Goal: Information Seeking & Learning: Learn about a topic

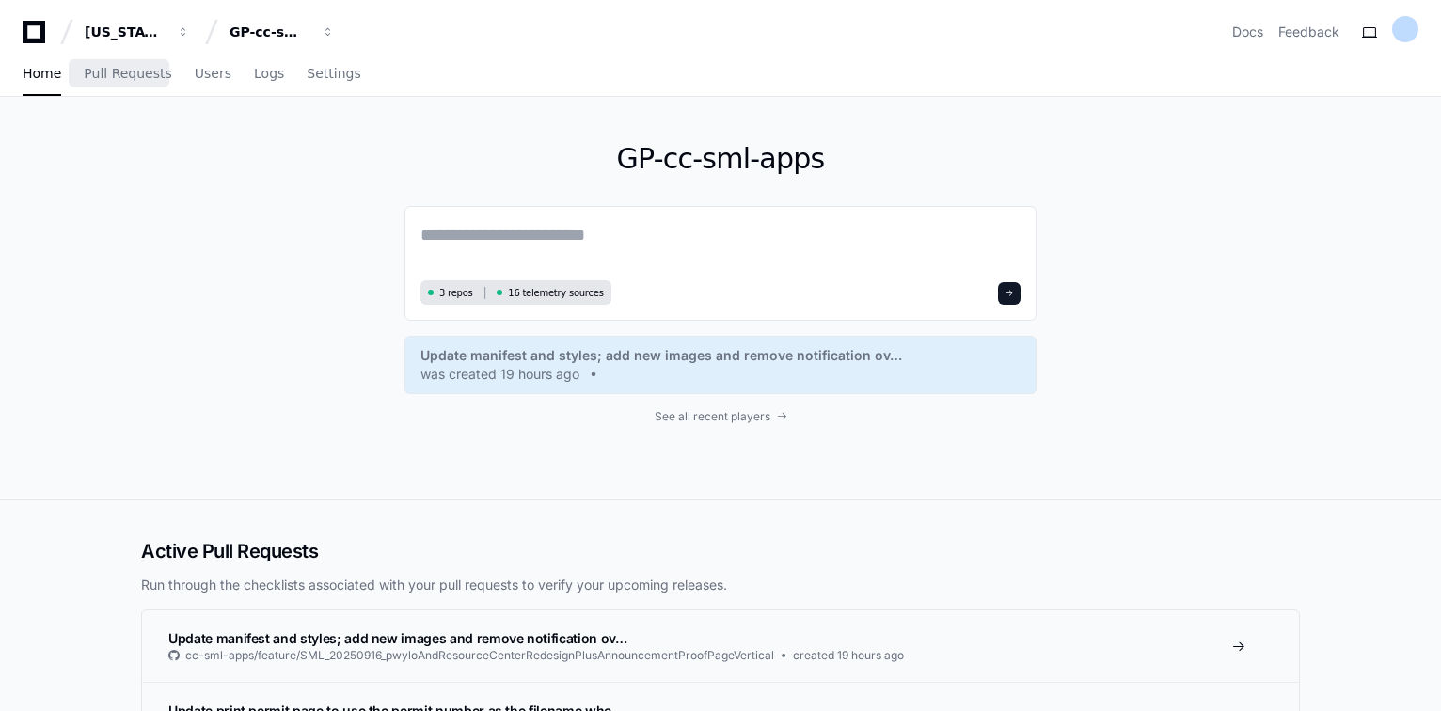
click at [176, 71] on div "Home Pull Requests Users Logs Settings" at bounding box center [192, 74] width 339 height 43
click at [195, 71] on span "Users" at bounding box center [213, 73] width 37 height 11
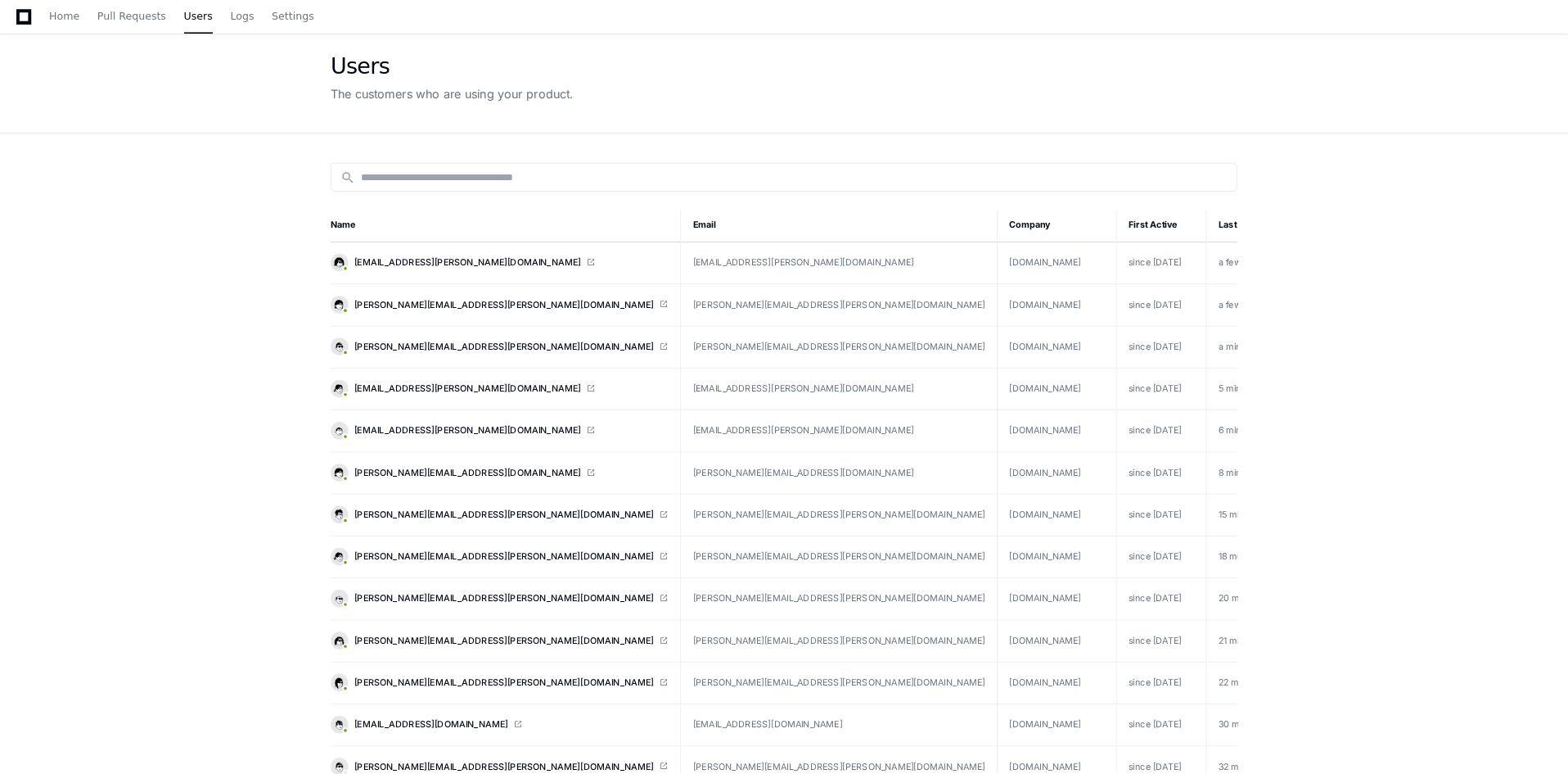
scroll to position [58, 0]
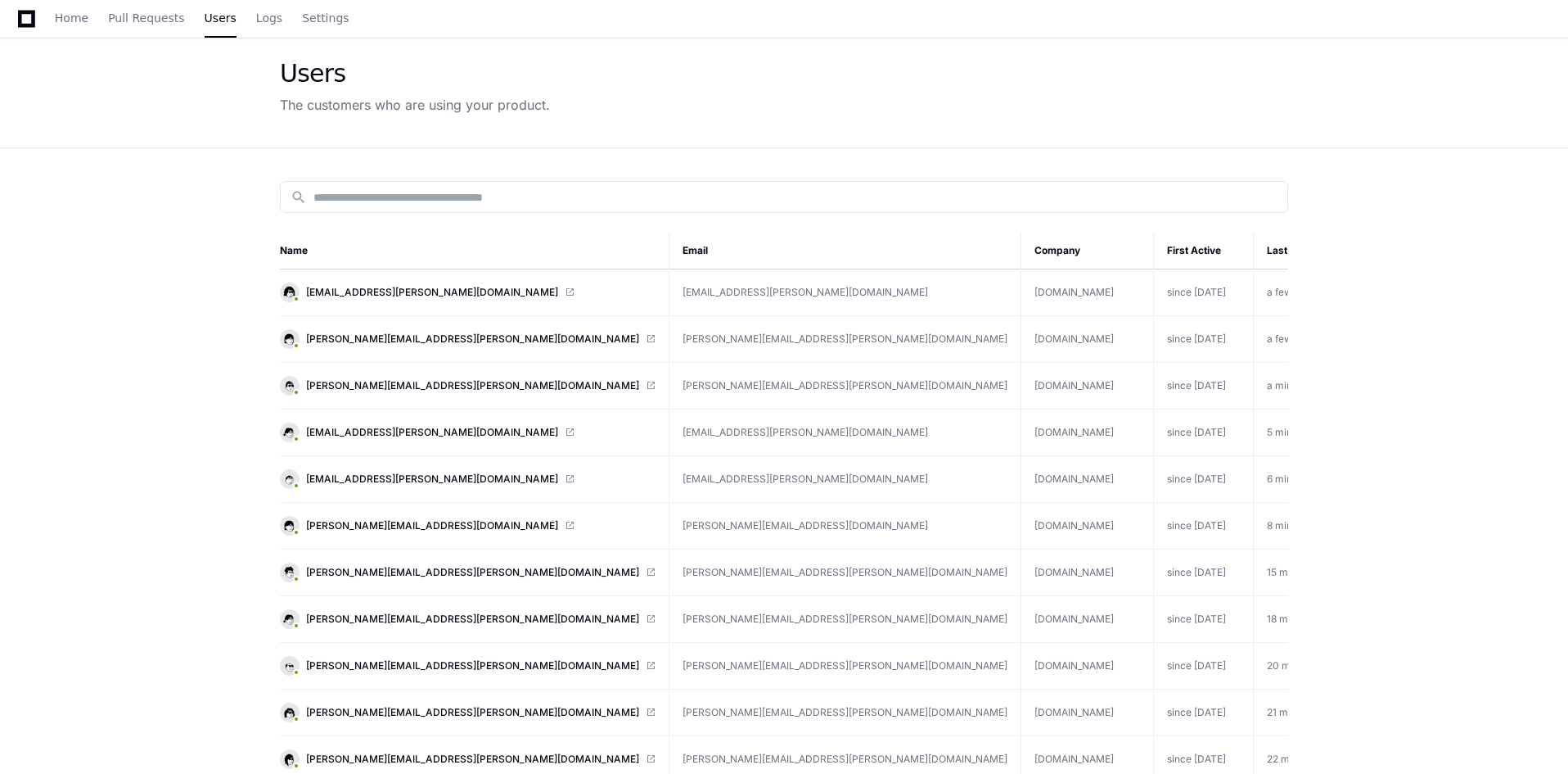
click at [1254, 255] on th "Last Active" at bounding box center [1303, 251] width 100 height 37
click at [262, 26] on link "Logs" at bounding box center [269, 18] width 26 height 37
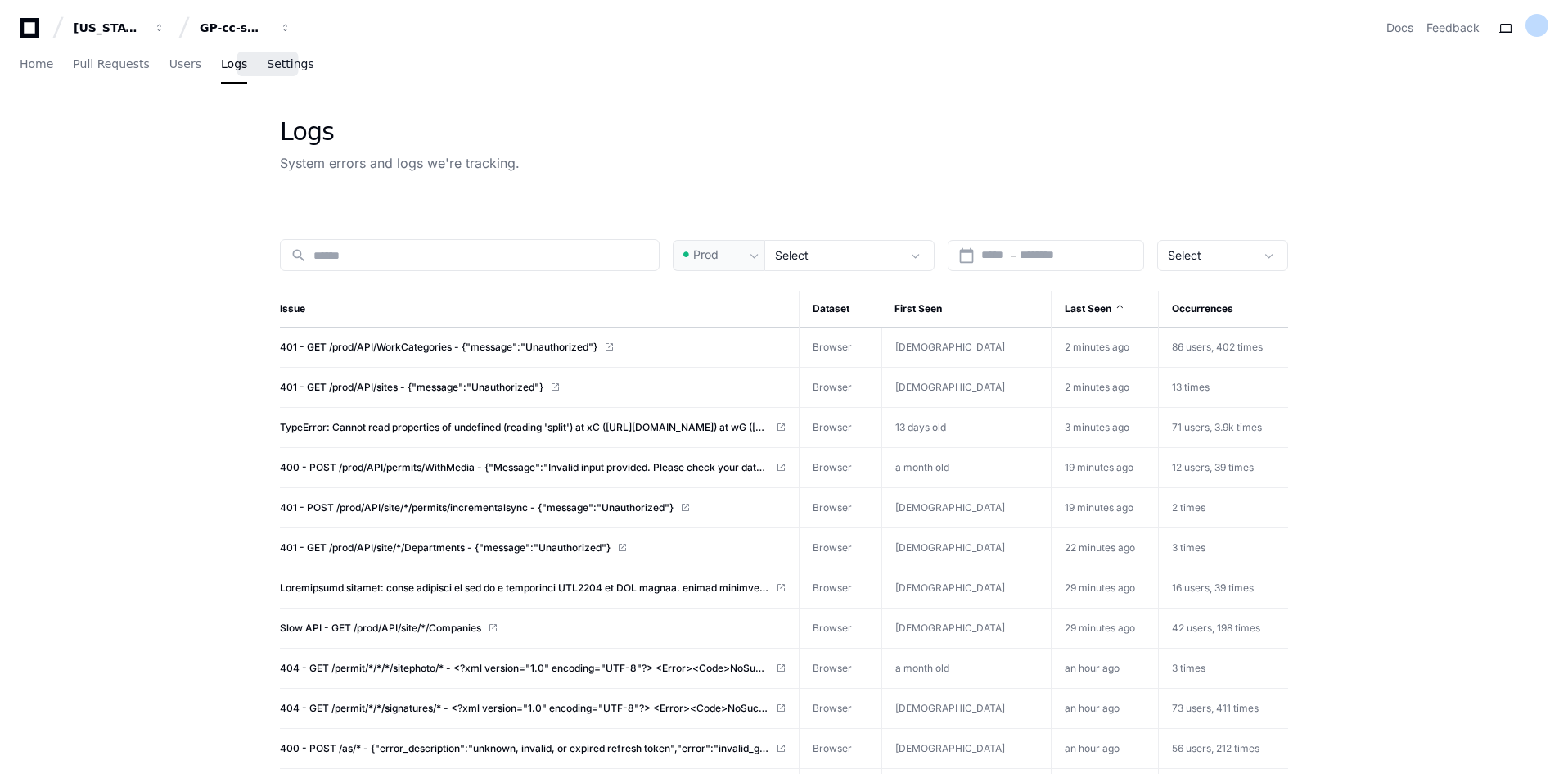
click at [267, 69] on span "Settings" at bounding box center [291, 64] width 47 height 10
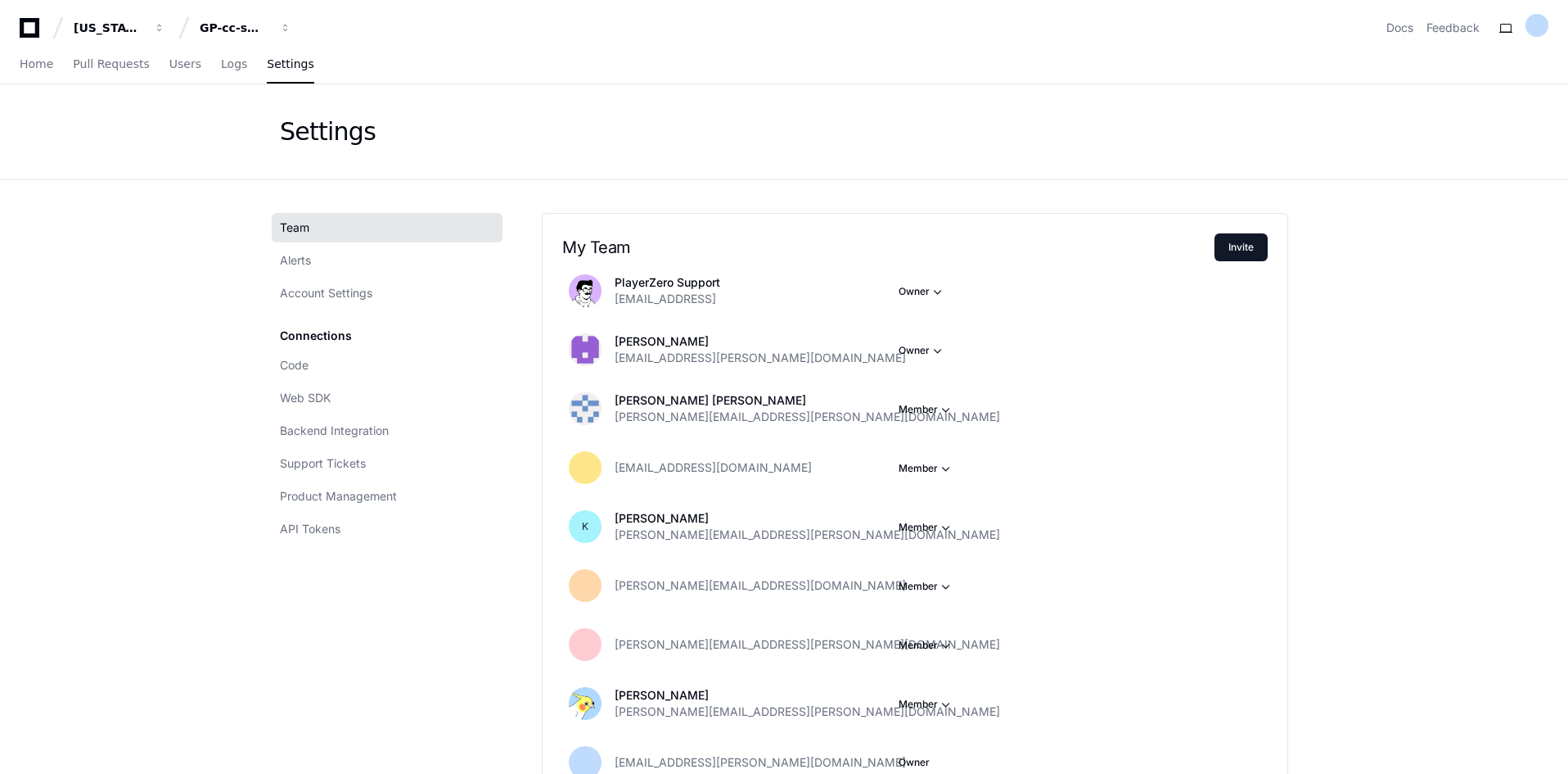
click at [229, 80] on div "Home Pull Requests Users Logs Settings" at bounding box center [167, 64] width 295 height 37
click at [221, 69] on span "Logs" at bounding box center [234, 64] width 26 height 10
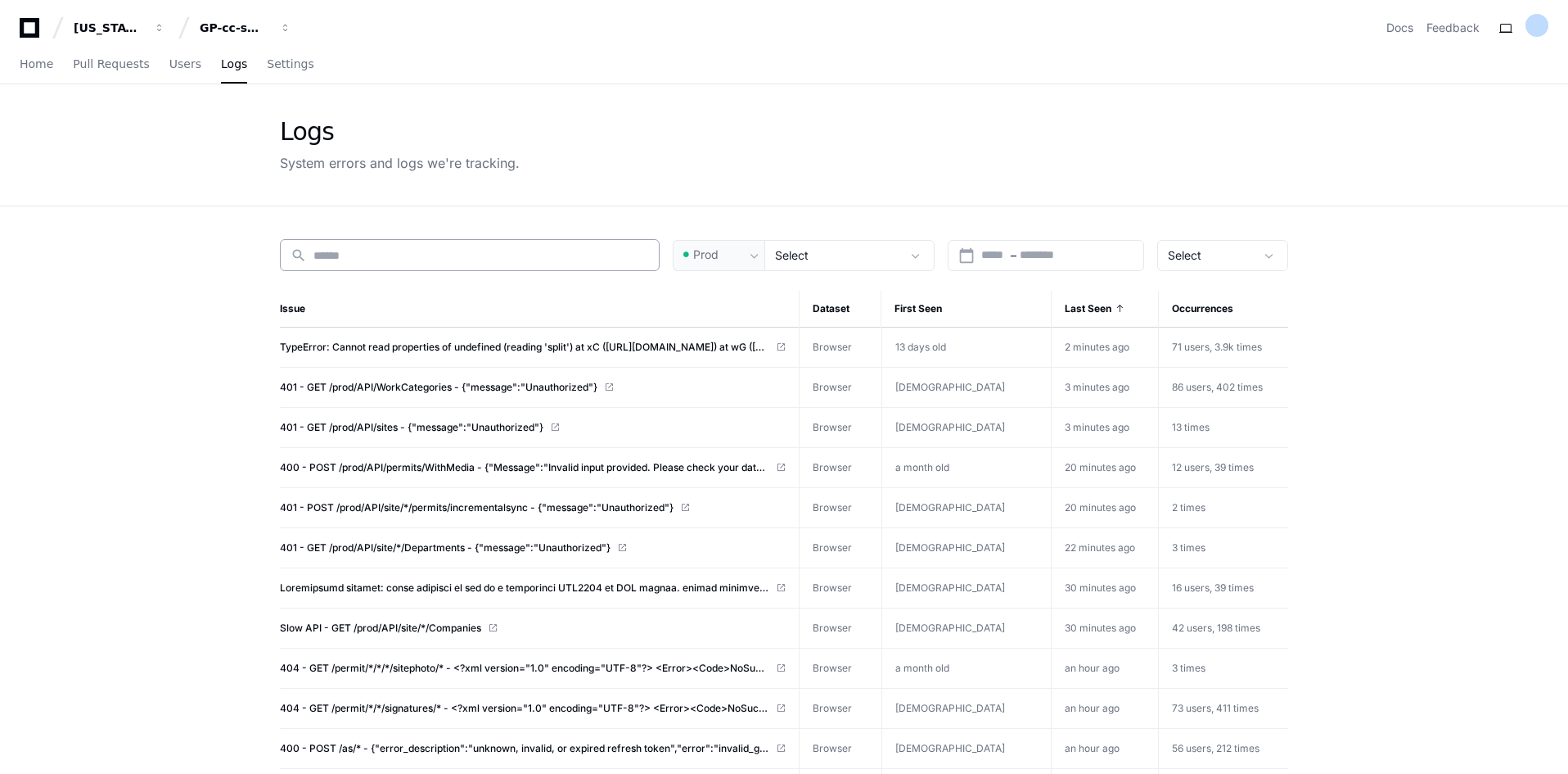
click at [461, 246] on div "search" at bounding box center [470, 255] width 379 height 32
click at [170, 83] on link "Users" at bounding box center [185, 64] width 32 height 37
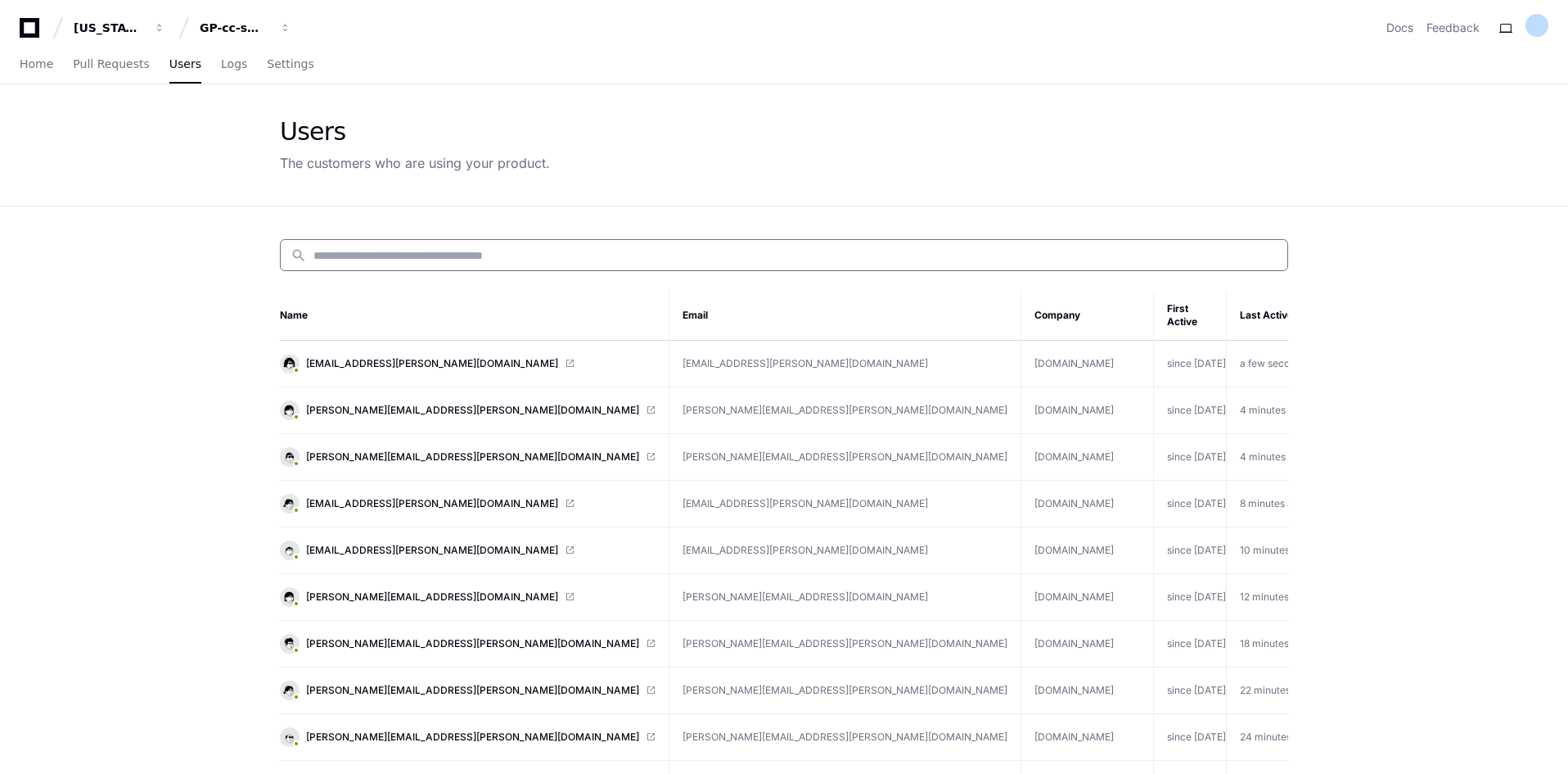
click at [470, 254] on input at bounding box center [795, 255] width 964 height 17
paste input "*******"
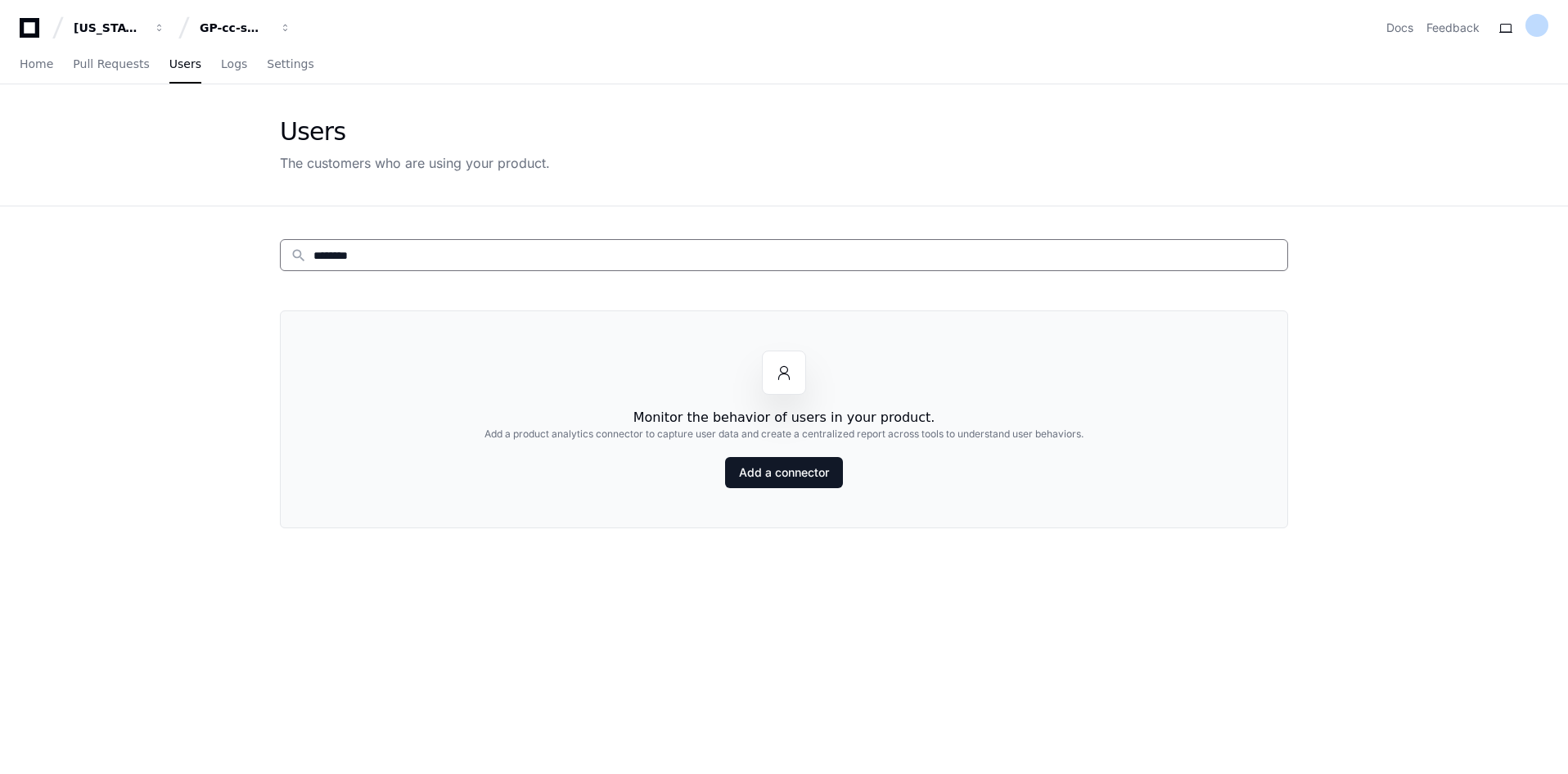
click at [348, 254] on input "********" at bounding box center [795, 255] width 964 height 17
paste input "**"
type input "**********"
click at [221, 63] on span "Logs" at bounding box center [234, 64] width 26 height 10
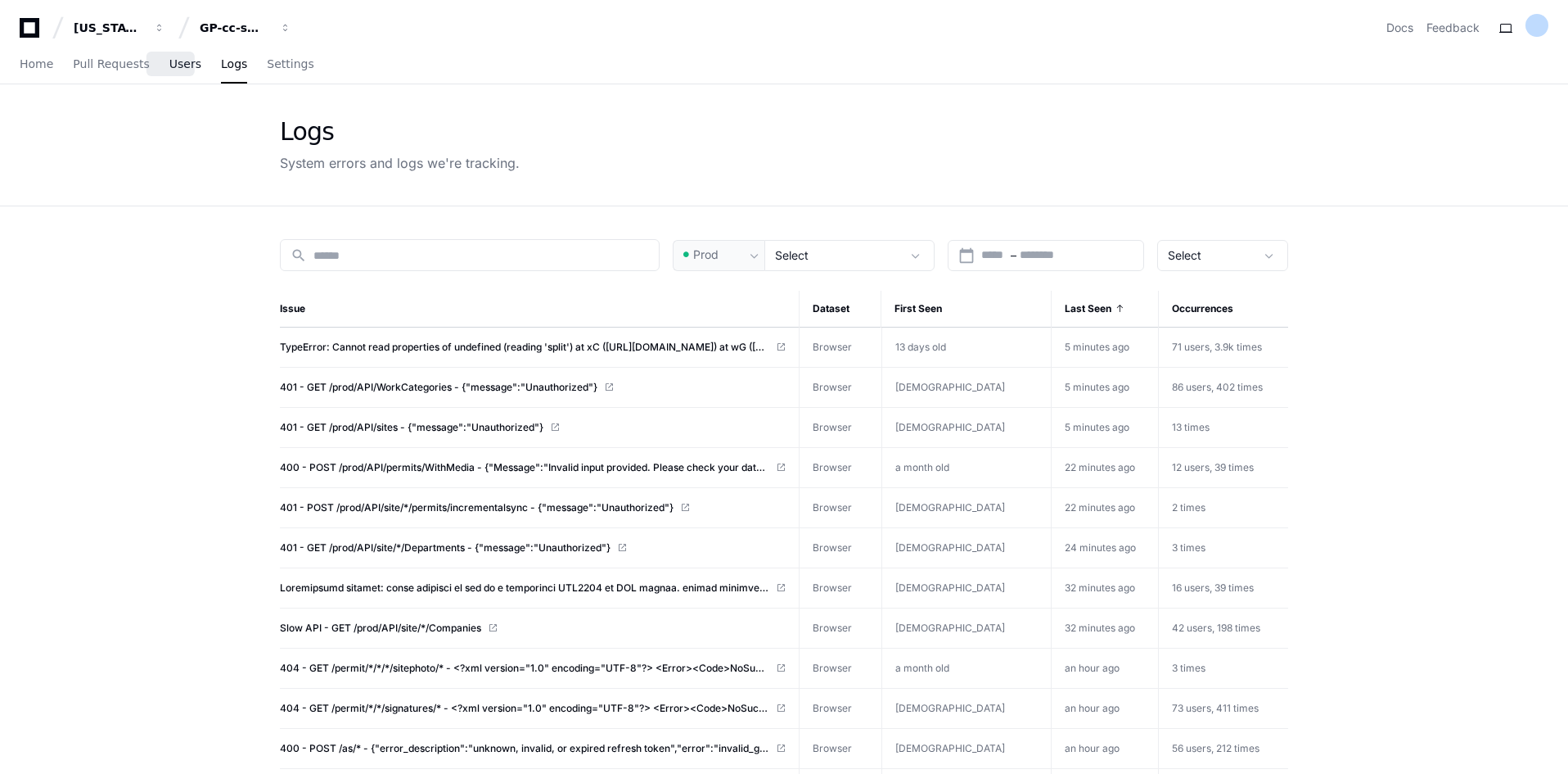
click at [170, 68] on span "Users" at bounding box center [185, 64] width 32 height 10
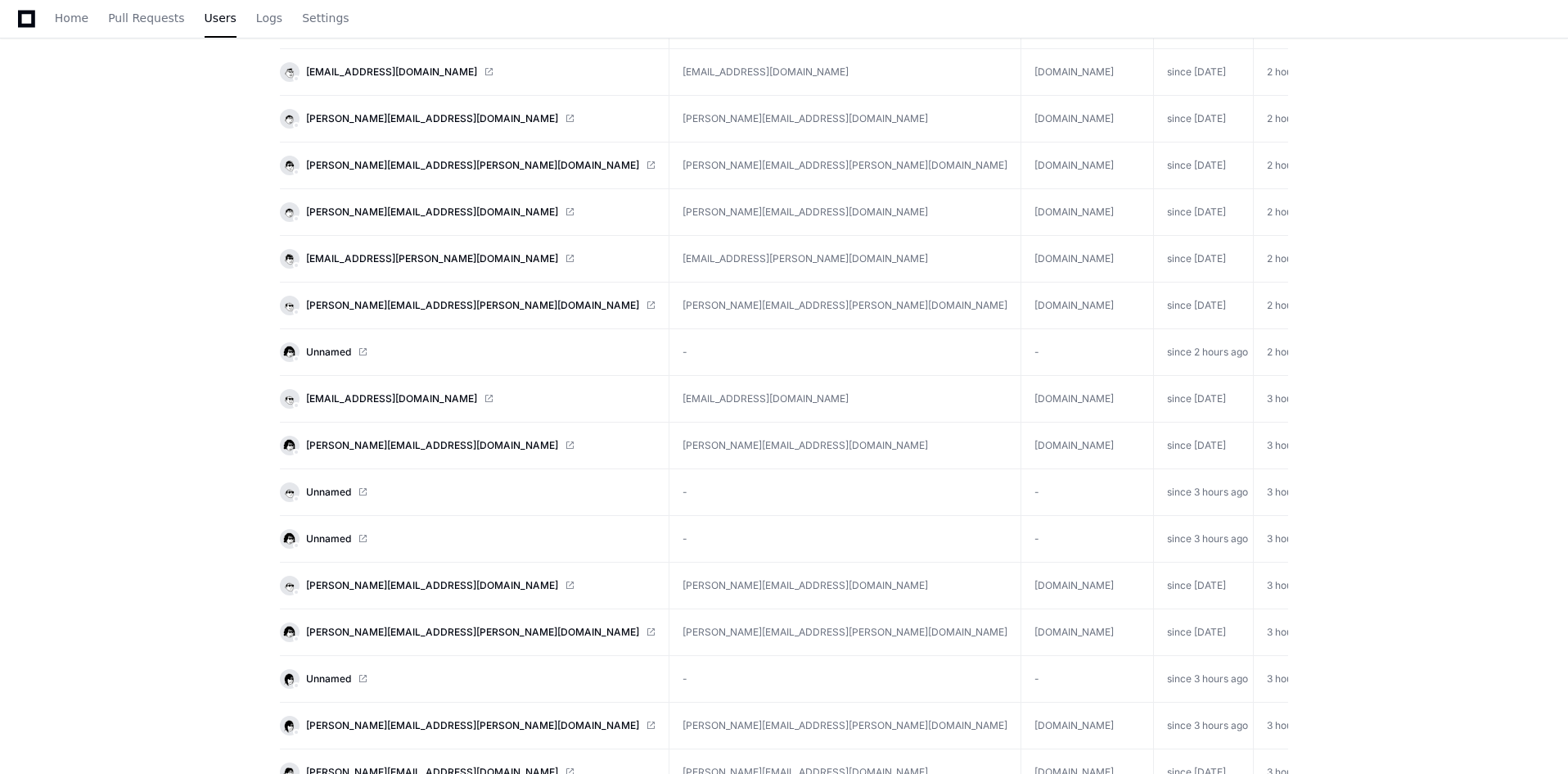
scroll to position [1288, 0]
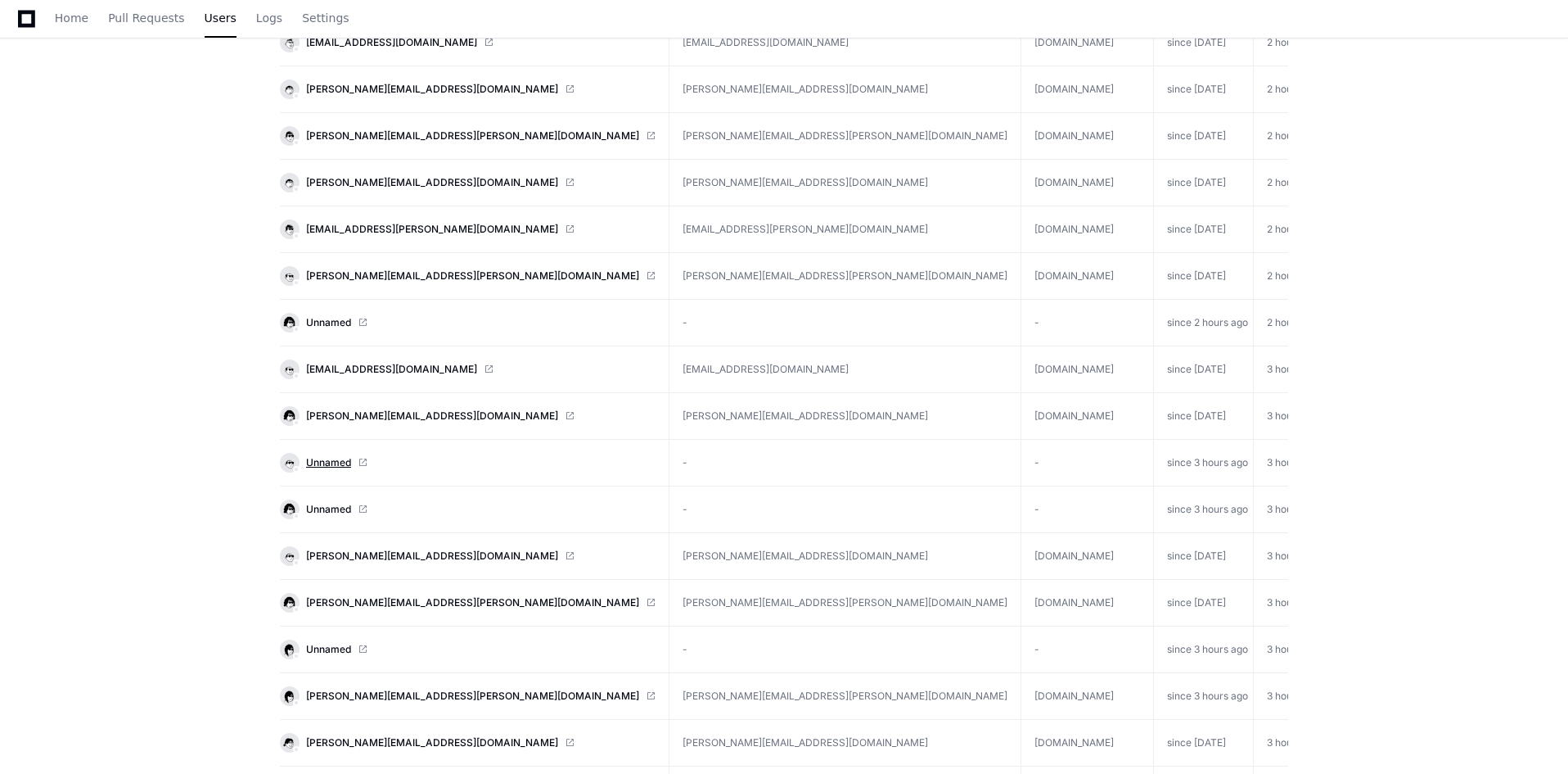
click at [339, 459] on span "Unnamed" at bounding box center [329, 462] width 45 height 13
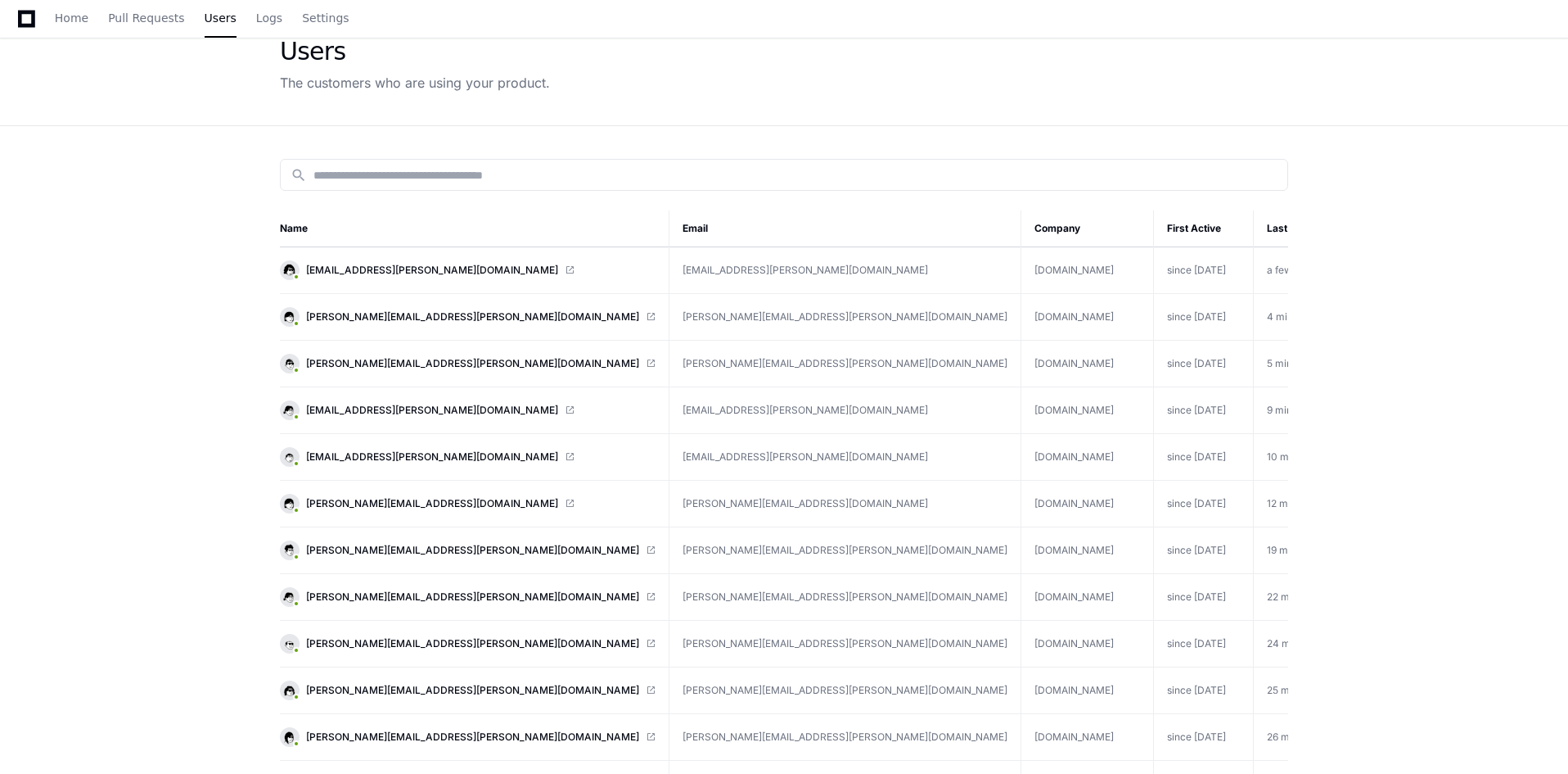
scroll to position [0, 0]
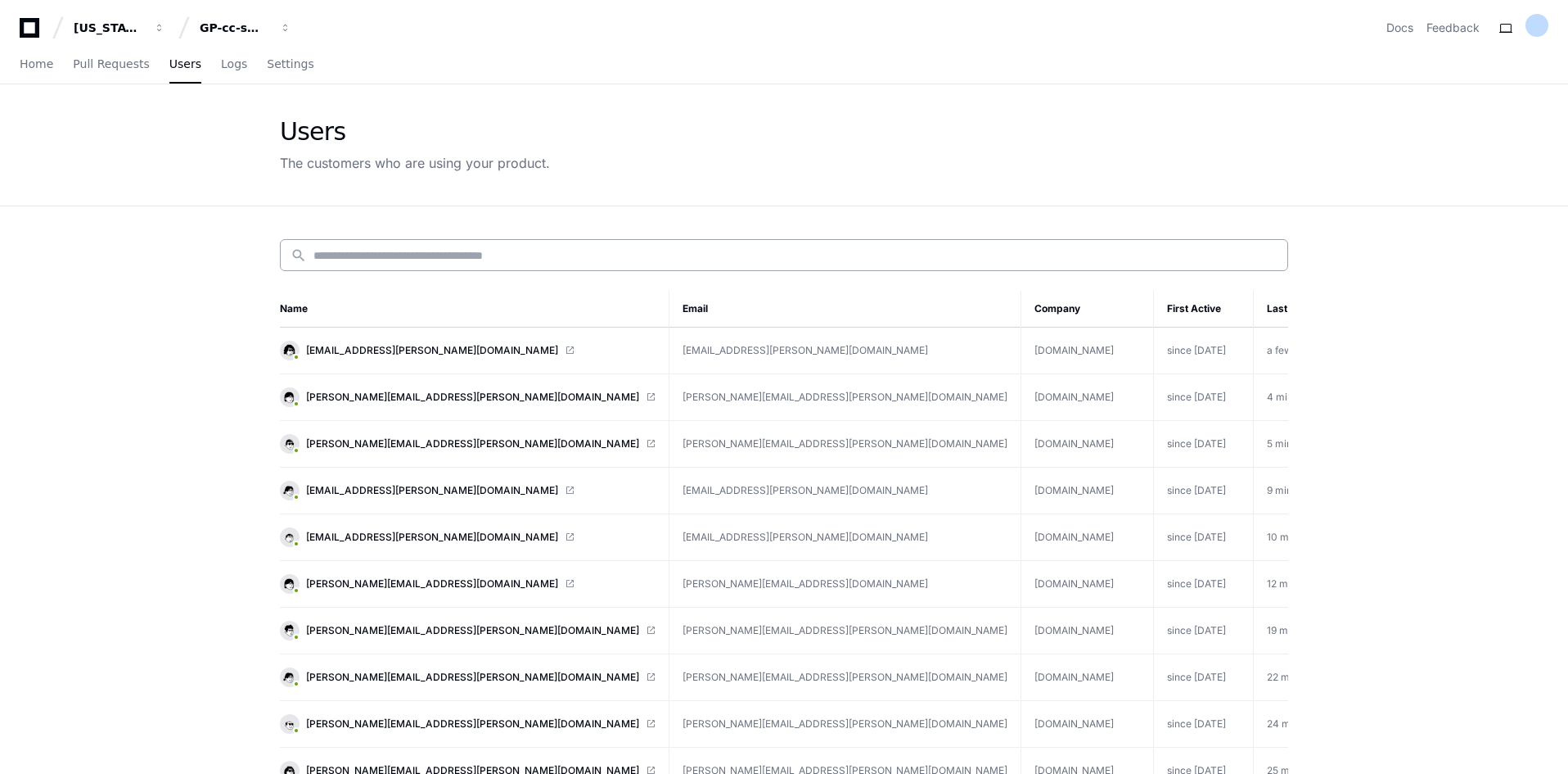
click at [500, 256] on input at bounding box center [795, 255] width 964 height 17
paste input "**********"
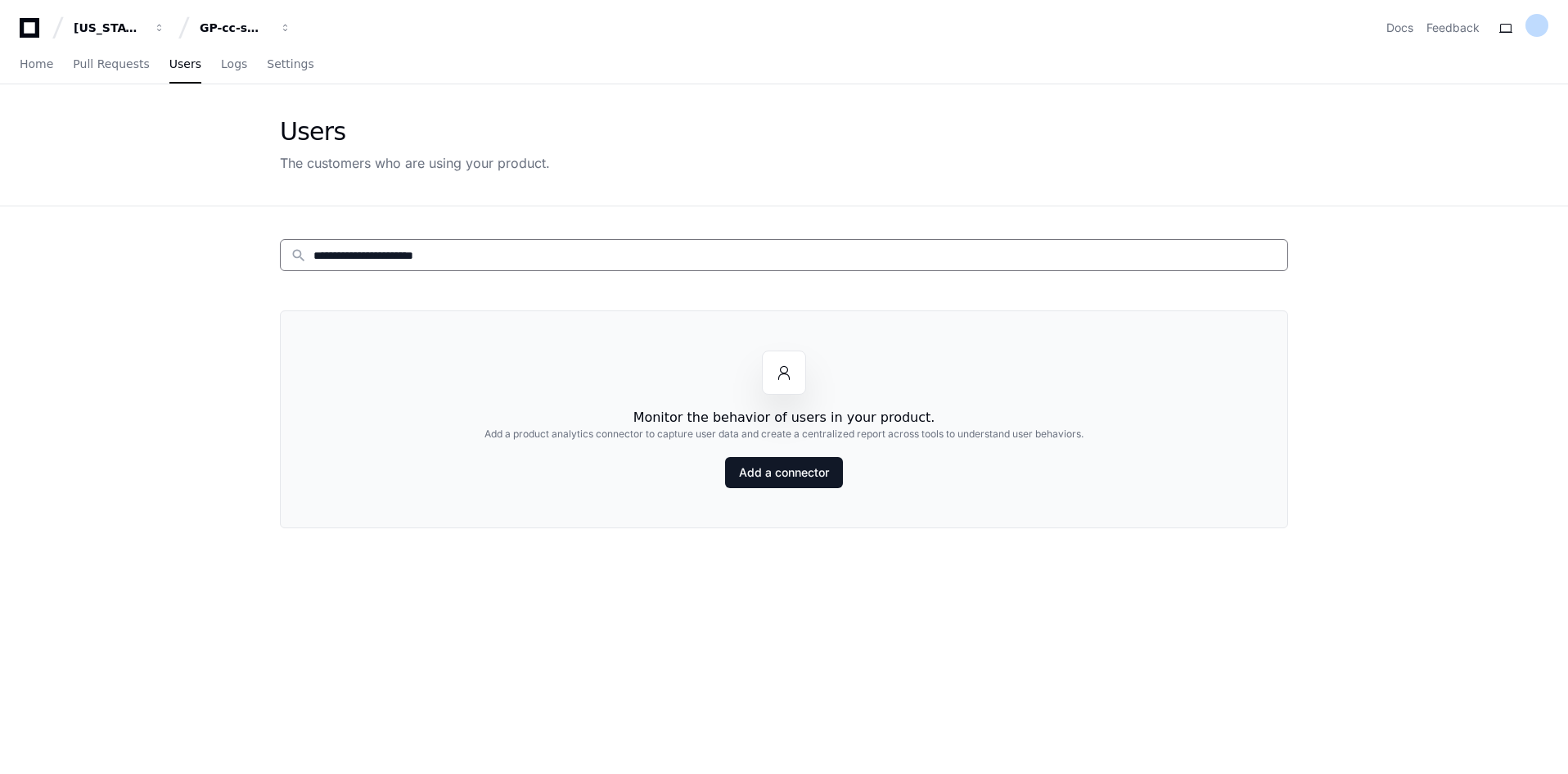
drag, startPoint x: 499, startPoint y: 249, endPoint x: 303, endPoint y: 252, distance: 196.0
click at [303, 252] on div "**********" at bounding box center [779, 255] width 996 height 17
type input "**********"
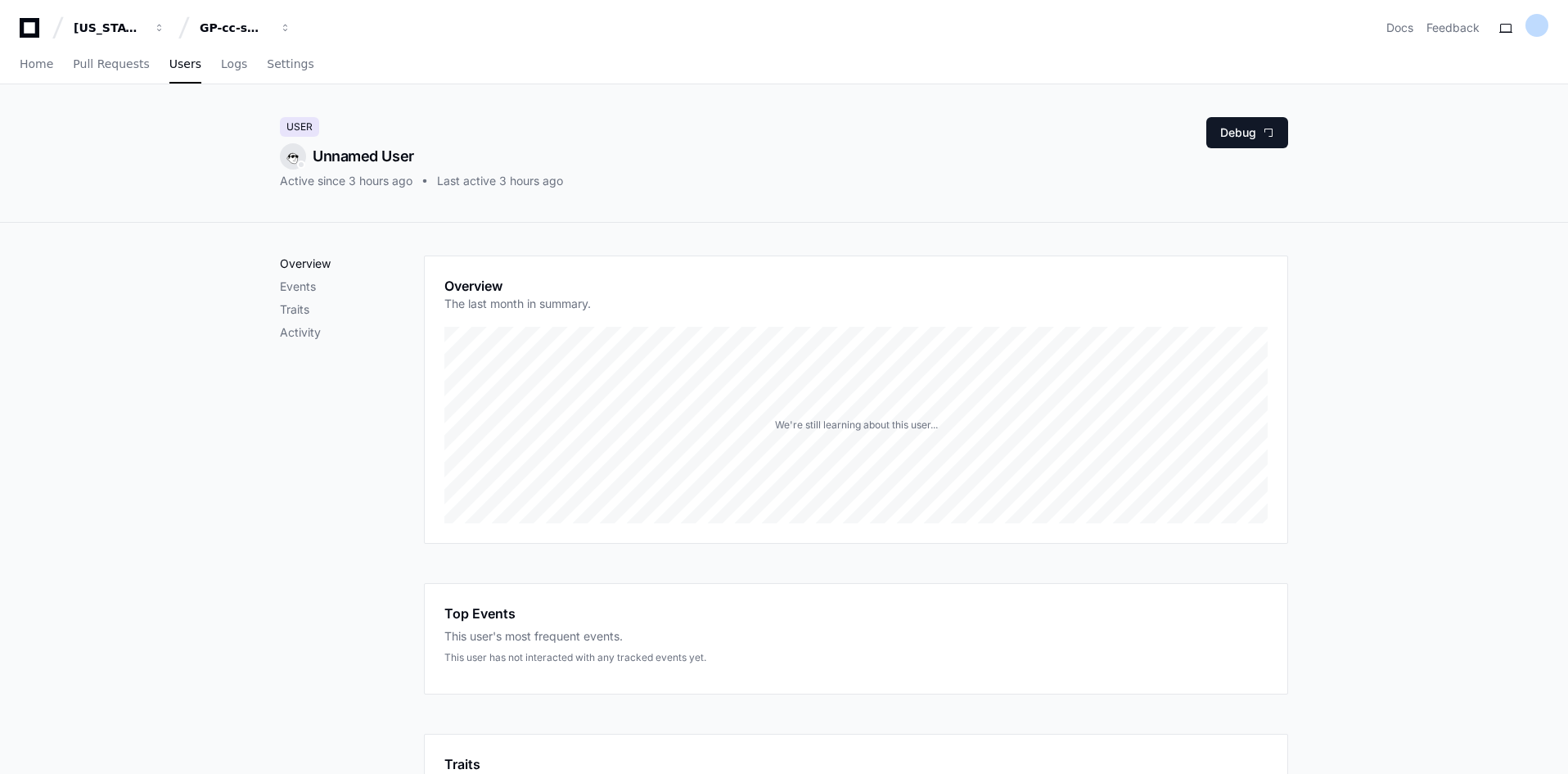
click at [337, 266] on p "Overview" at bounding box center [352, 263] width 144 height 17
click at [47, 71] on link "Home" at bounding box center [37, 64] width 34 height 37
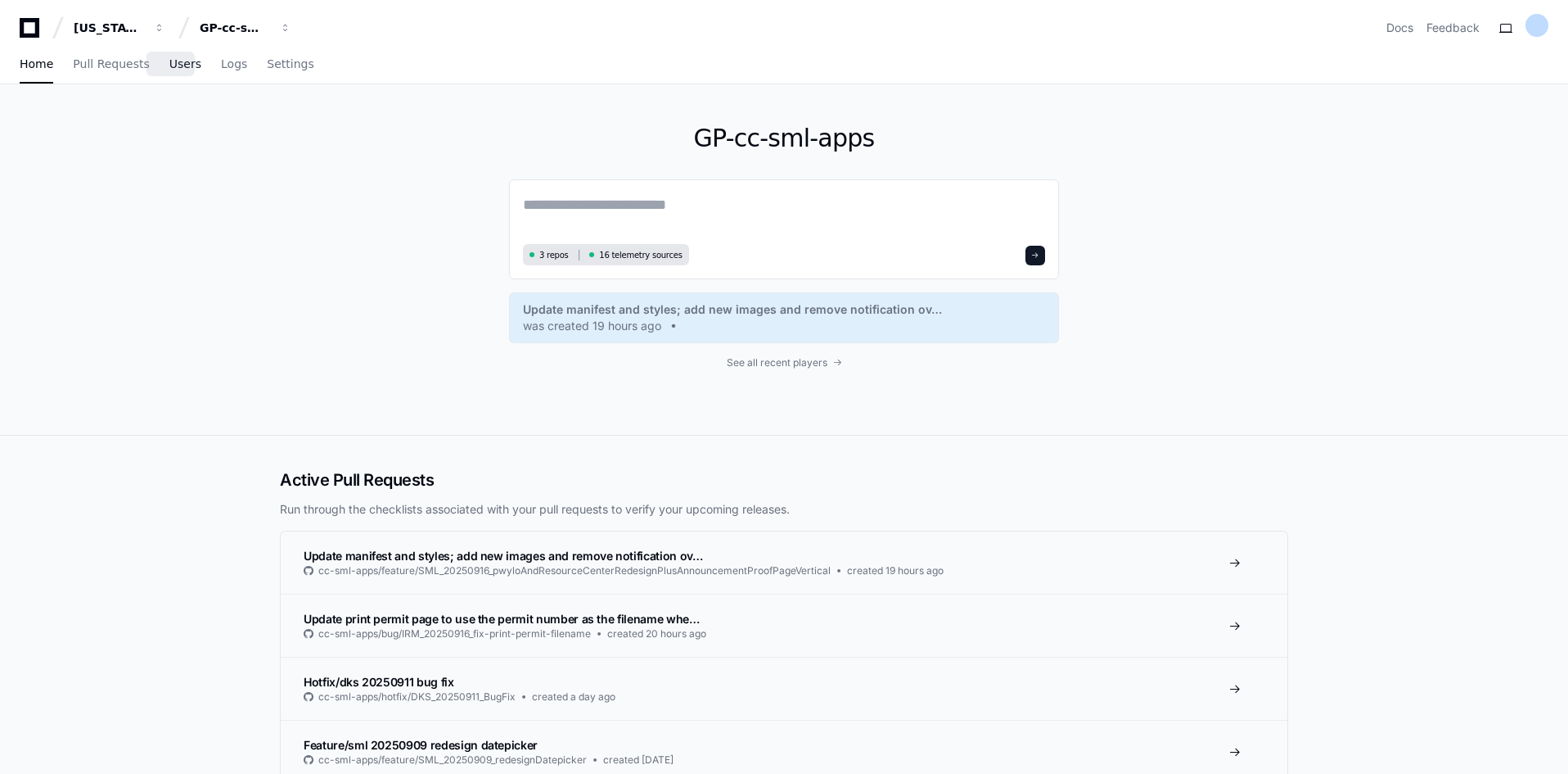
click at [175, 65] on span "Users" at bounding box center [185, 64] width 32 height 10
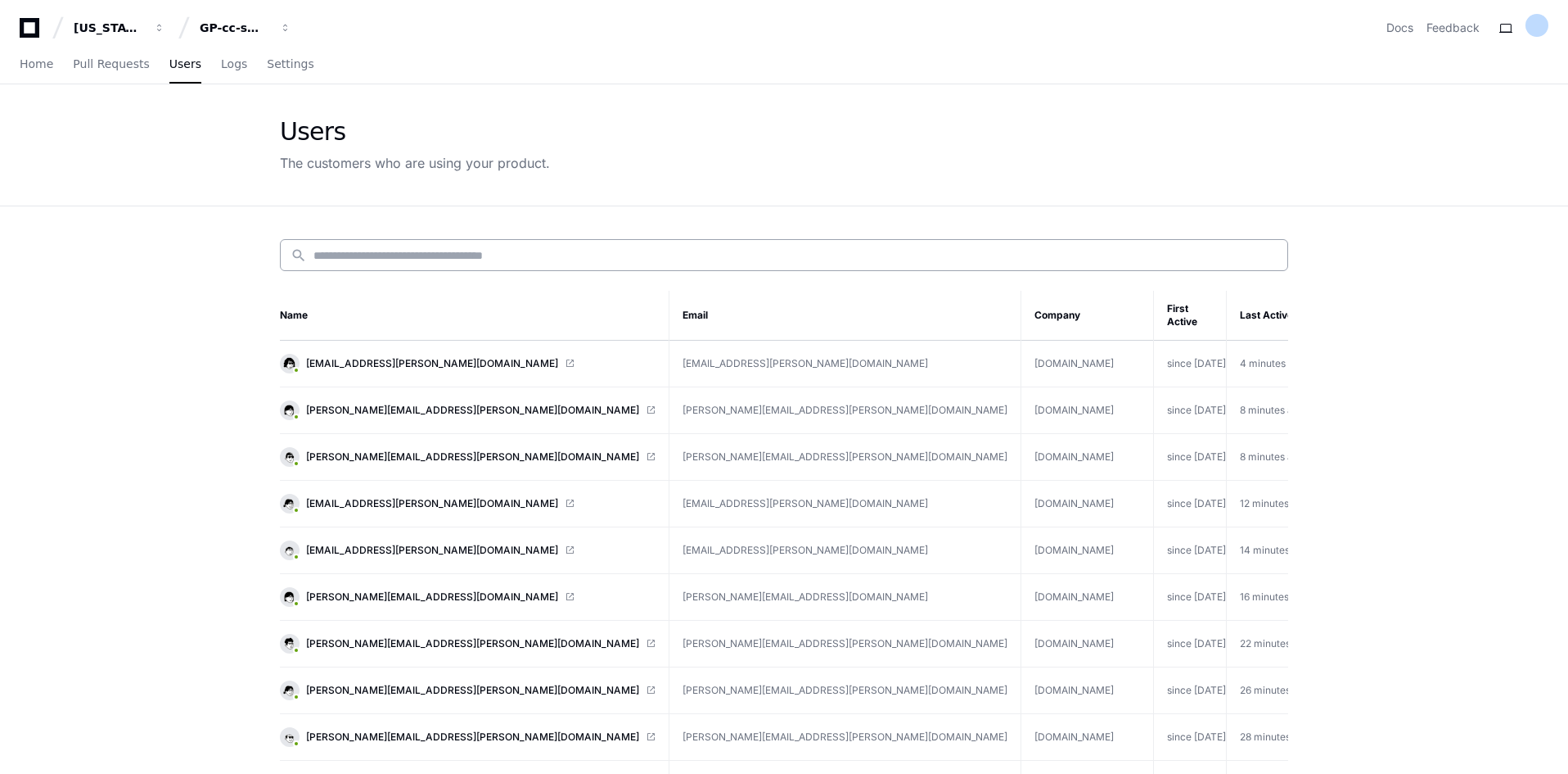
click at [500, 246] on div "search" at bounding box center [784, 255] width 1008 height 32
paste input "**********"
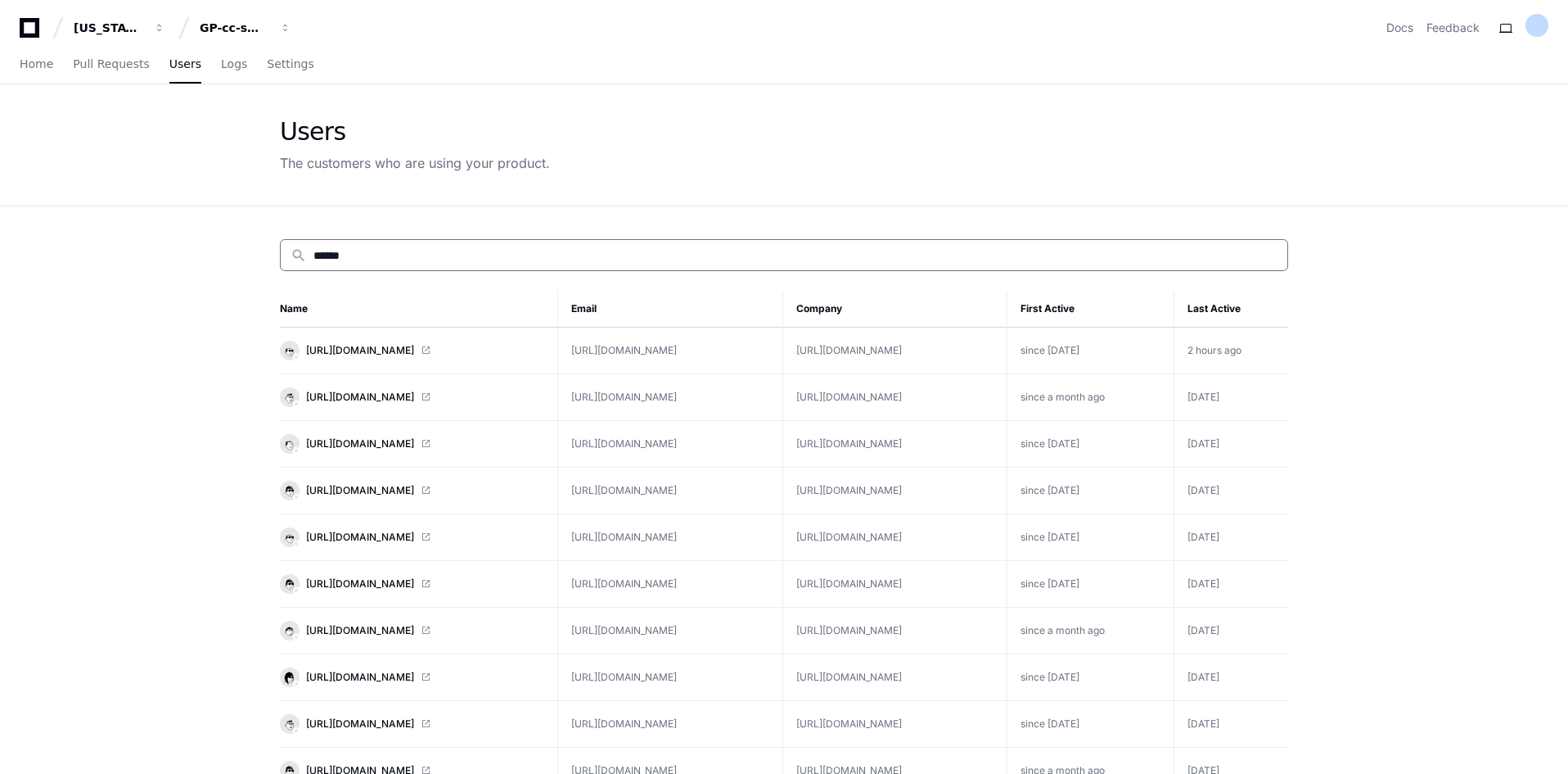
type input "******"
click at [838, 343] on td "[URL][DOMAIN_NAME]" at bounding box center [895, 351] width 225 height 47
click at [837, 343] on td "[URL][DOMAIN_NAME]" at bounding box center [895, 351] width 225 height 47
click at [343, 347] on span "2F66EF0C_noauthsml.gp.com" at bounding box center [360, 350] width 108 height 13
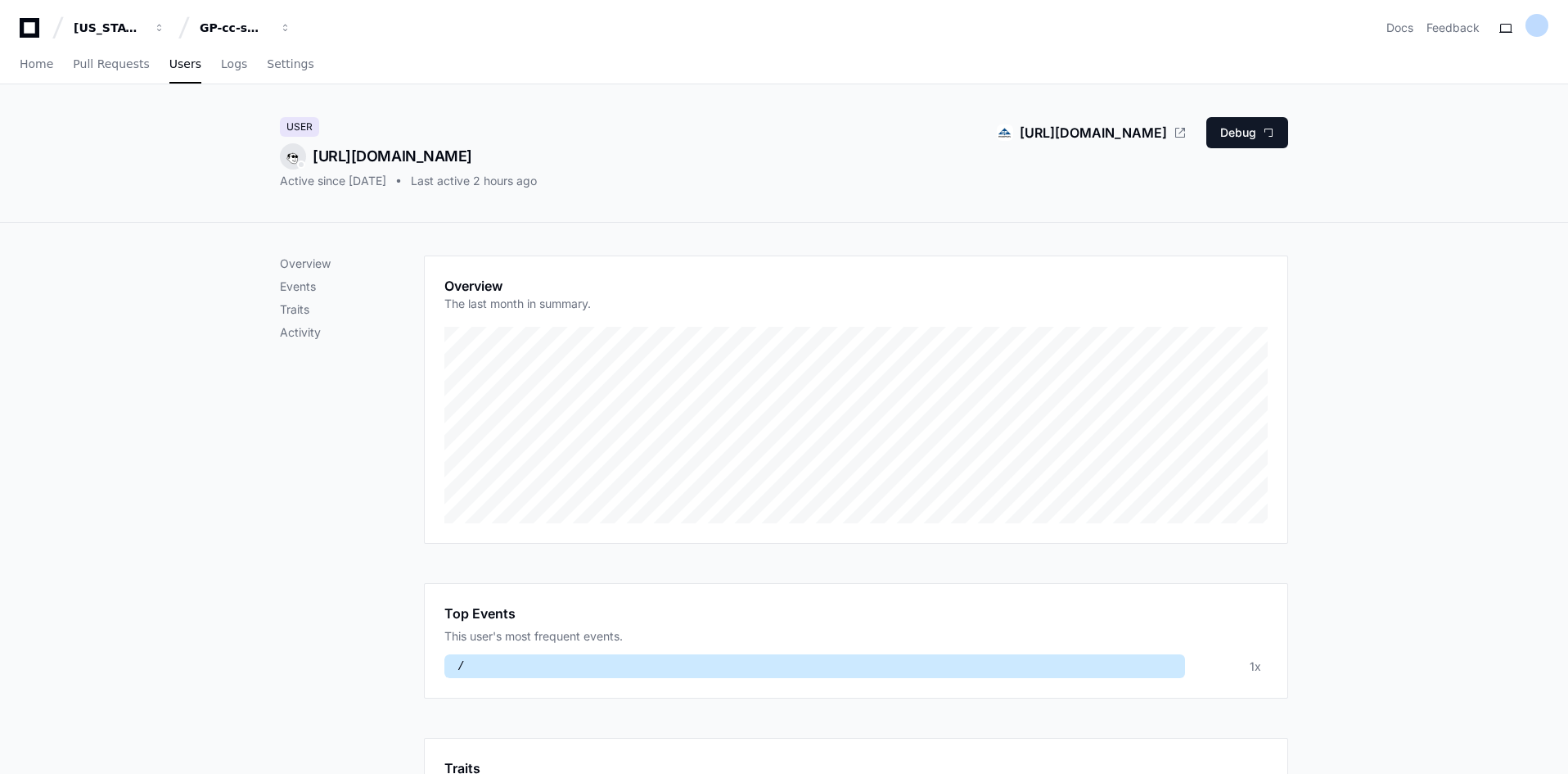
click at [155, 59] on div "Home Pull Requests Users Logs Settings" at bounding box center [167, 64] width 295 height 37
click at [171, 61] on span "Users" at bounding box center [185, 64] width 32 height 10
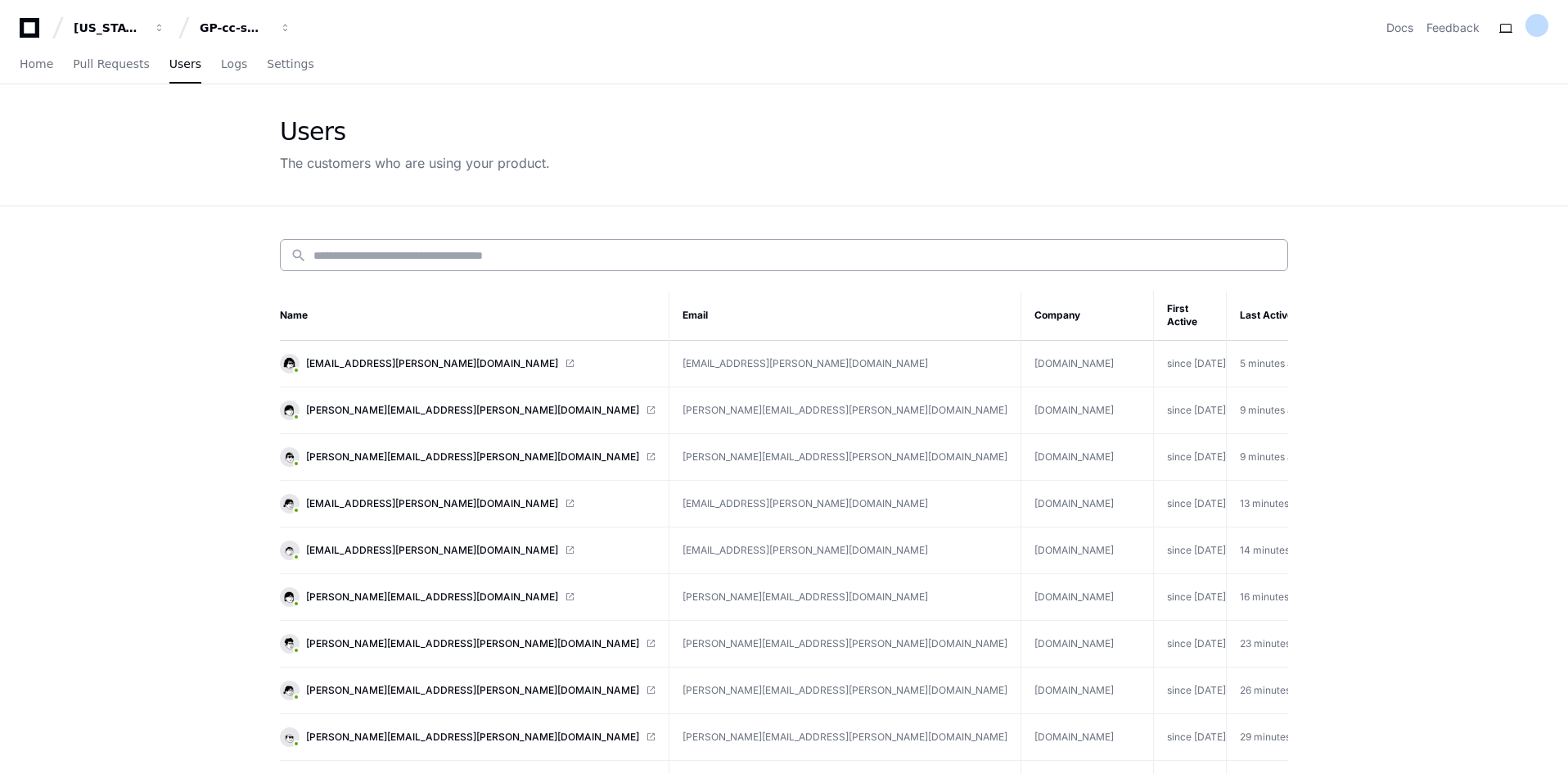
click at [361, 259] on input at bounding box center [795, 255] width 964 height 17
paste input "**********"
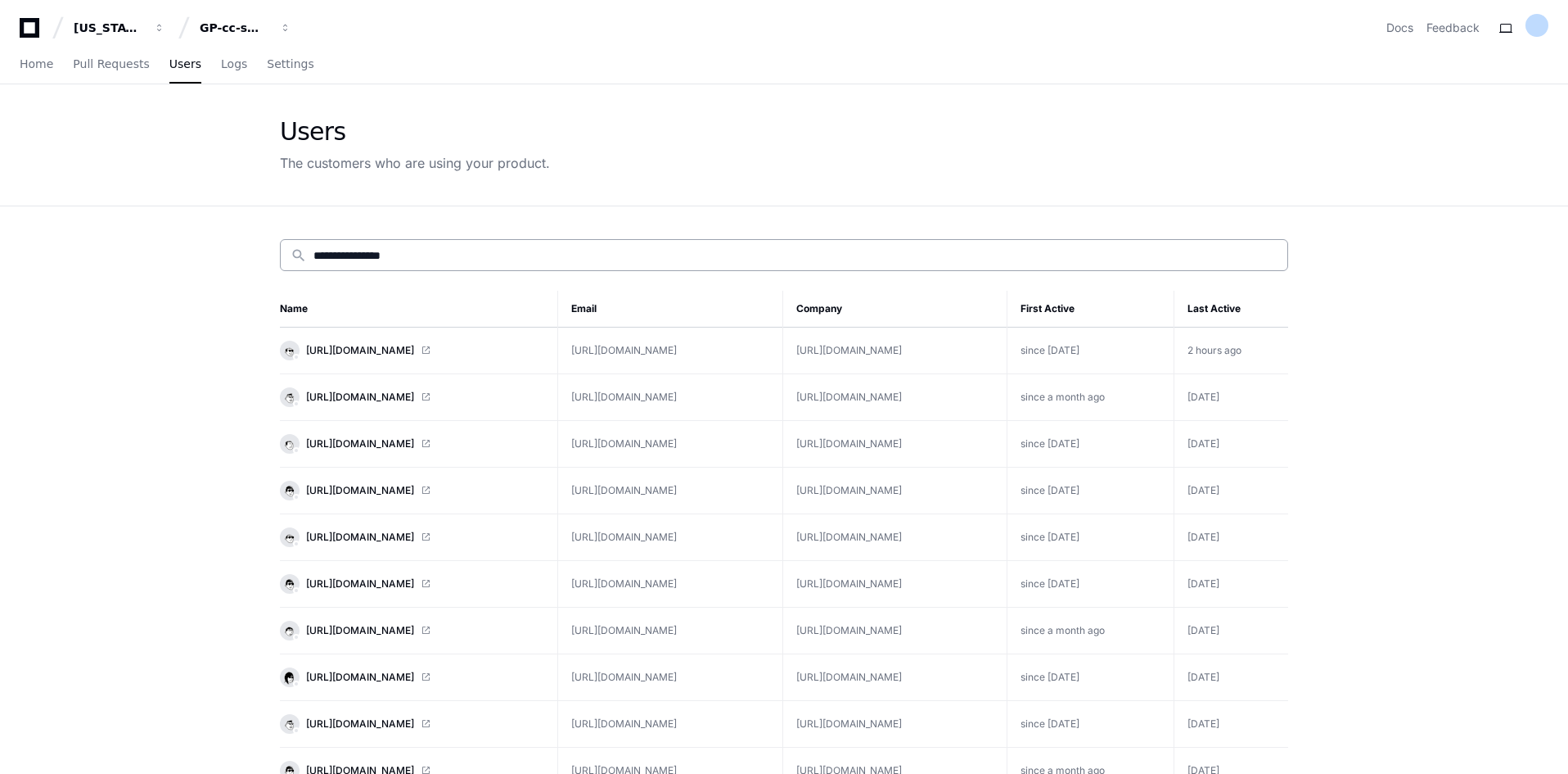
click at [372, 258] on input "**********" at bounding box center [795, 255] width 964 height 17
drag, startPoint x: 445, startPoint y: 256, endPoint x: 43, endPoint y: 259, distance: 402.0
paste input
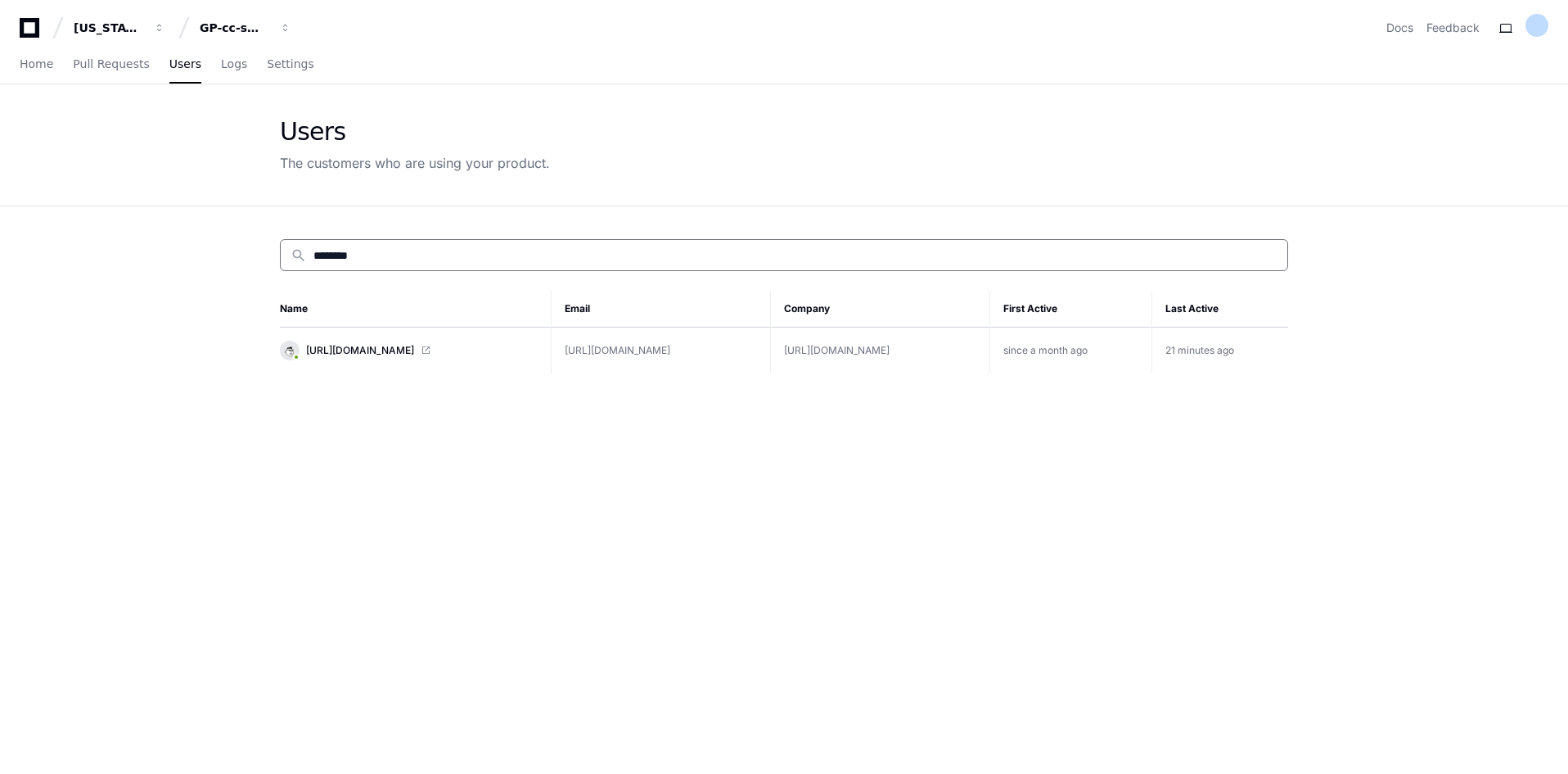
type input "********"
click at [423, 387] on div "search ******** Name Email Company First Active Last Active 06958AAD_noauthsml.…" at bounding box center [784, 593] width 1048 height 774
click at [400, 392] on div "search ******** Name Email Company First Active Last Active 06958AAD_noauthsml.…" at bounding box center [784, 593] width 1048 height 774
click at [267, 64] on span "Settings" at bounding box center [291, 64] width 47 height 10
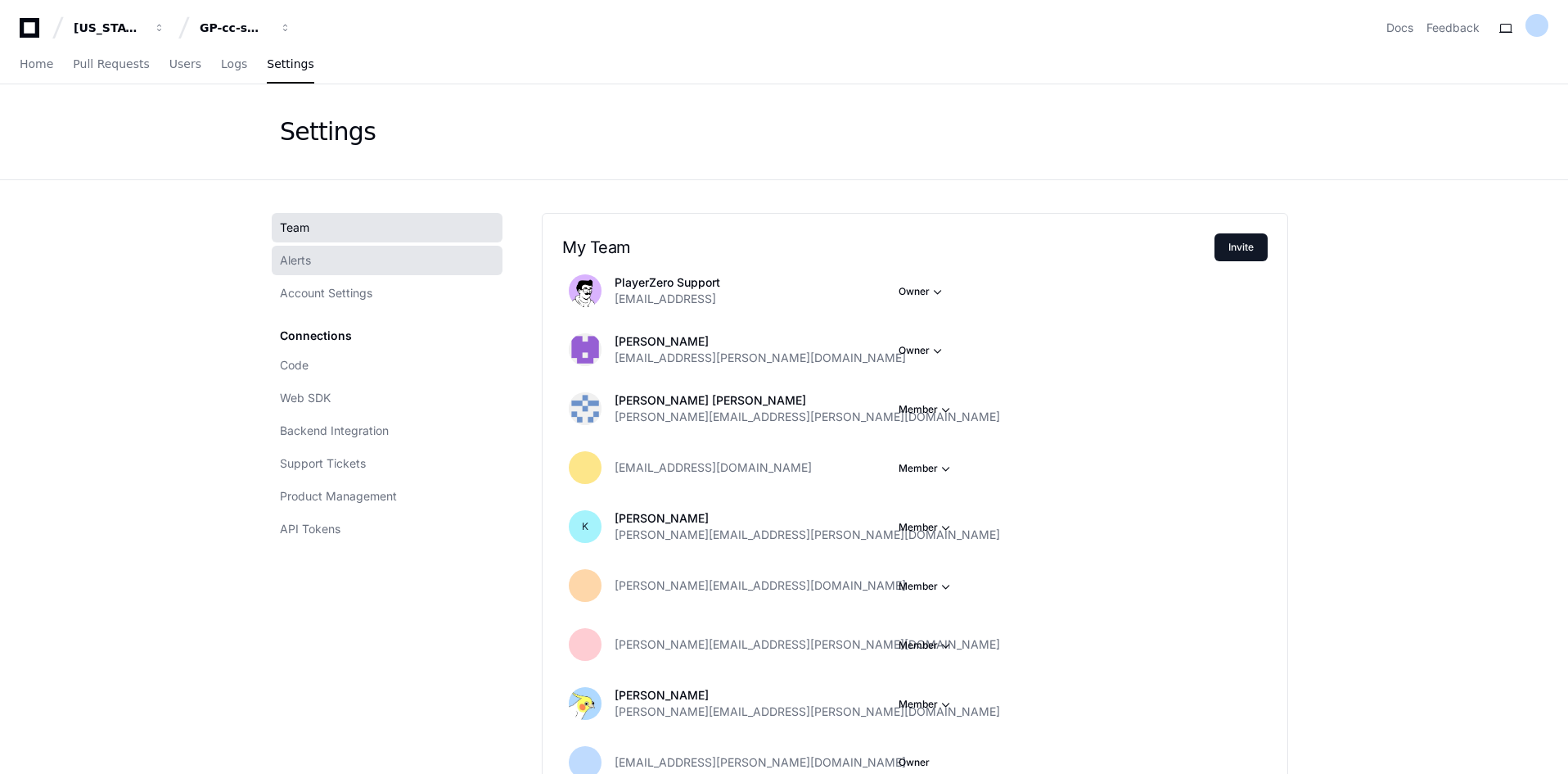
click at [315, 270] on link "Alerts" at bounding box center [386, 260] width 231 height 30
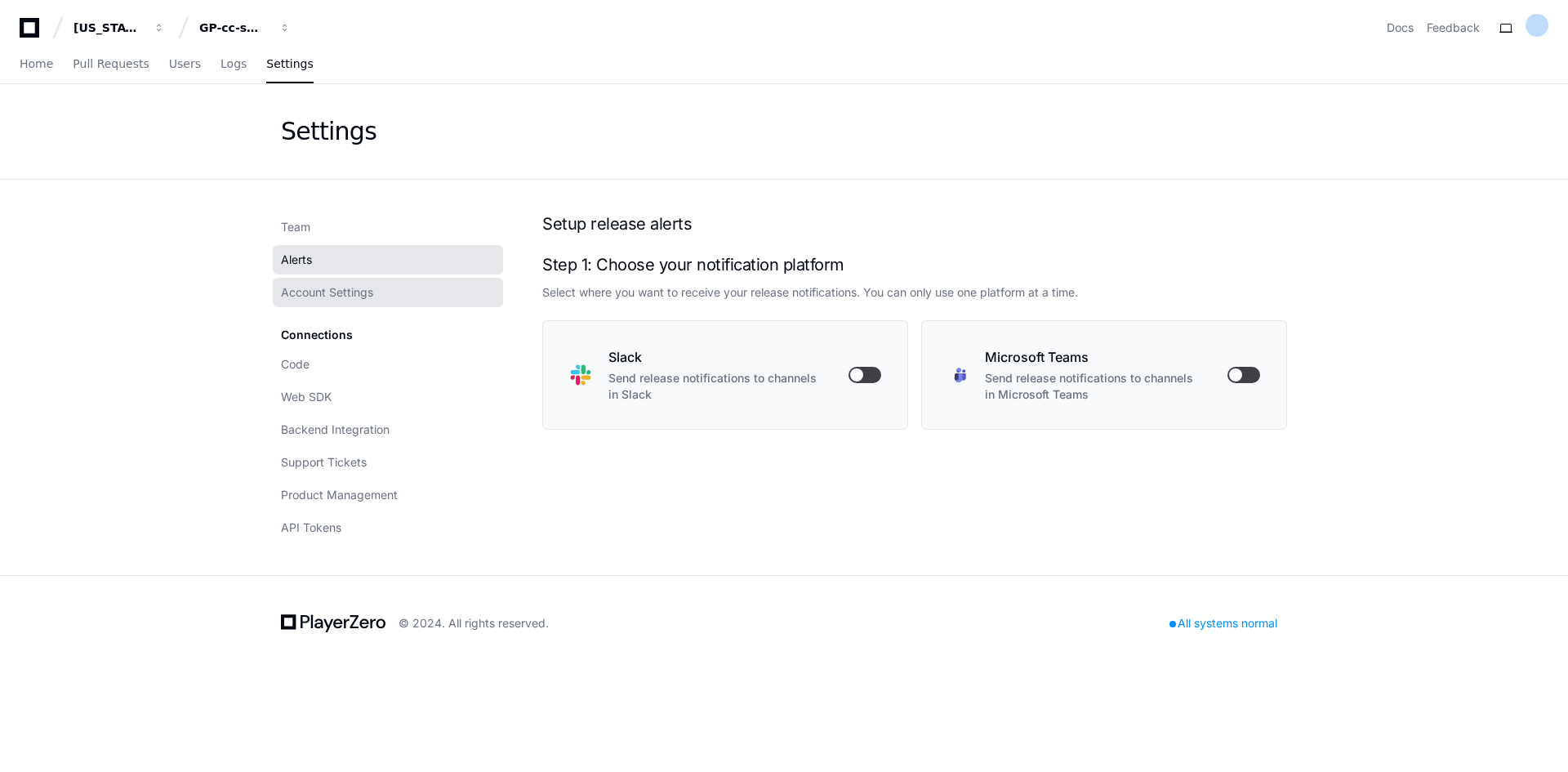
click at [330, 290] on span "Account Settings" at bounding box center [327, 292] width 92 height 16
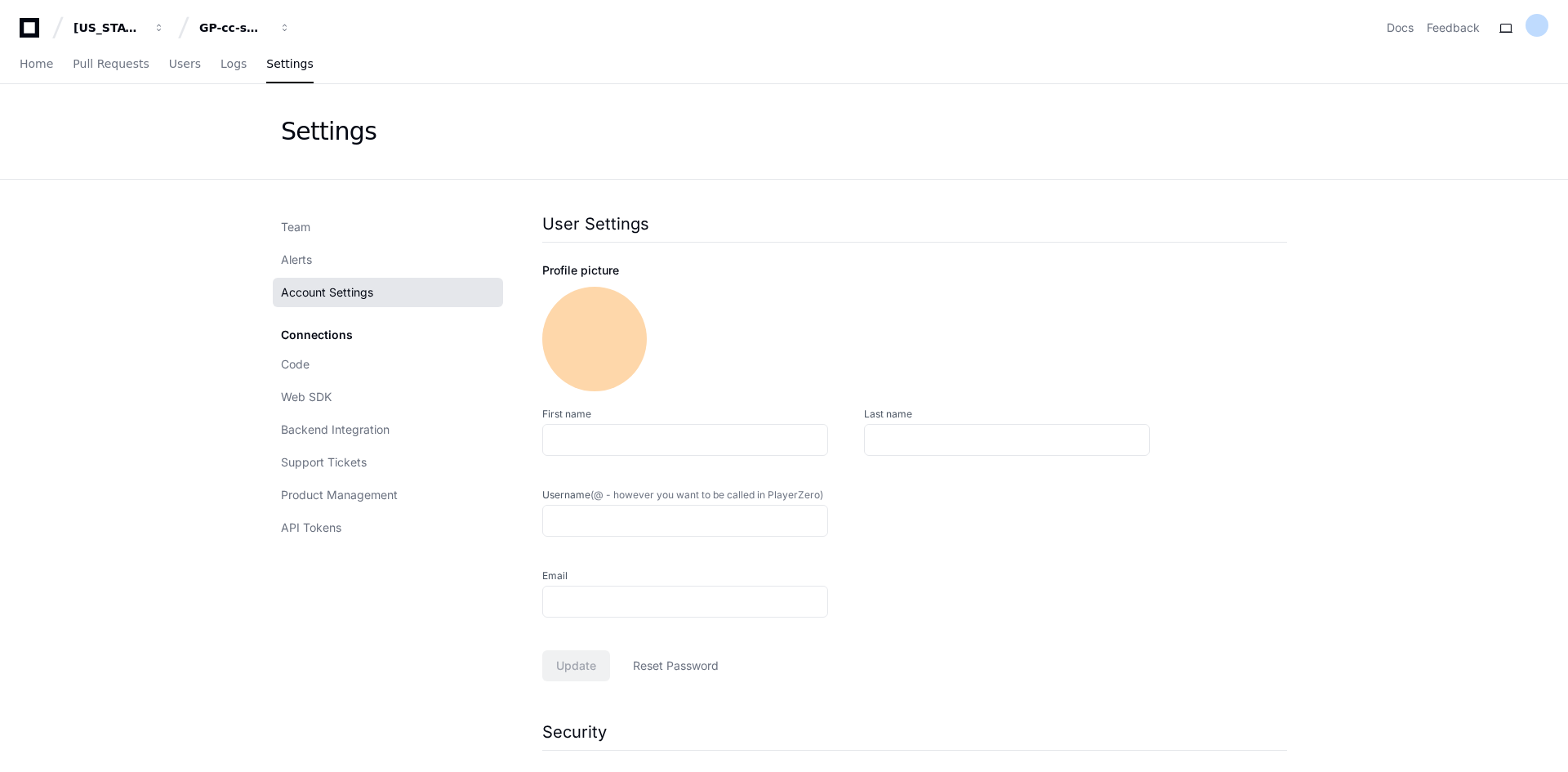
type input "**********"
click at [281, 324] on div "Connections Code Web SDK Backend Integration Support Tickets Product Management…" at bounding box center [386, 432] width 230 height 222
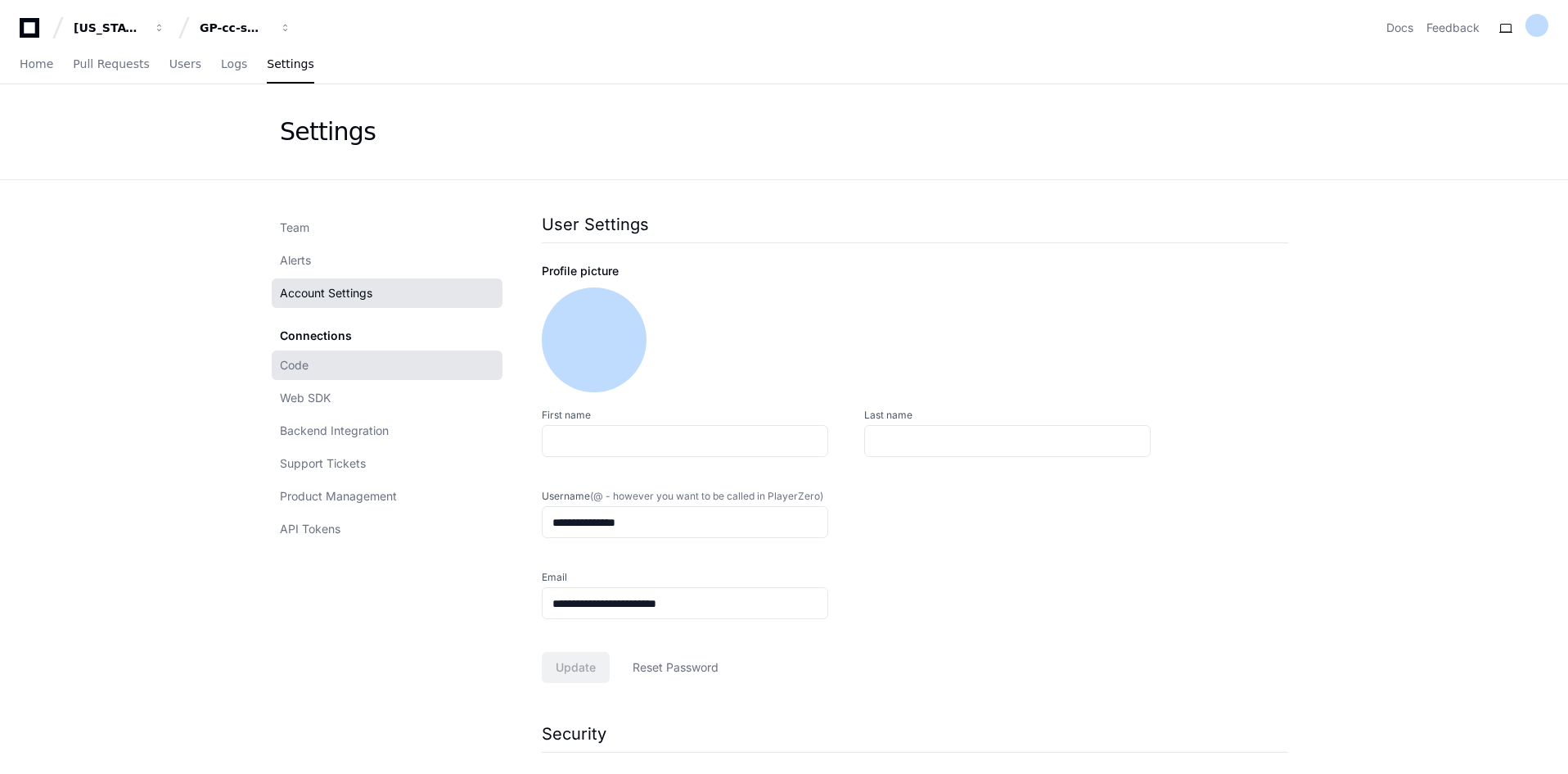
click at [283, 364] on span "Code" at bounding box center [294, 365] width 29 height 17
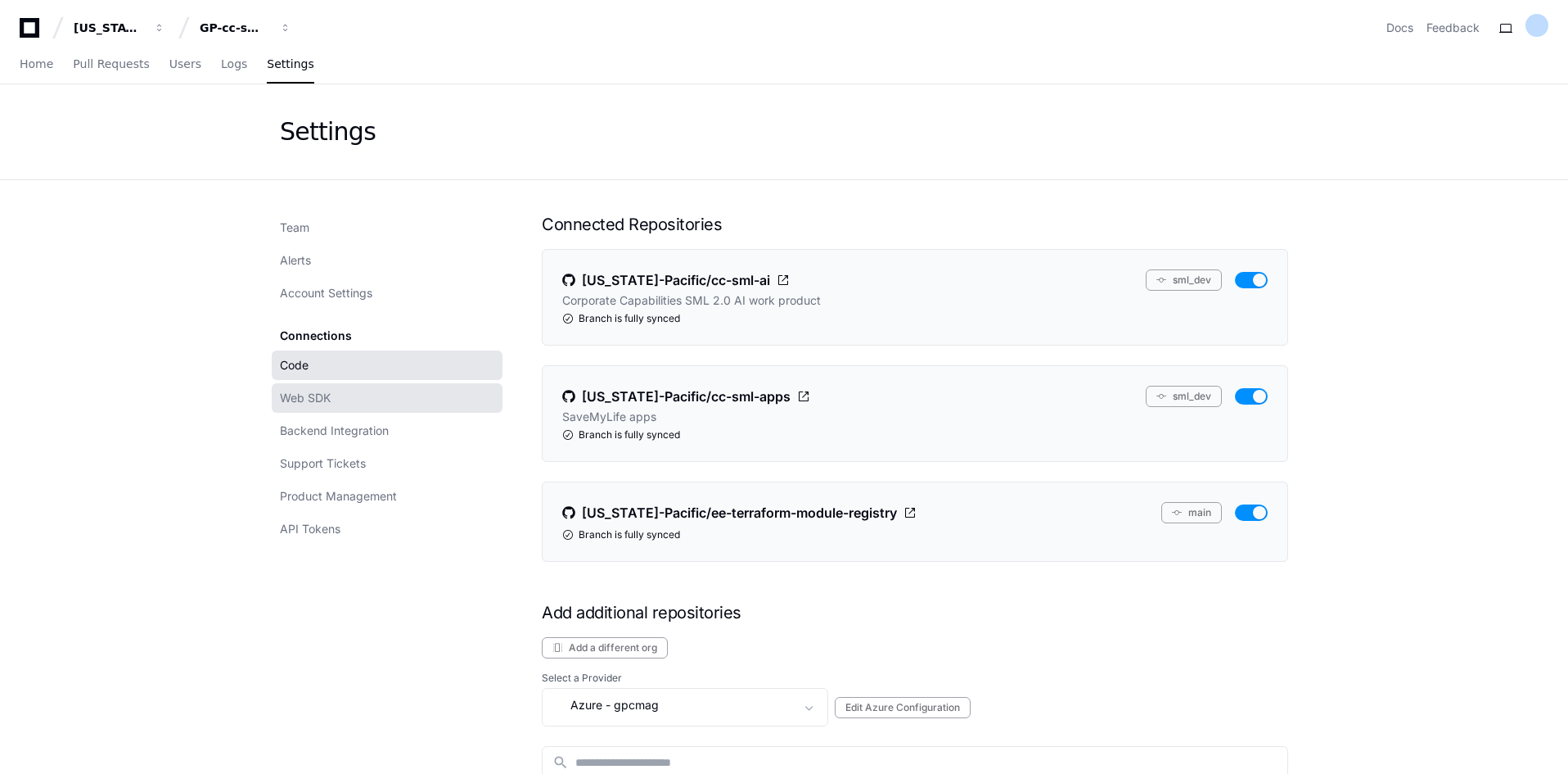
click at [310, 407] on link "Web SDK" at bounding box center [386, 398] width 231 height 30
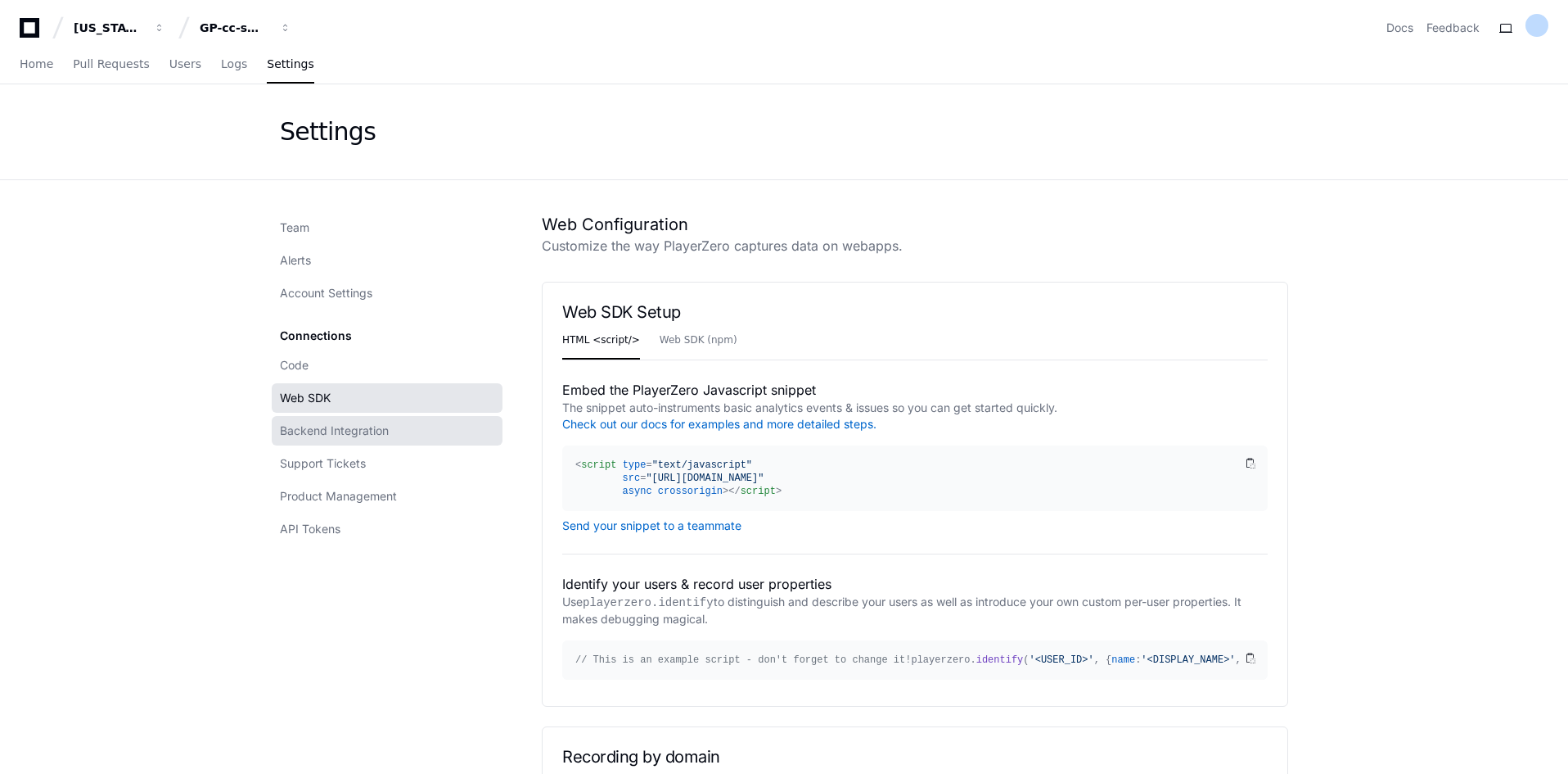
click at [327, 433] on span "Backend Integration" at bounding box center [334, 430] width 109 height 17
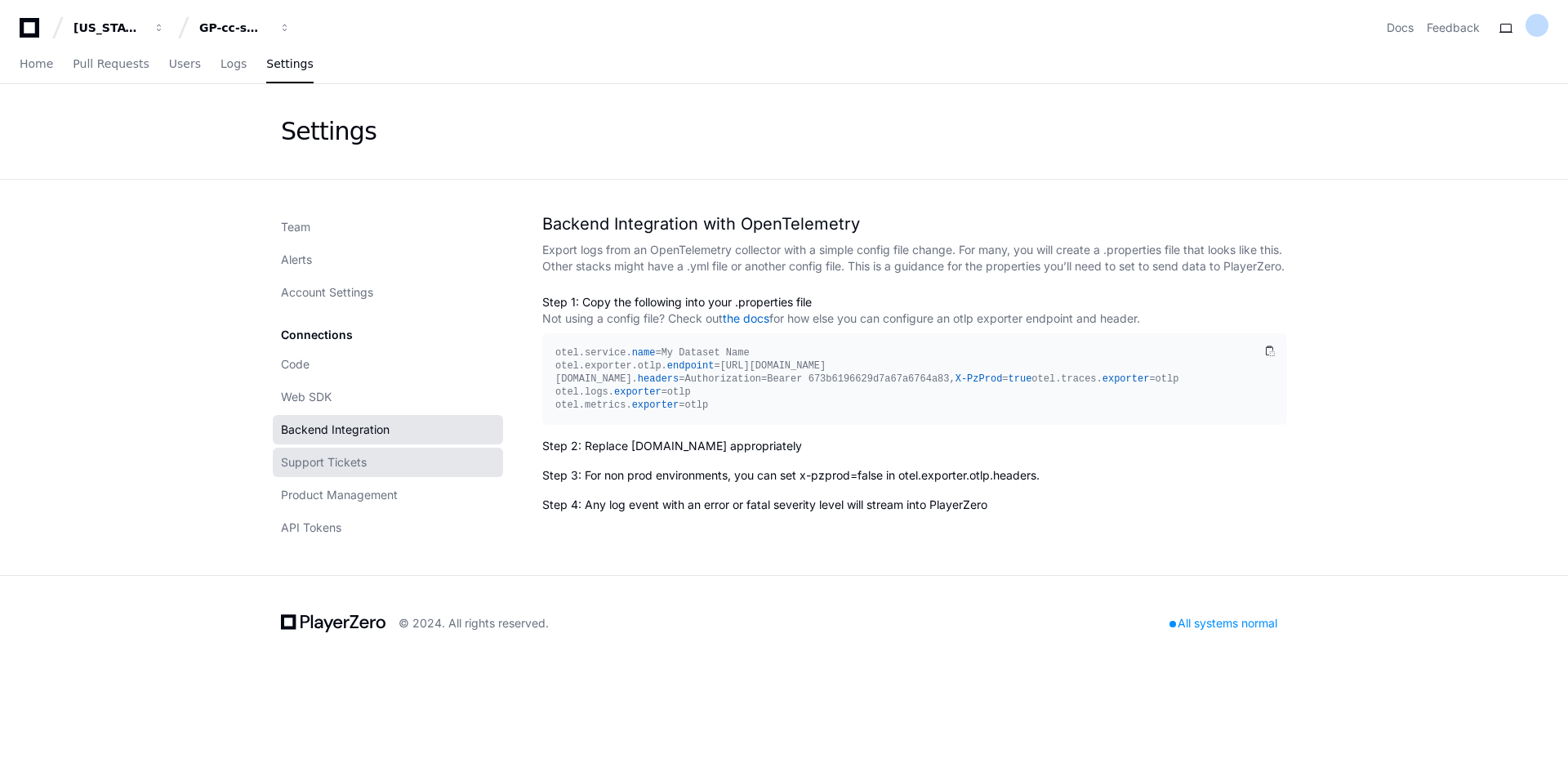
click at [319, 459] on span "Support Tickets" at bounding box center [323, 462] width 86 height 16
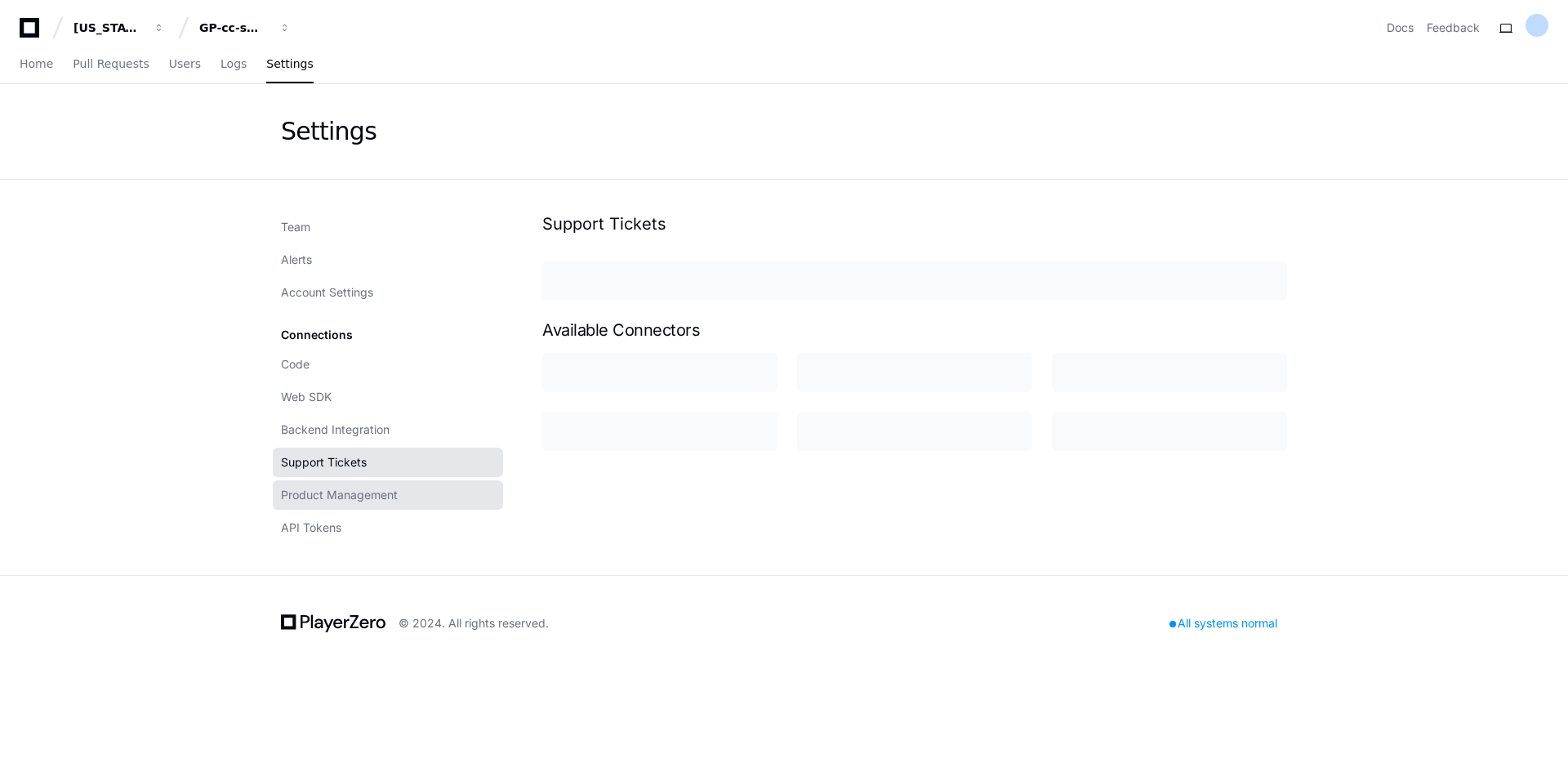
click at [303, 491] on span "Product Management" at bounding box center [339, 494] width 116 height 16
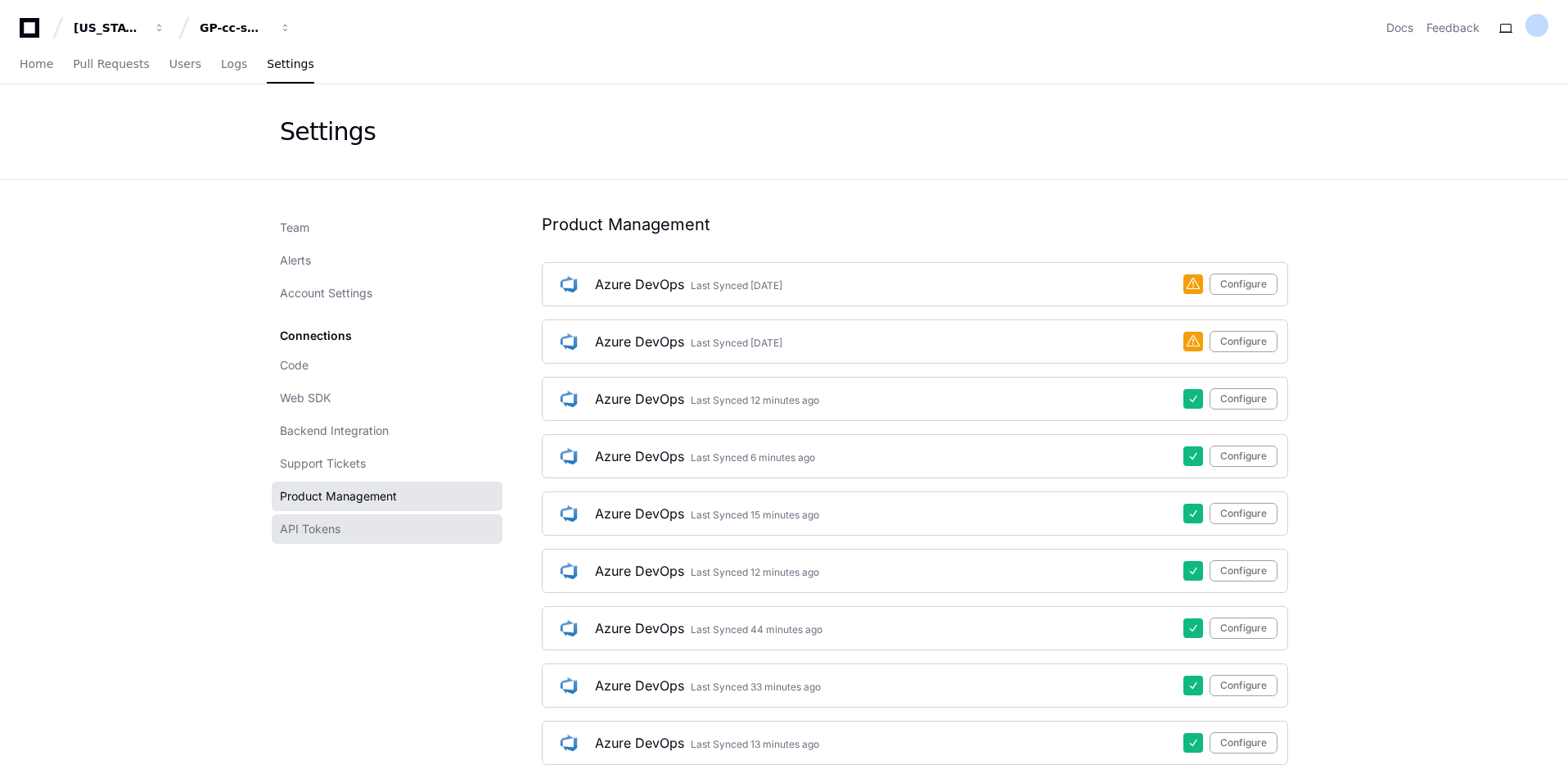
click at [293, 521] on span "API Tokens" at bounding box center [311, 528] width 61 height 17
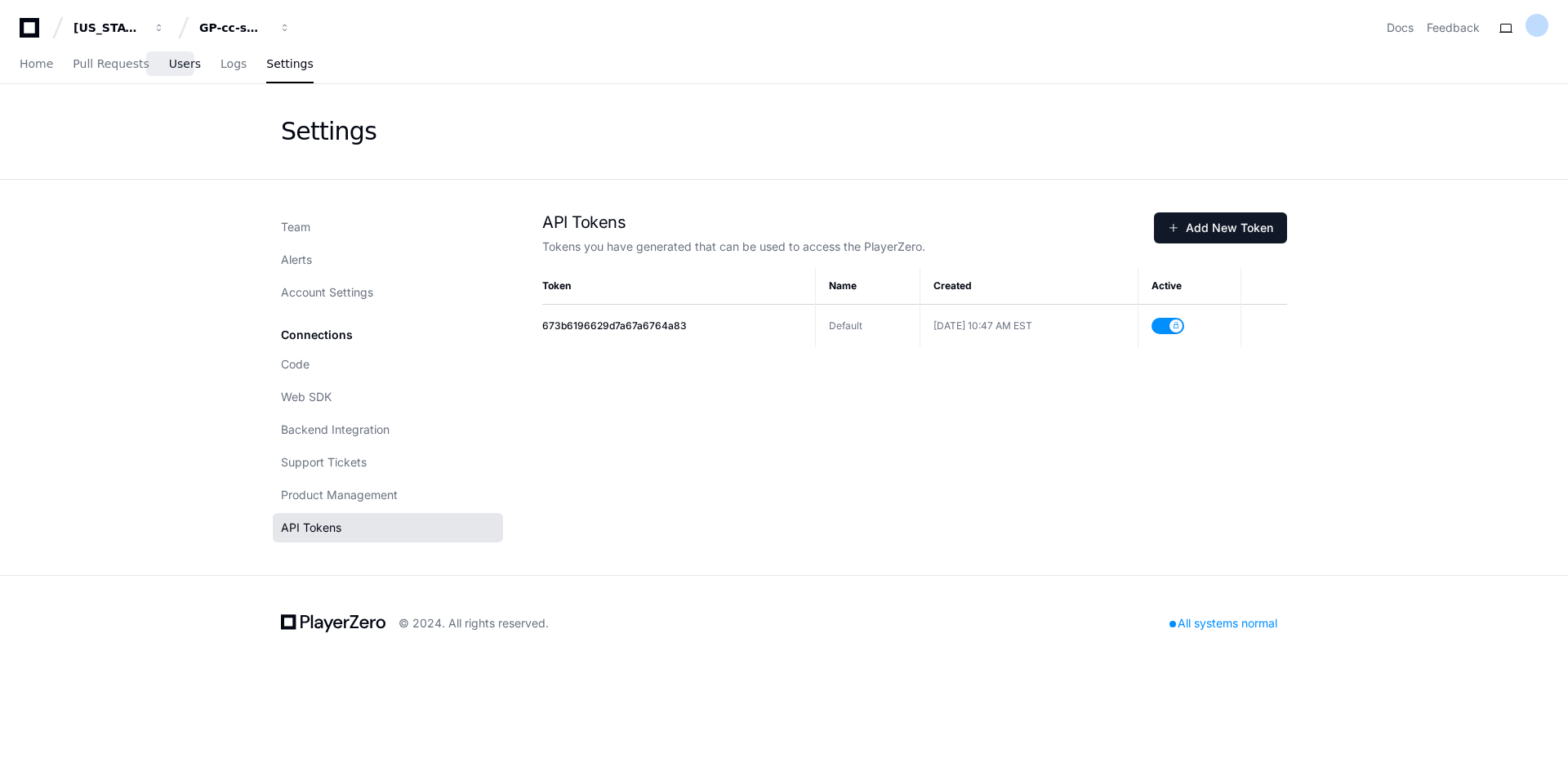
click at [178, 65] on span "Users" at bounding box center [185, 63] width 32 height 10
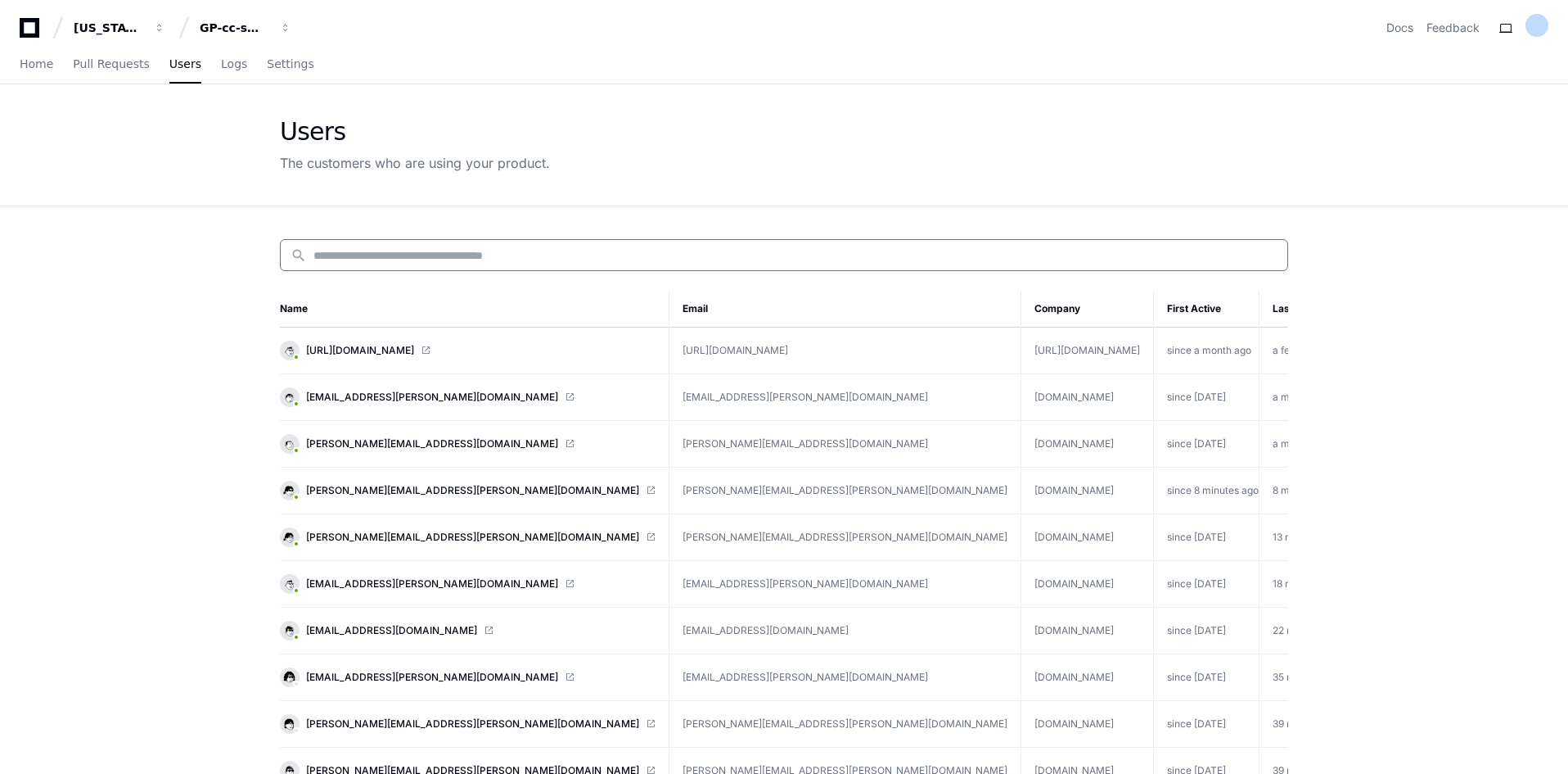
click at [459, 258] on input at bounding box center [795, 255] width 964 height 17
click at [131, 73] on link "Pull Requests" at bounding box center [111, 64] width 76 height 37
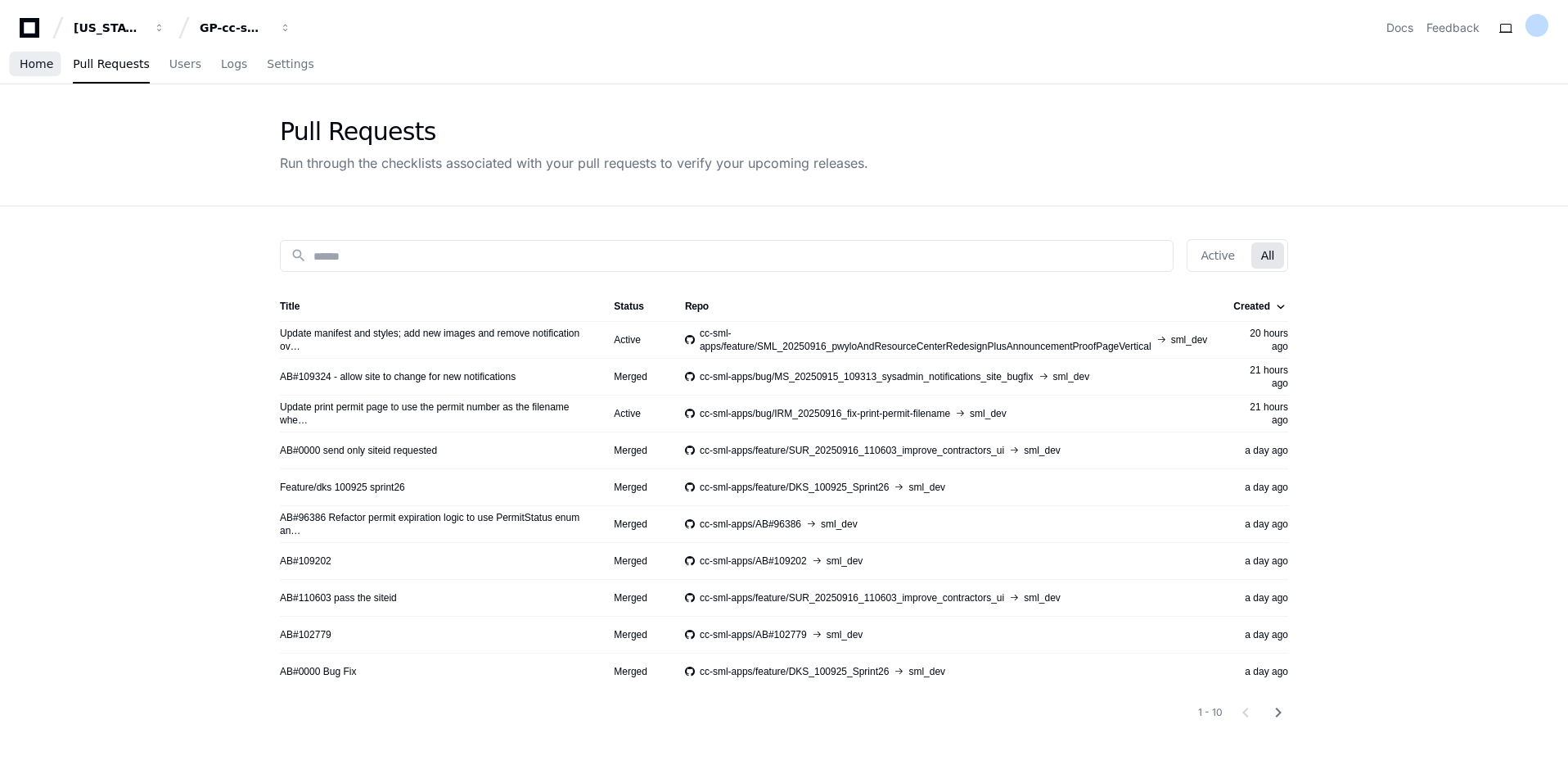
click at [37, 72] on link "Home" at bounding box center [37, 64] width 34 height 37
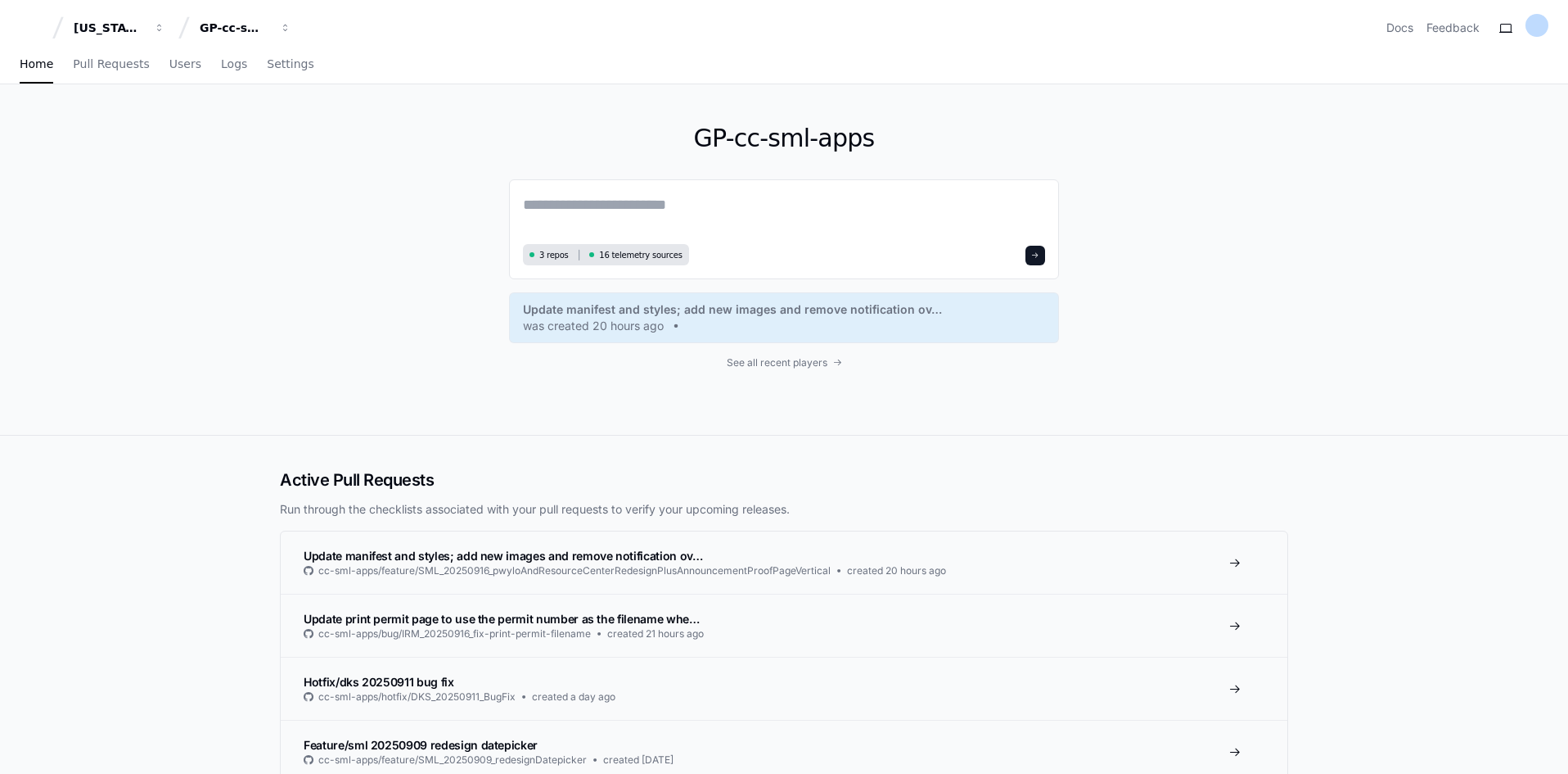
click at [321, 278] on div "GP-cc-sml-apps 3 repos 16 telemetry sources Update manifest and styles; add new…" at bounding box center [784, 259] width 1048 height 350
click at [655, 205] on textarea at bounding box center [784, 216] width 522 height 46
paste textarea "**********"
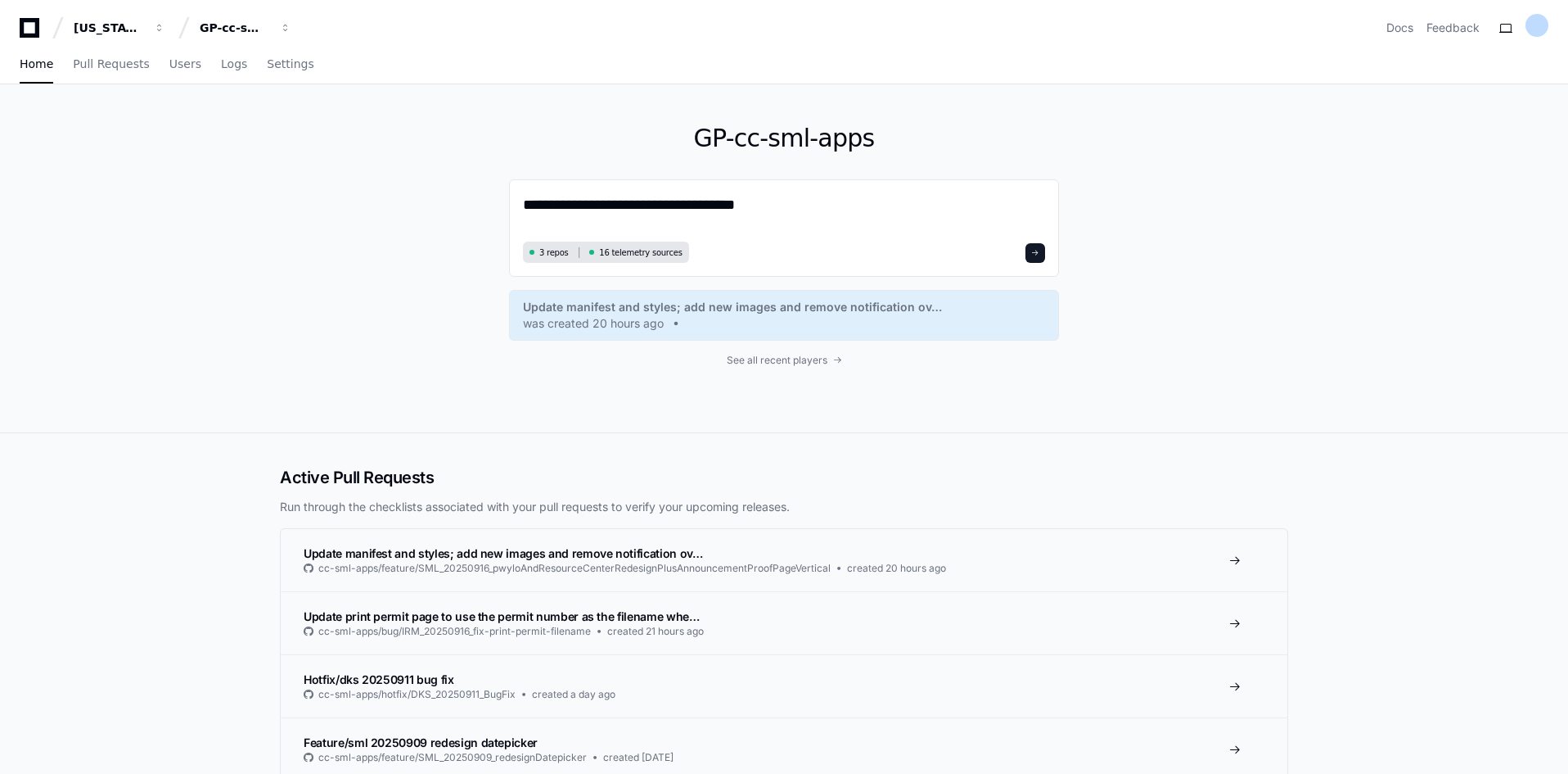
type textarea "**********"
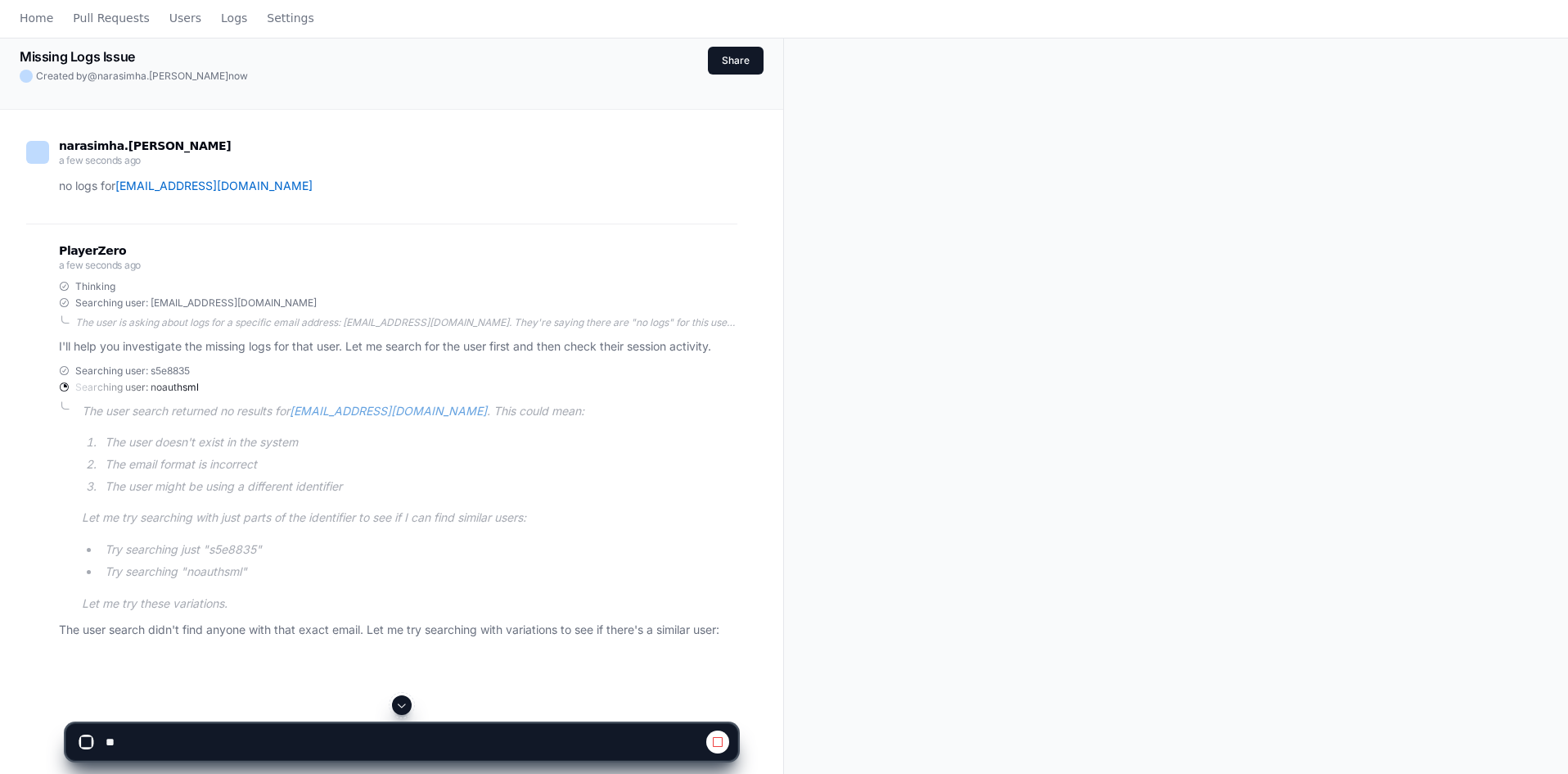
scroll to position [164, 0]
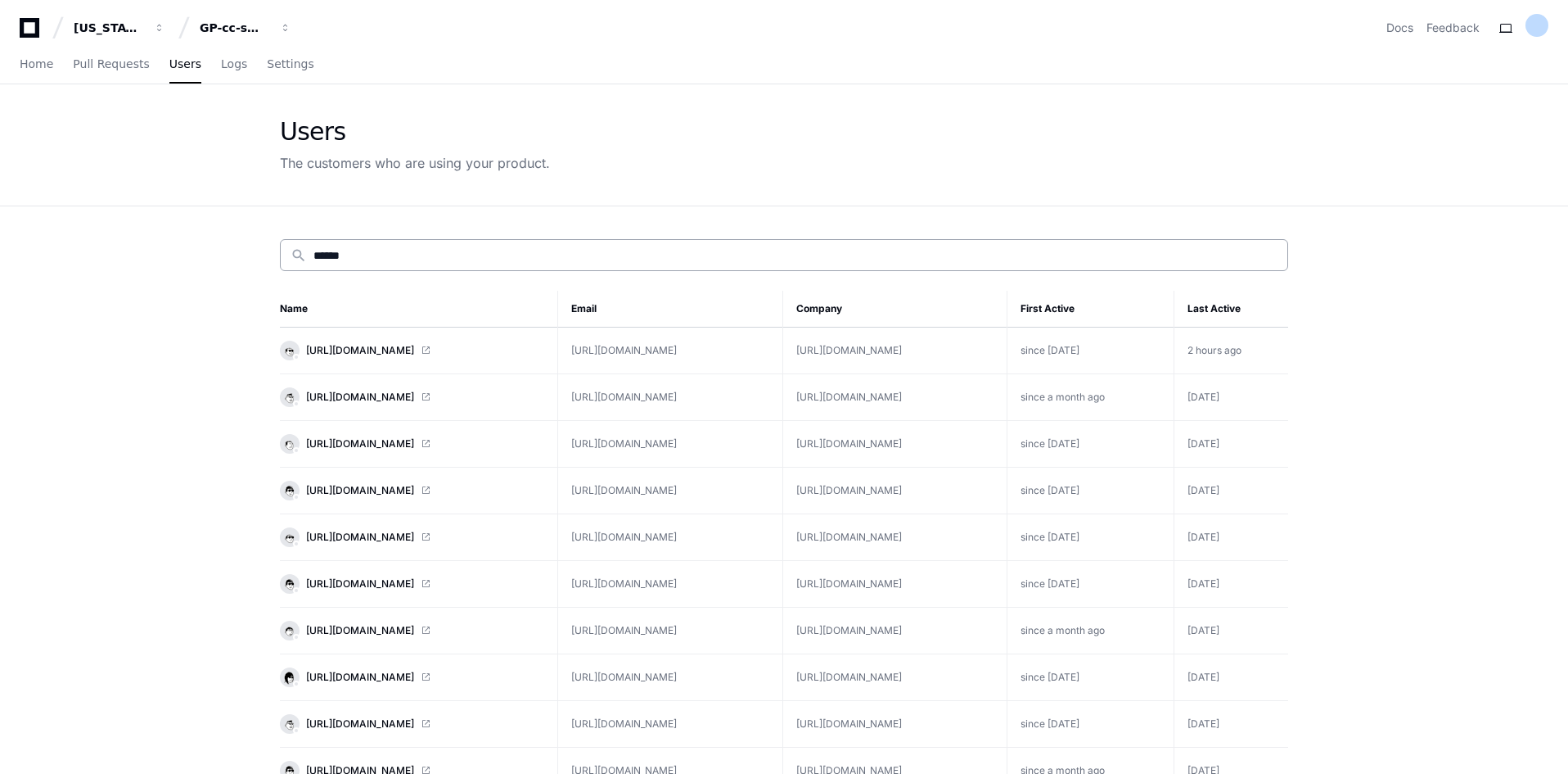
click at [343, 249] on input "******" at bounding box center [795, 255] width 964 height 17
drag, startPoint x: 385, startPoint y: 248, endPoint x: 191, endPoint y: 239, distance: 194.2
paste input "**********"
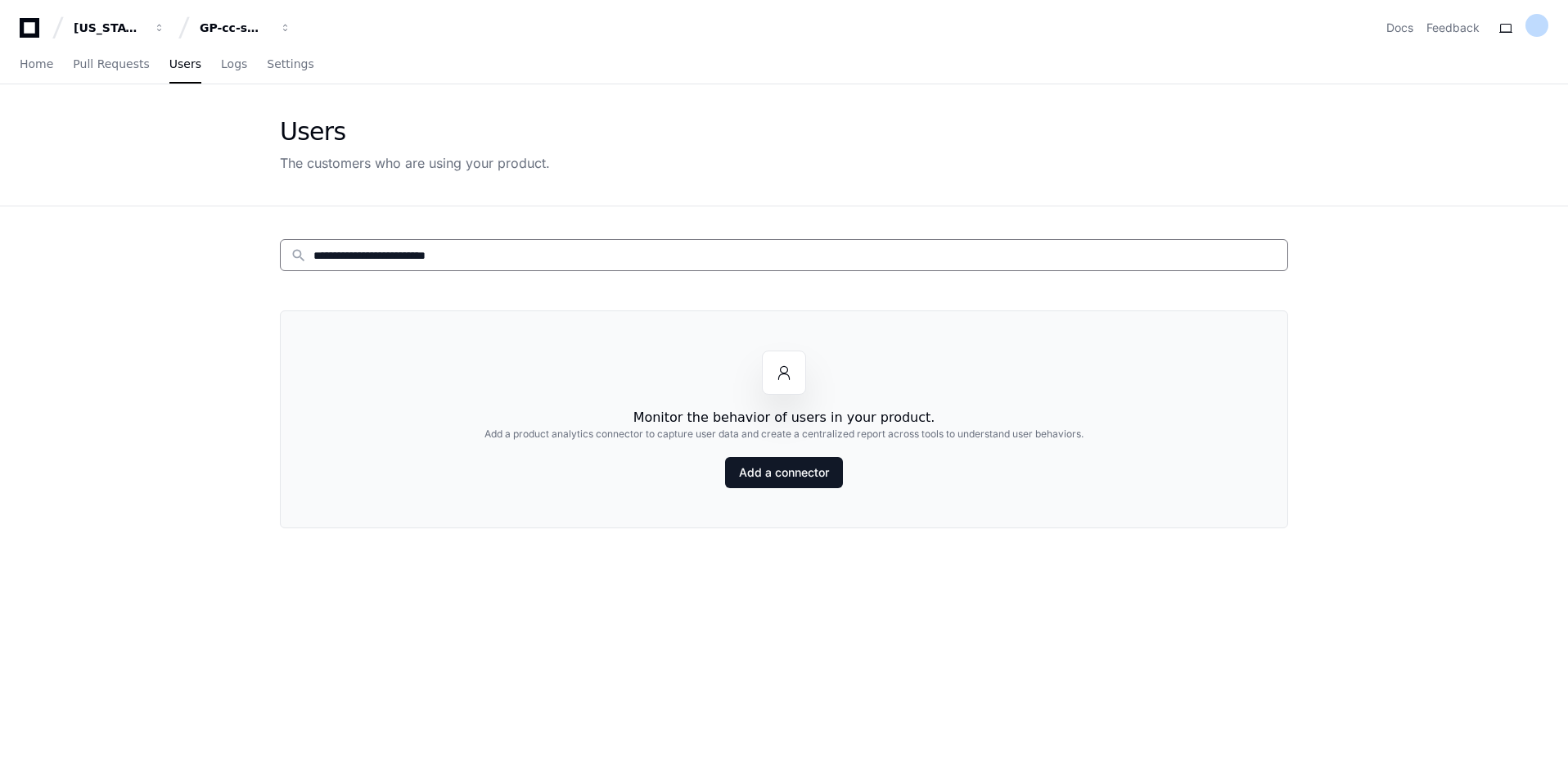
type input "**********"
click at [373, 179] on div "Users The customers who are using your product." at bounding box center [784, 145] width 1048 height 121
click at [227, 72] on div "Home Pull Requests Users Logs Settings" at bounding box center [167, 64] width 295 height 37
click at [225, 73] on link "Logs" at bounding box center [234, 64] width 26 height 37
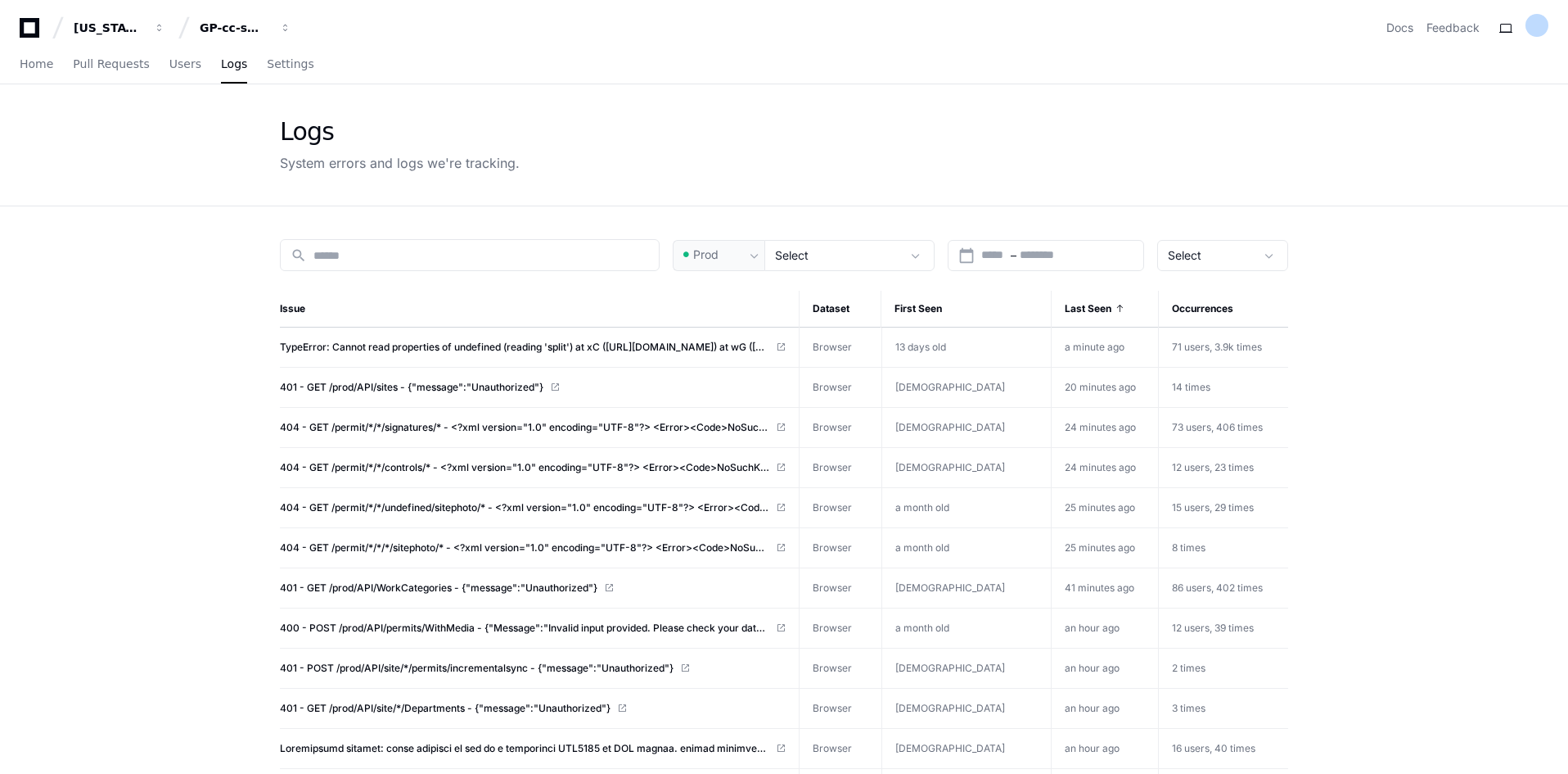
click at [345, 252] on input at bounding box center [481, 255] width 336 height 17
paste input "**********"
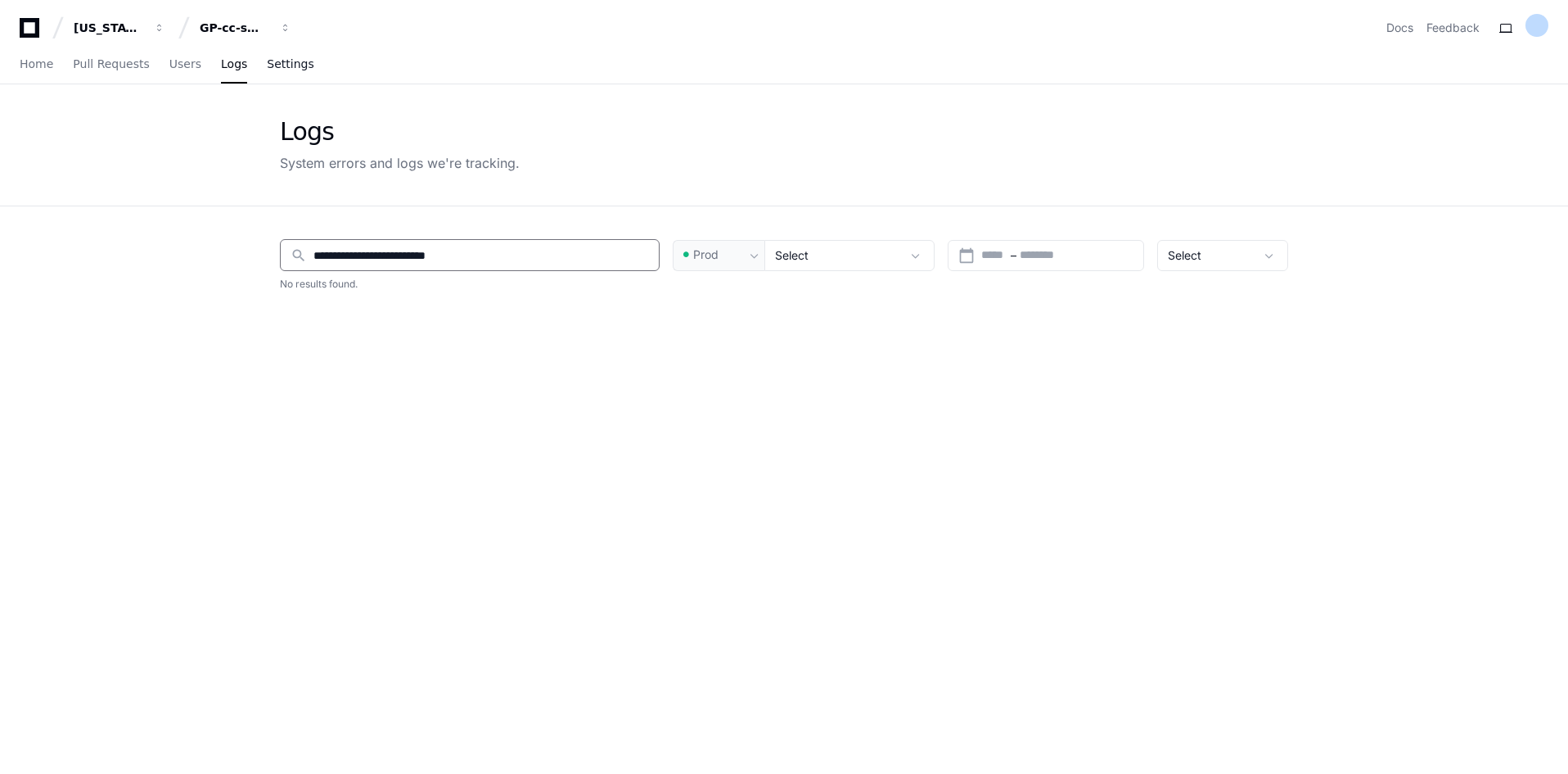
type input "**********"
click at [282, 69] on span "Settings" at bounding box center [291, 64] width 47 height 10
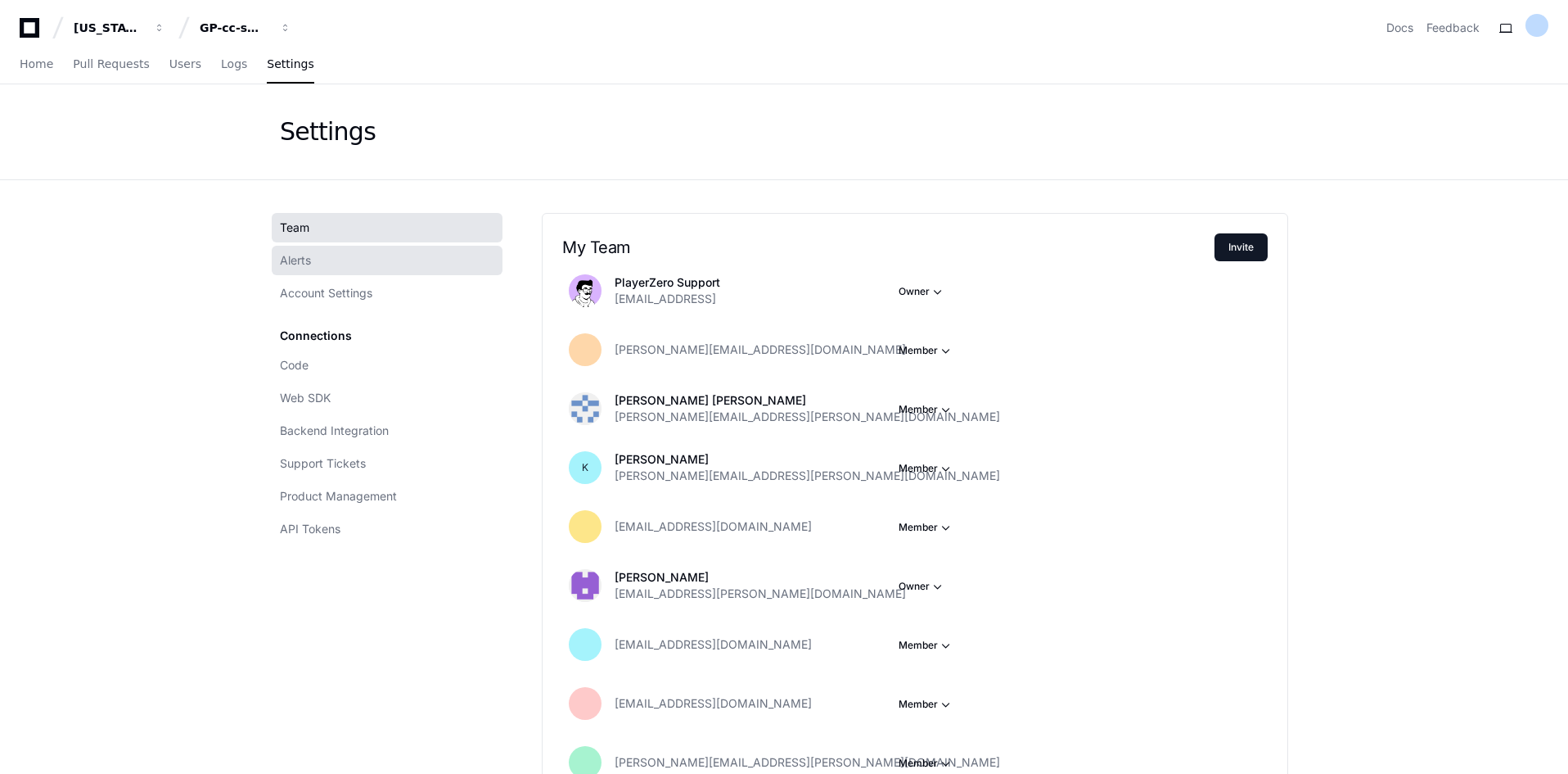
click at [301, 266] on span "Alerts" at bounding box center [296, 260] width 31 height 17
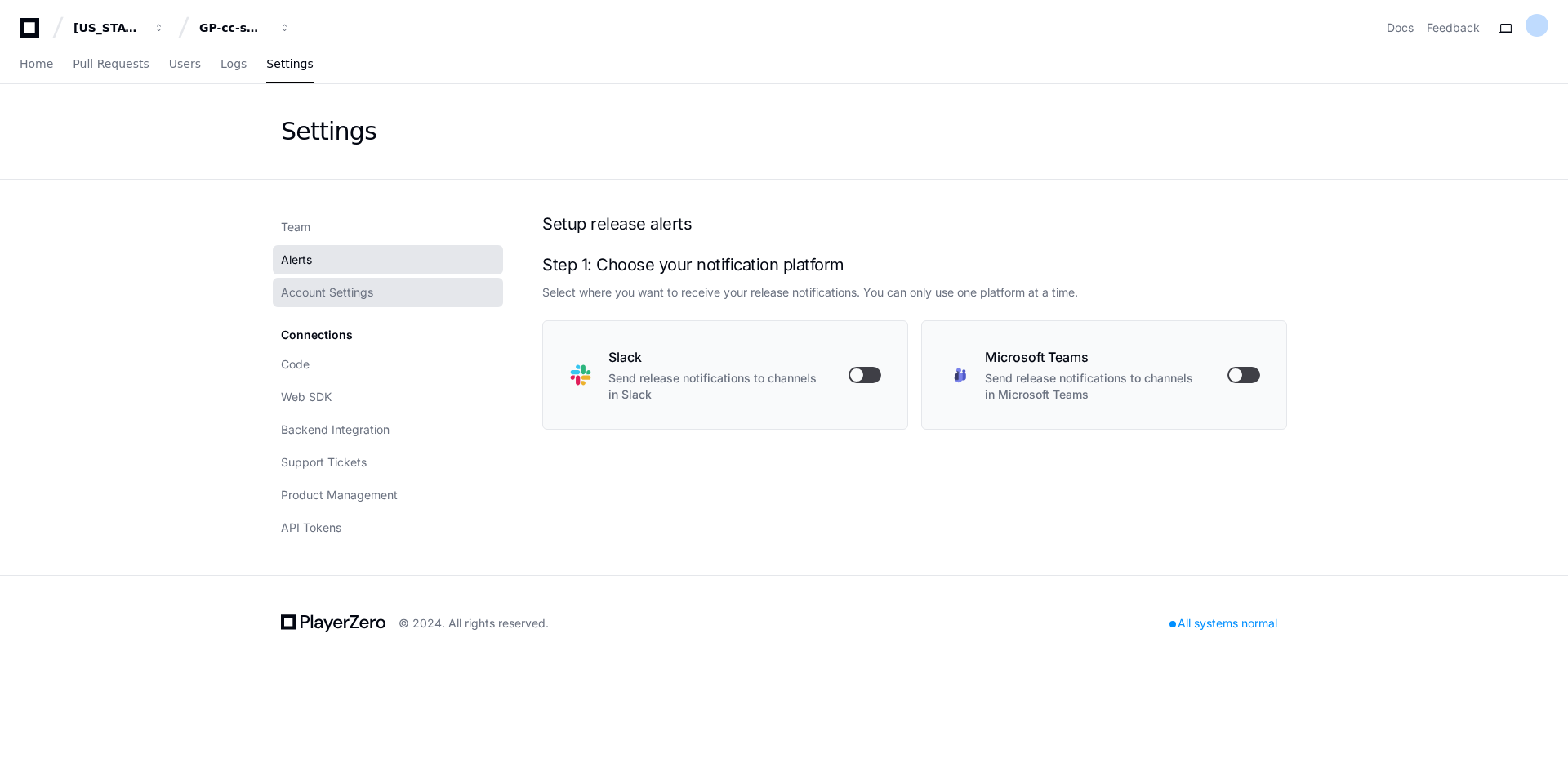
click at [316, 294] on span "Account Settings" at bounding box center [327, 292] width 92 height 16
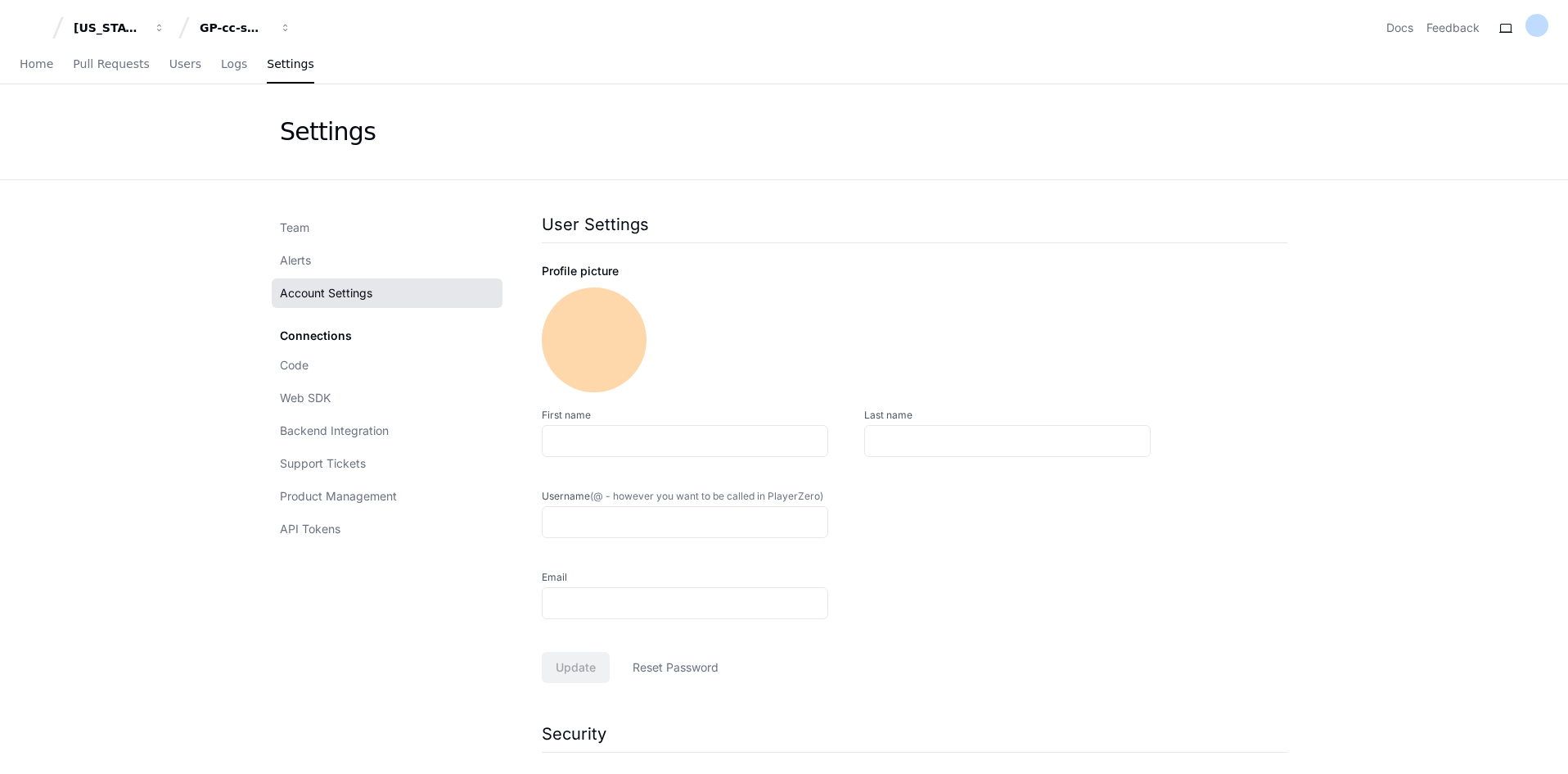
type input "**********"
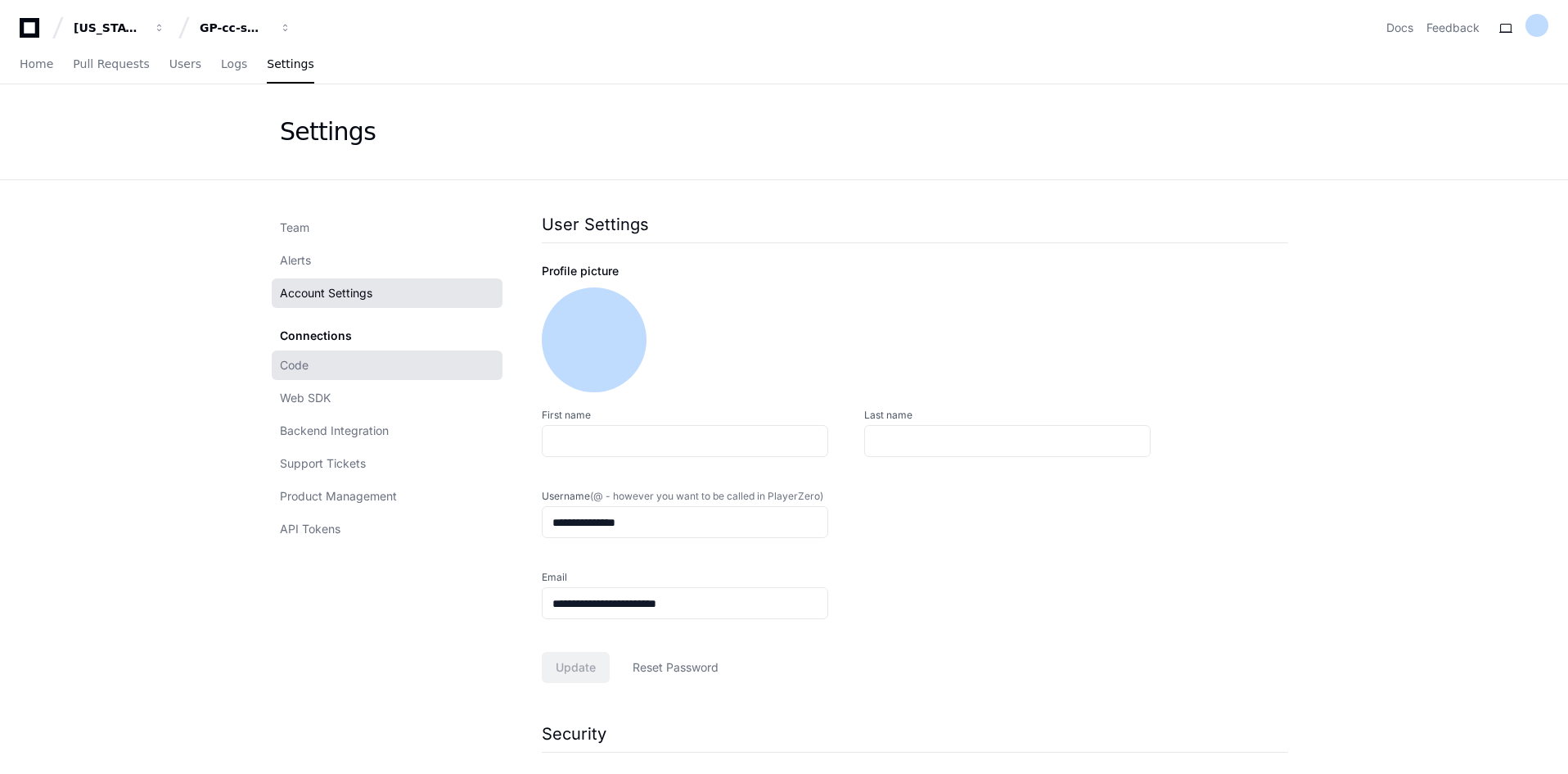
click at [292, 365] on span "Code" at bounding box center [294, 365] width 29 height 17
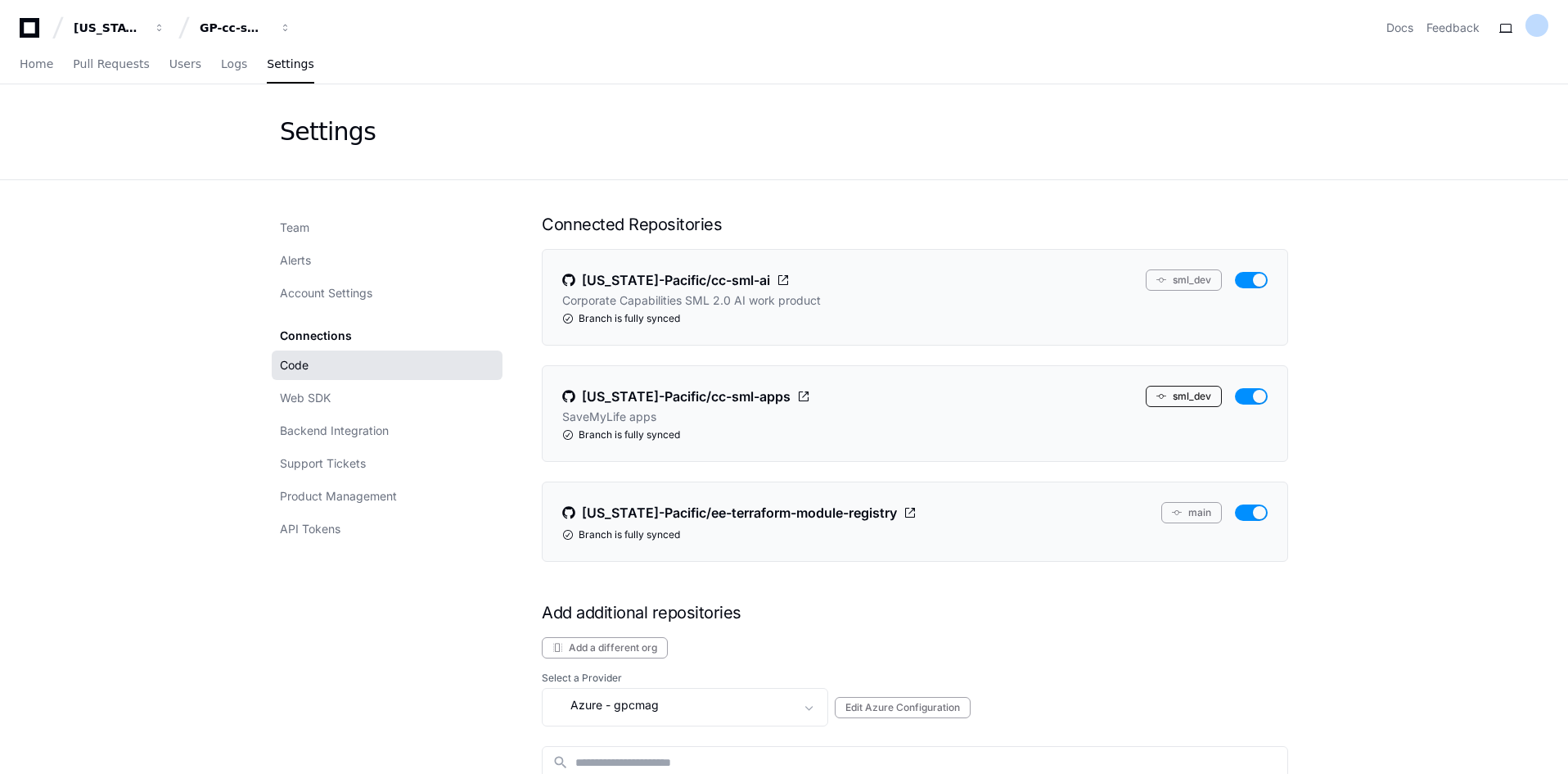
click at [1190, 394] on button "sml_dev" at bounding box center [1183, 396] width 76 height 21
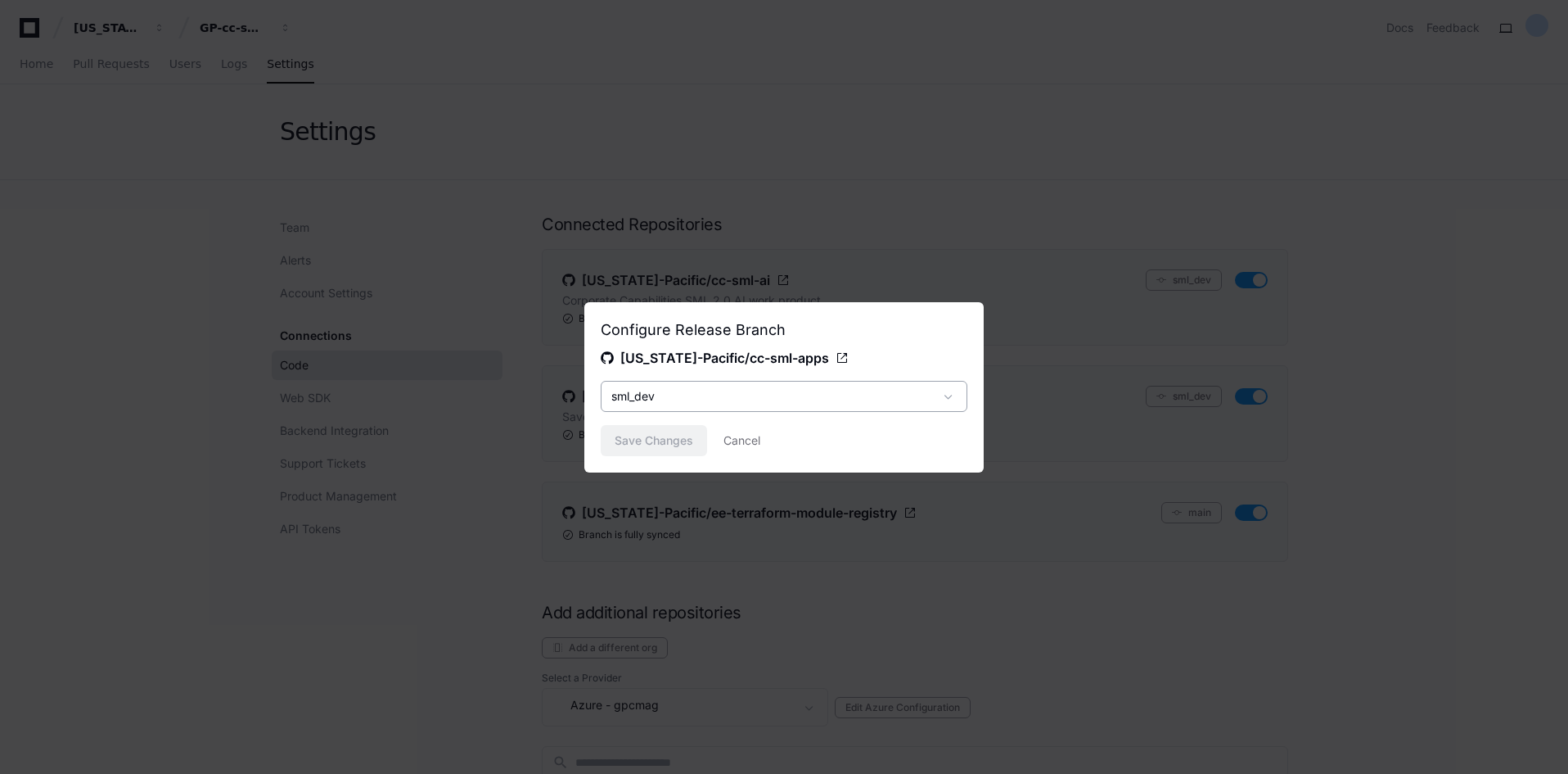
click at [955, 396] on span at bounding box center [948, 396] width 17 height 17
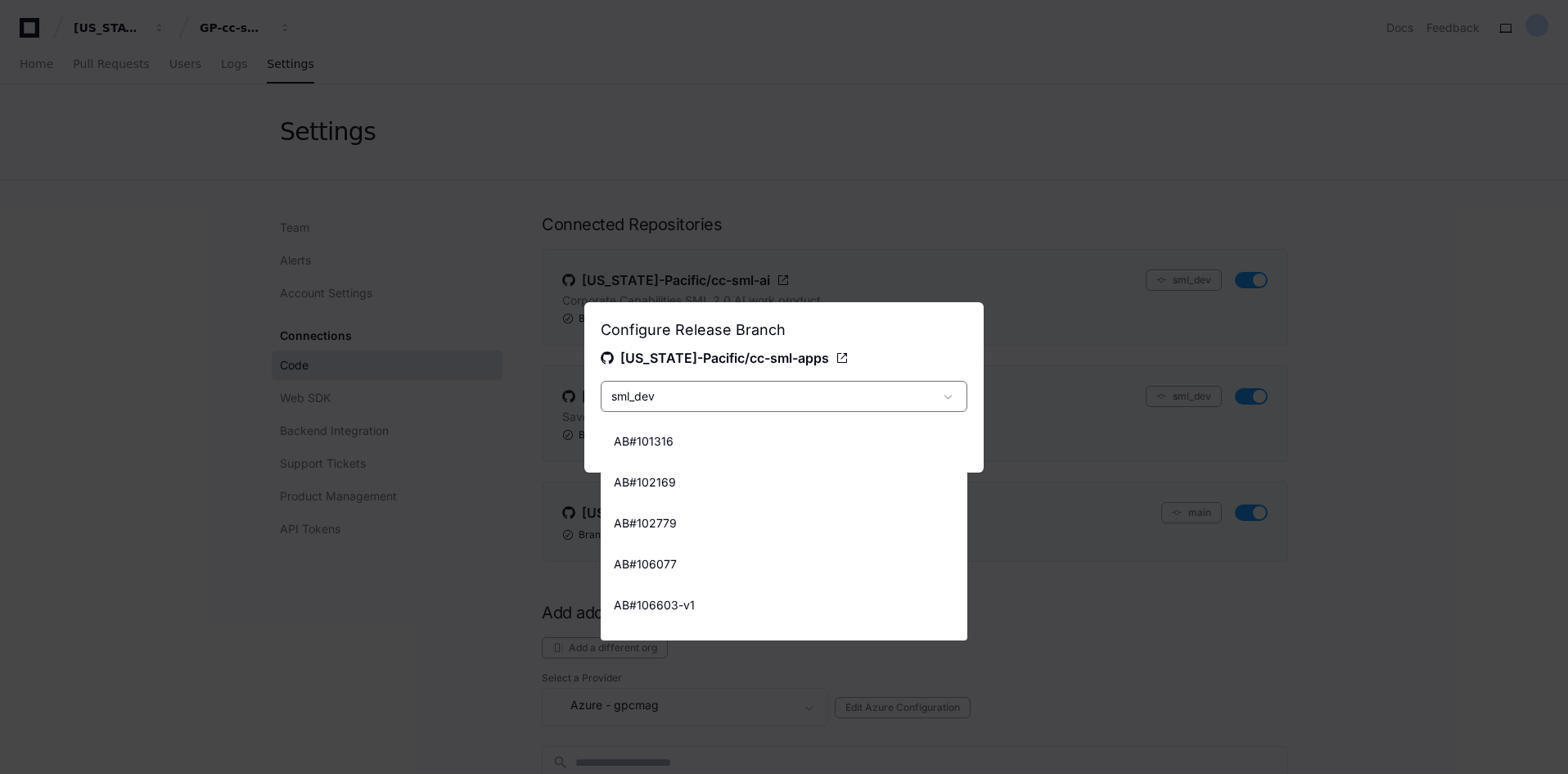
scroll to position [4078, 0]
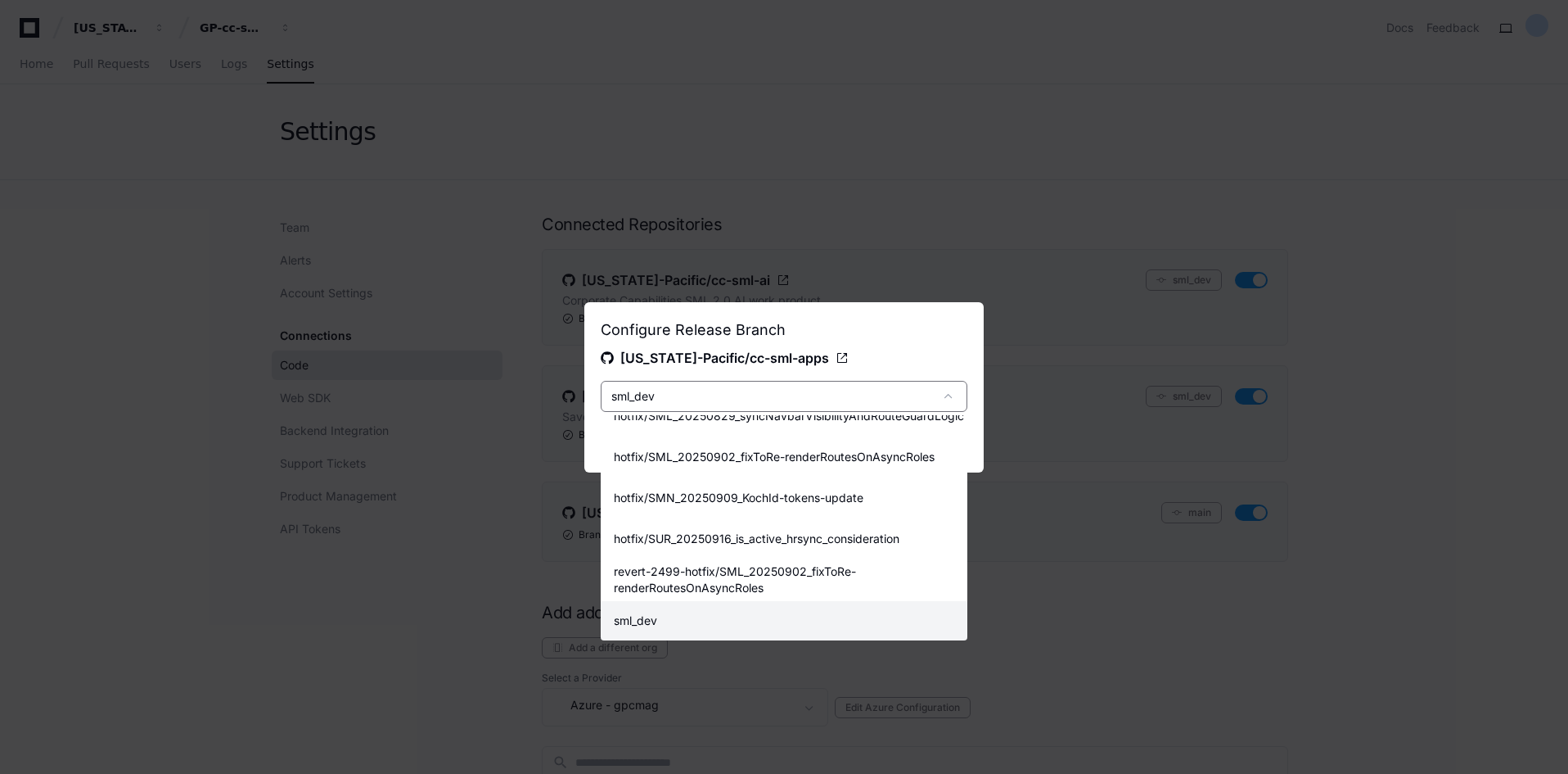
click at [747, 402] on div at bounding box center [784, 387] width 1568 height 774
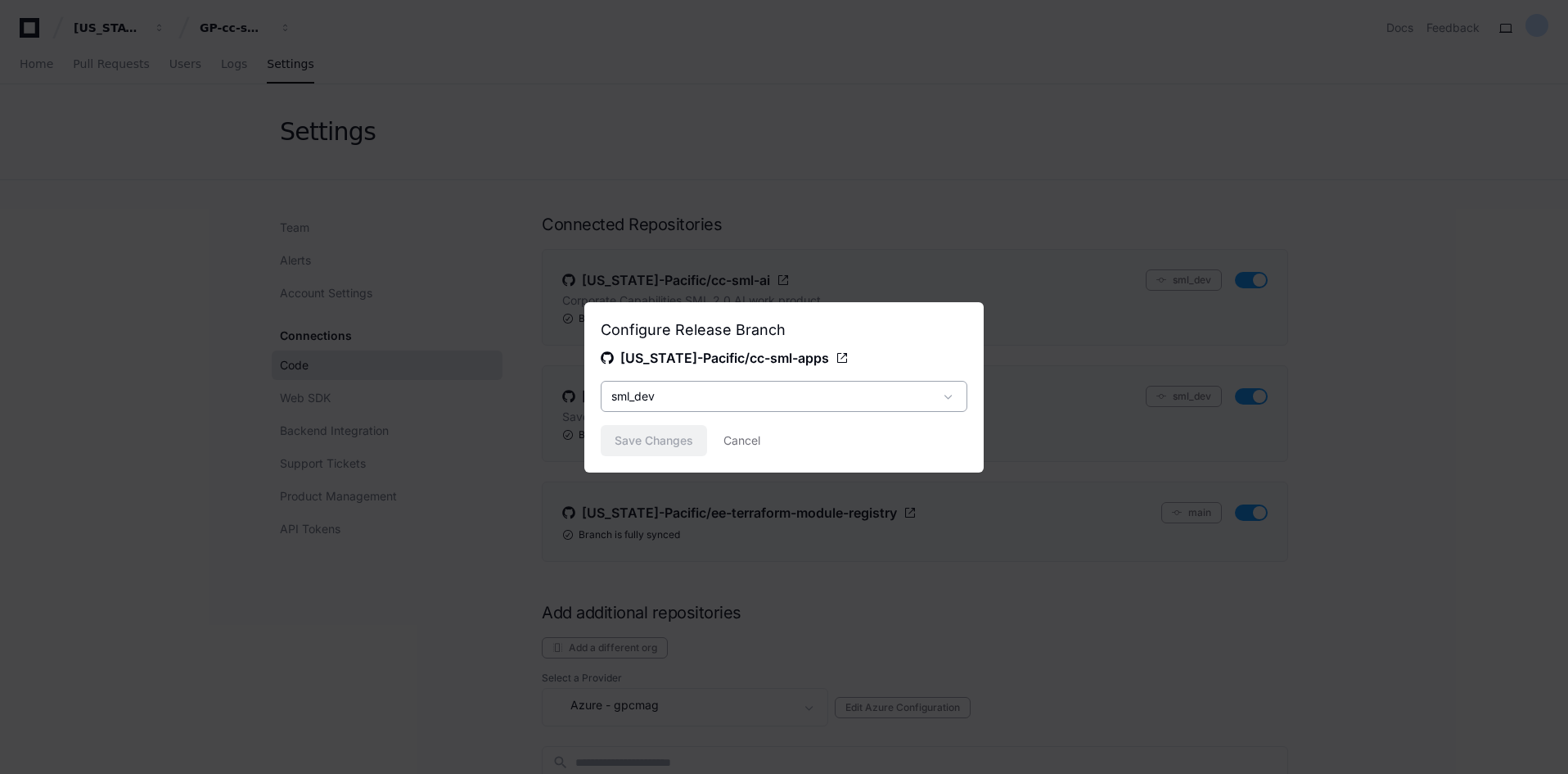
click at [809, 136] on div at bounding box center [784, 387] width 1568 height 774
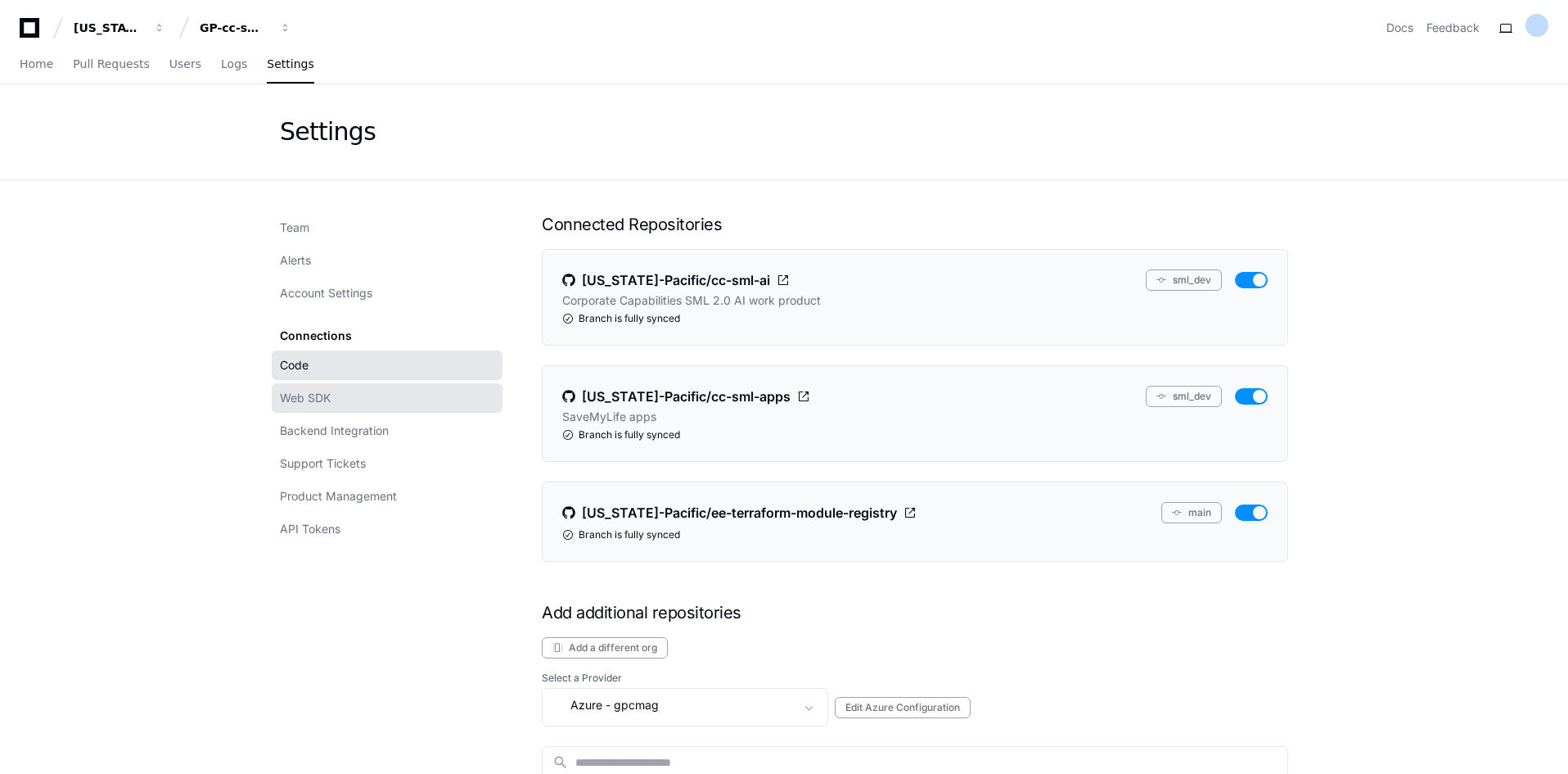
click at [321, 405] on span "Web SDK" at bounding box center [305, 398] width 50 height 17
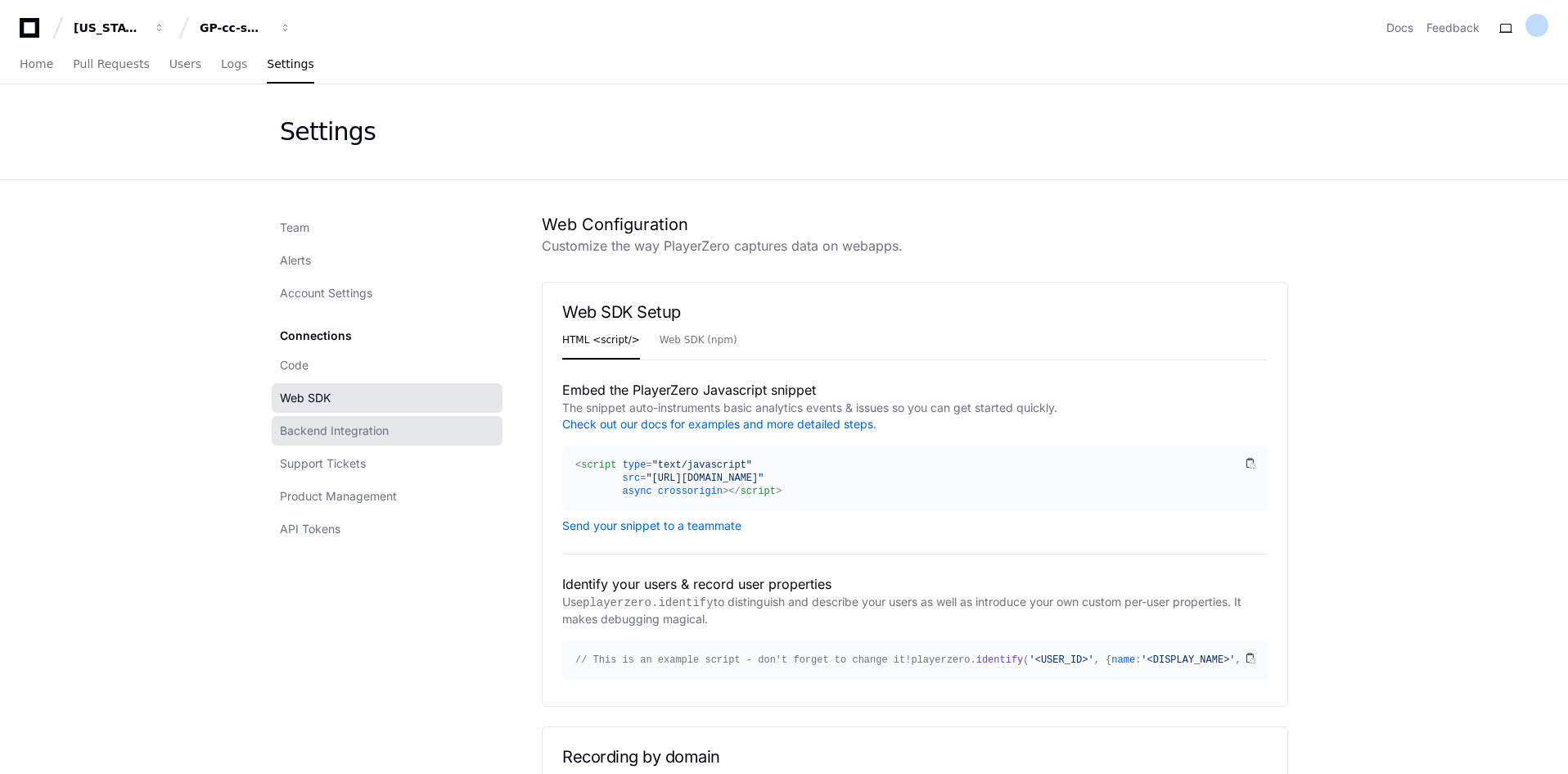
click at [325, 438] on span "Backend Integration" at bounding box center [334, 430] width 109 height 17
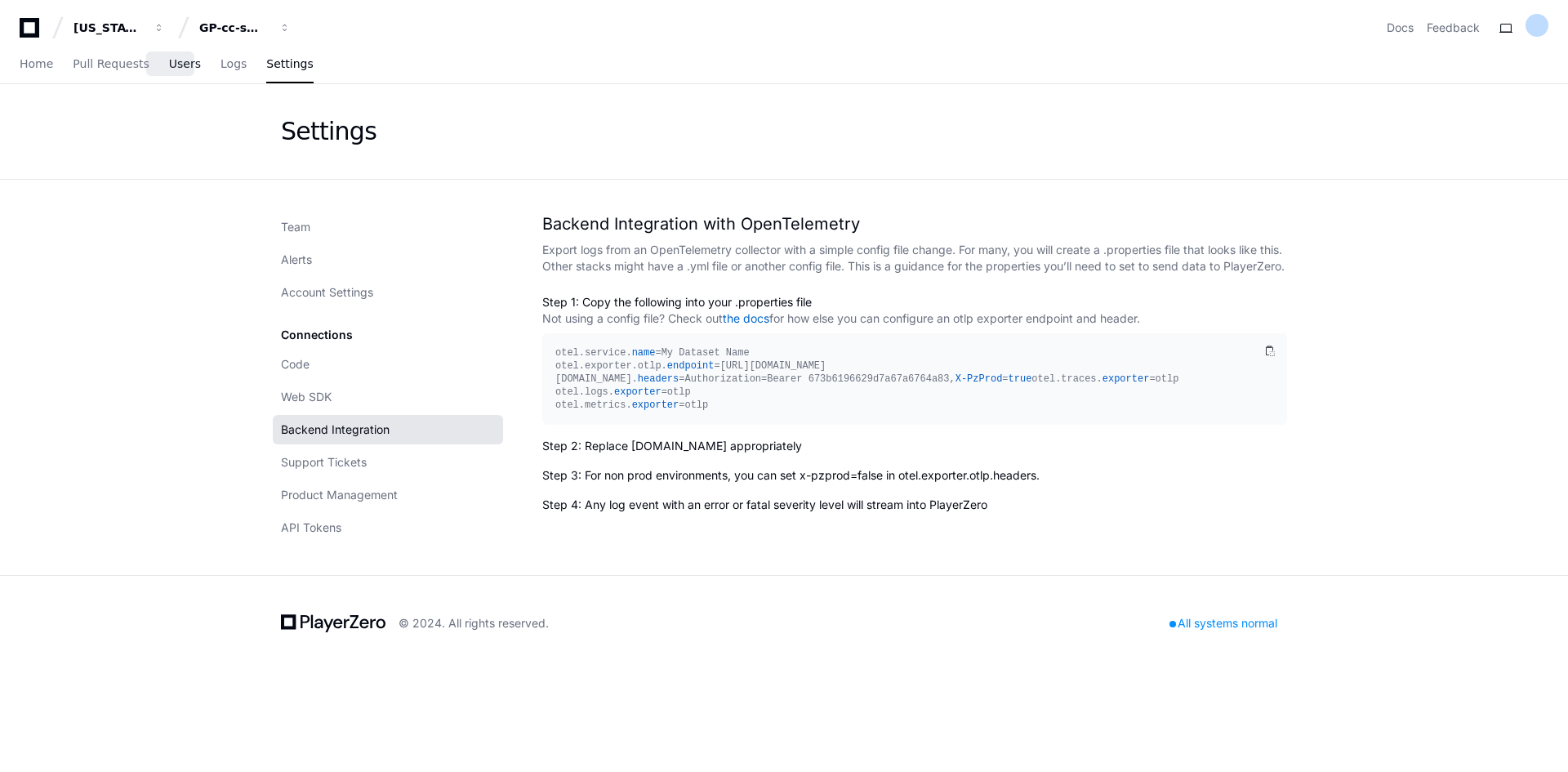
click at [169, 61] on span "Users" at bounding box center [185, 63] width 32 height 10
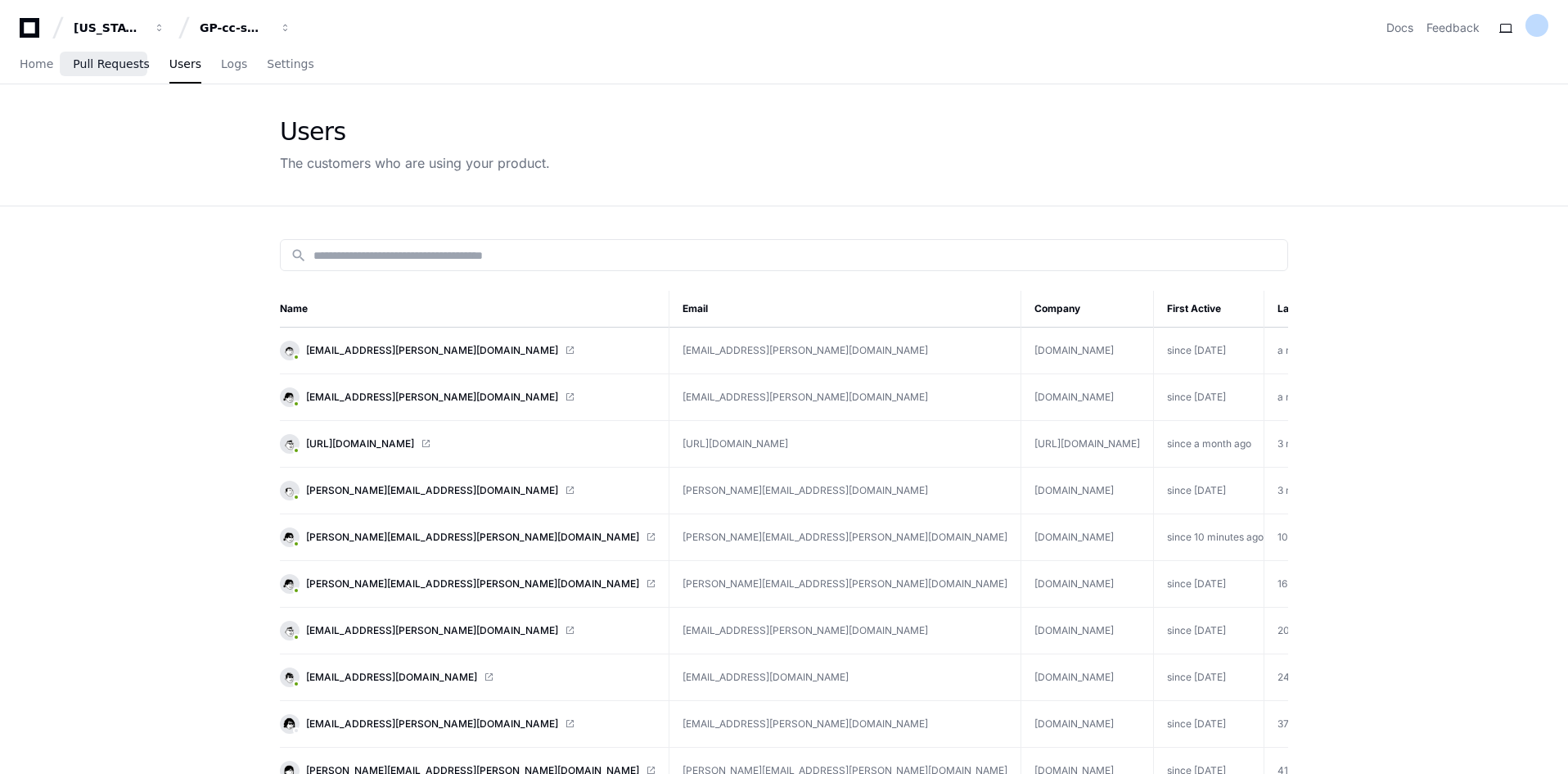
click at [78, 68] on span "Pull Requests" at bounding box center [111, 64] width 76 height 10
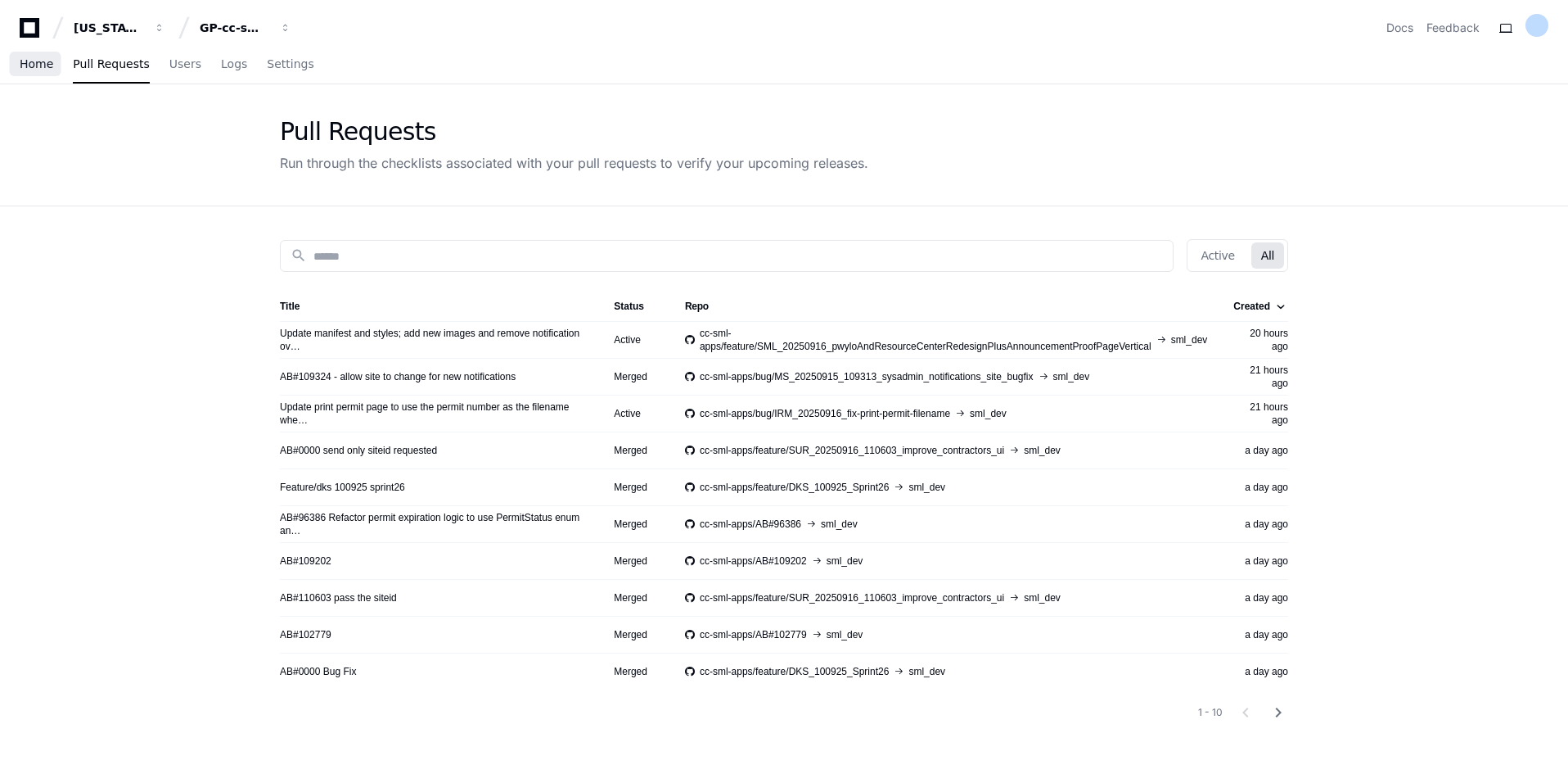
click at [24, 68] on span "Home" at bounding box center [37, 64] width 34 height 10
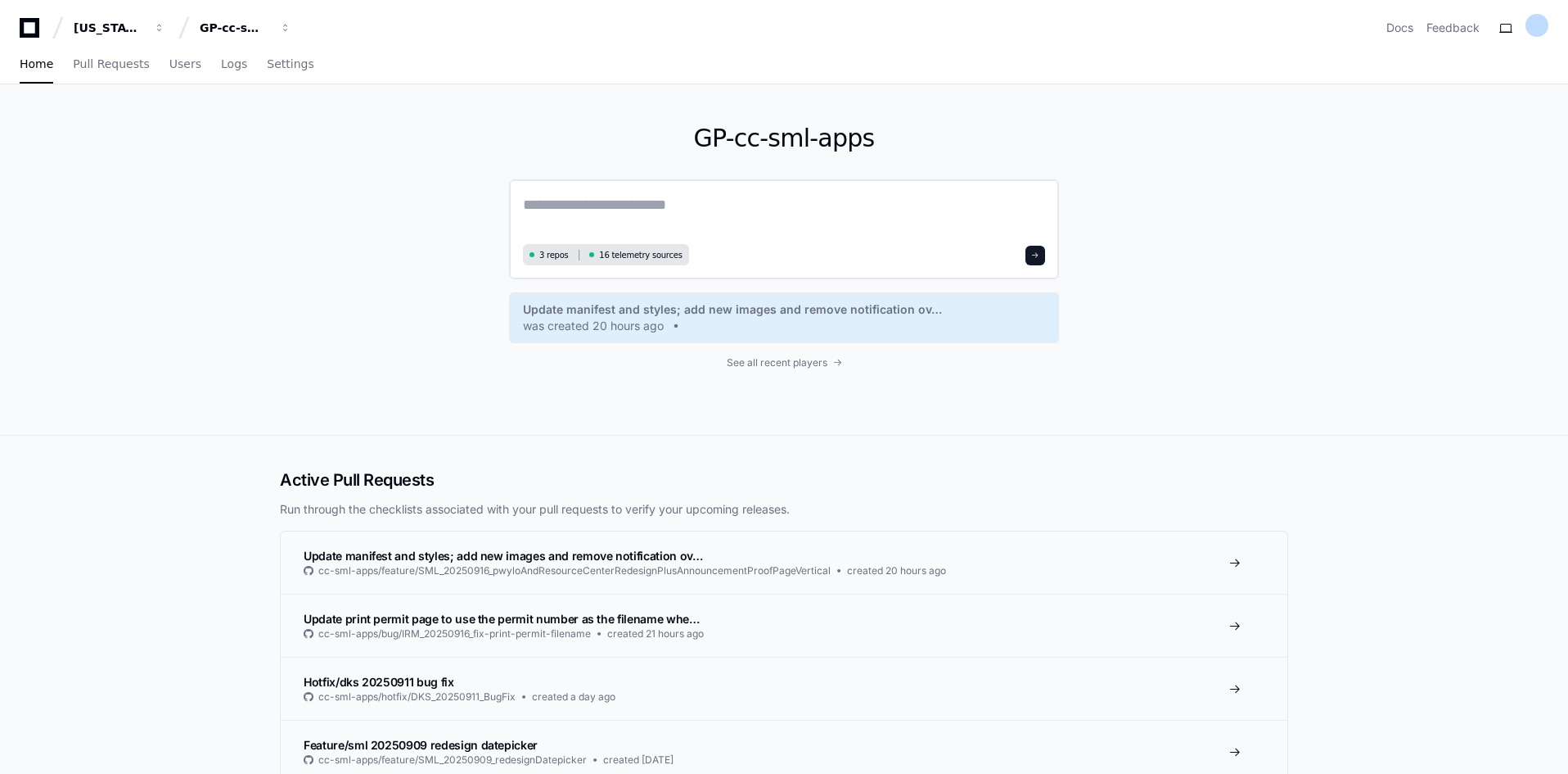
click at [585, 202] on textarea at bounding box center [784, 216] width 522 height 46
paste textarea "**********"
type textarea "**********"
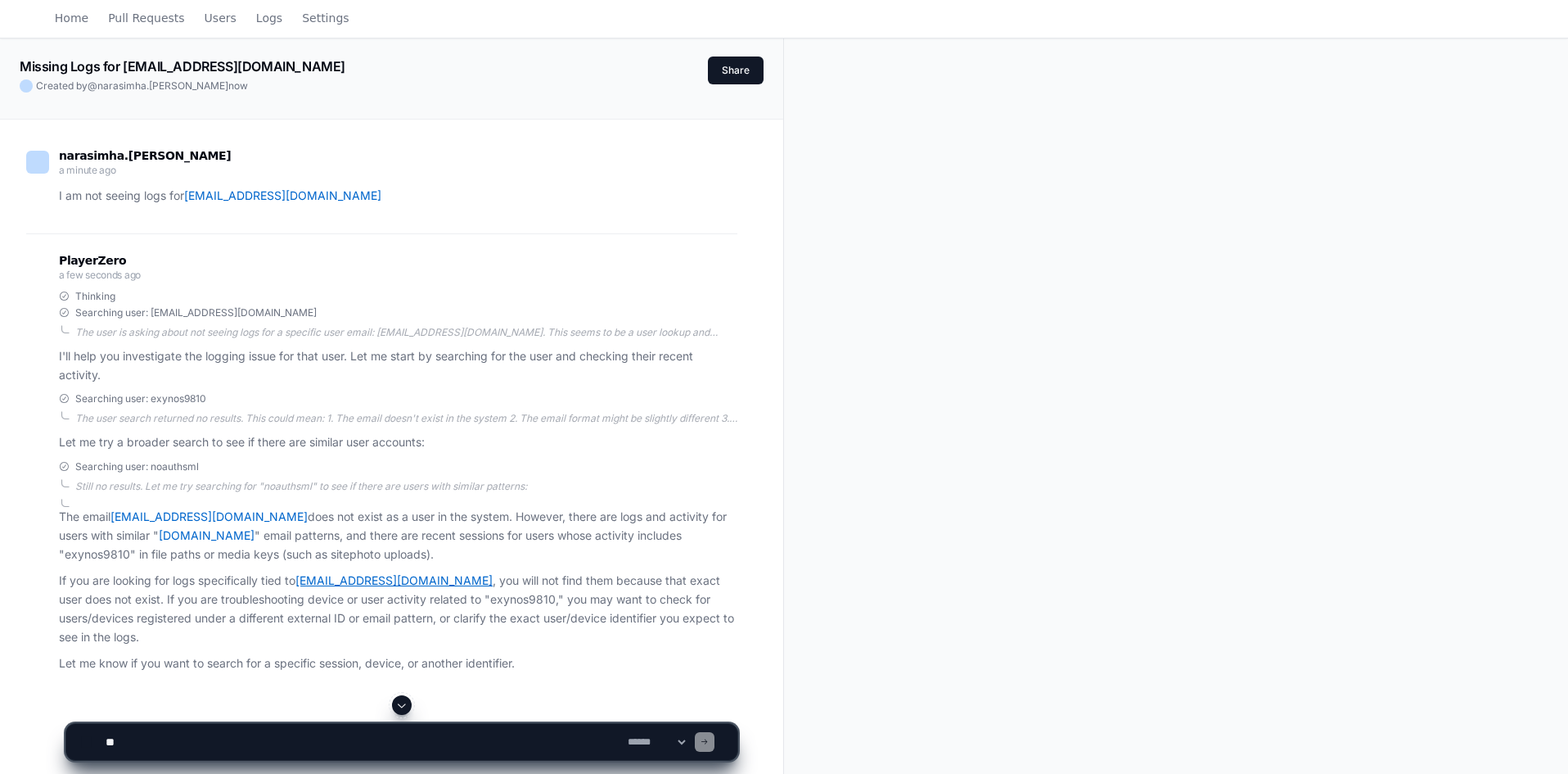
scroll to position [164, 0]
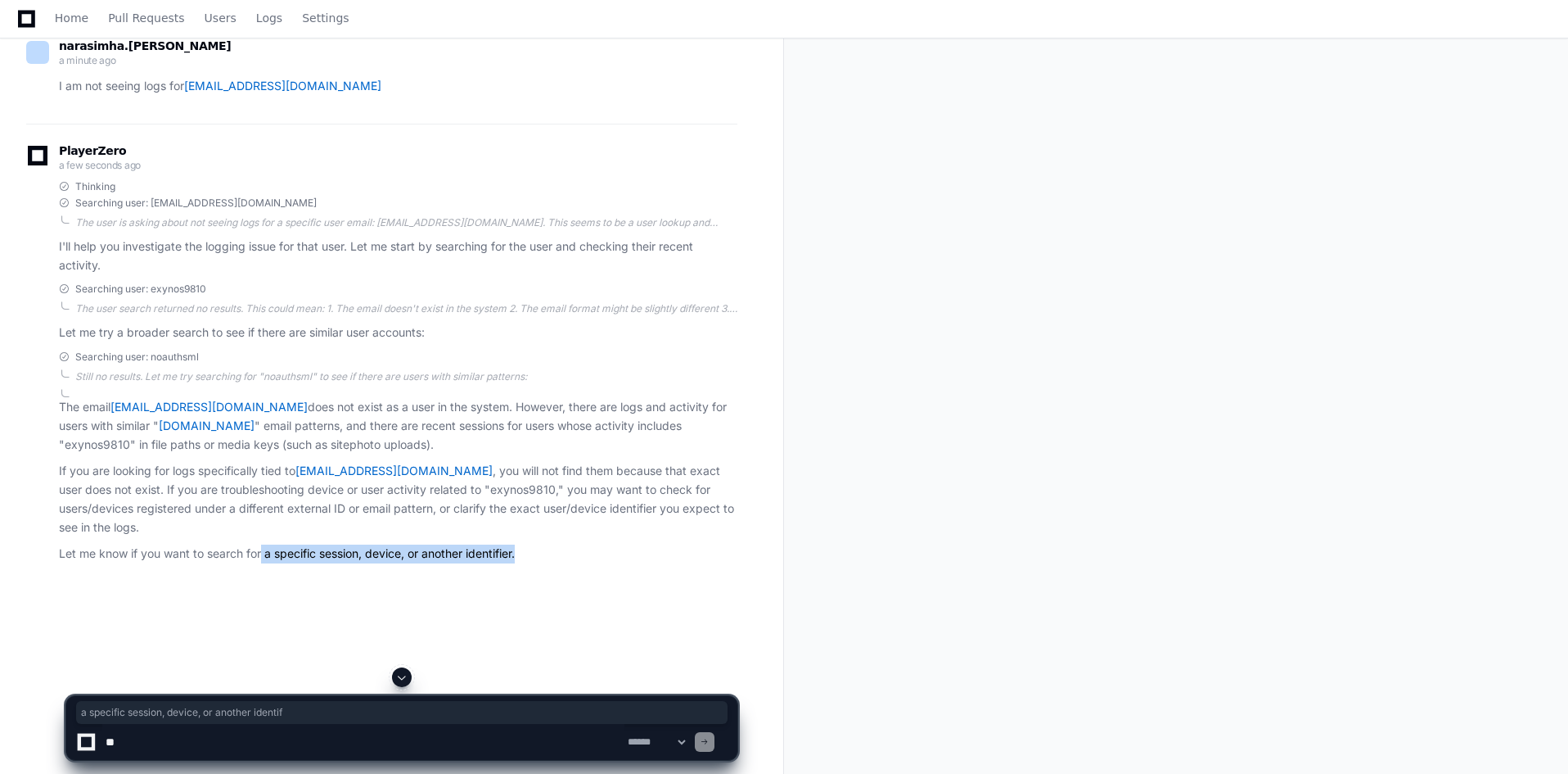
drag, startPoint x: 261, startPoint y: 555, endPoint x: 651, endPoint y: 577, distance: 390.6
click at [651, 577] on div "PlayerZero a few seconds ago Thinking Searching user: exynos9810_noauthsml@gp.c…" at bounding box center [381, 357] width 711 height 468
click at [543, 605] on div "narasimha.gorti a minute ago I am not seeing logs for exynos9810_noauthsml@gp.c…" at bounding box center [392, 396] width 744 height 774
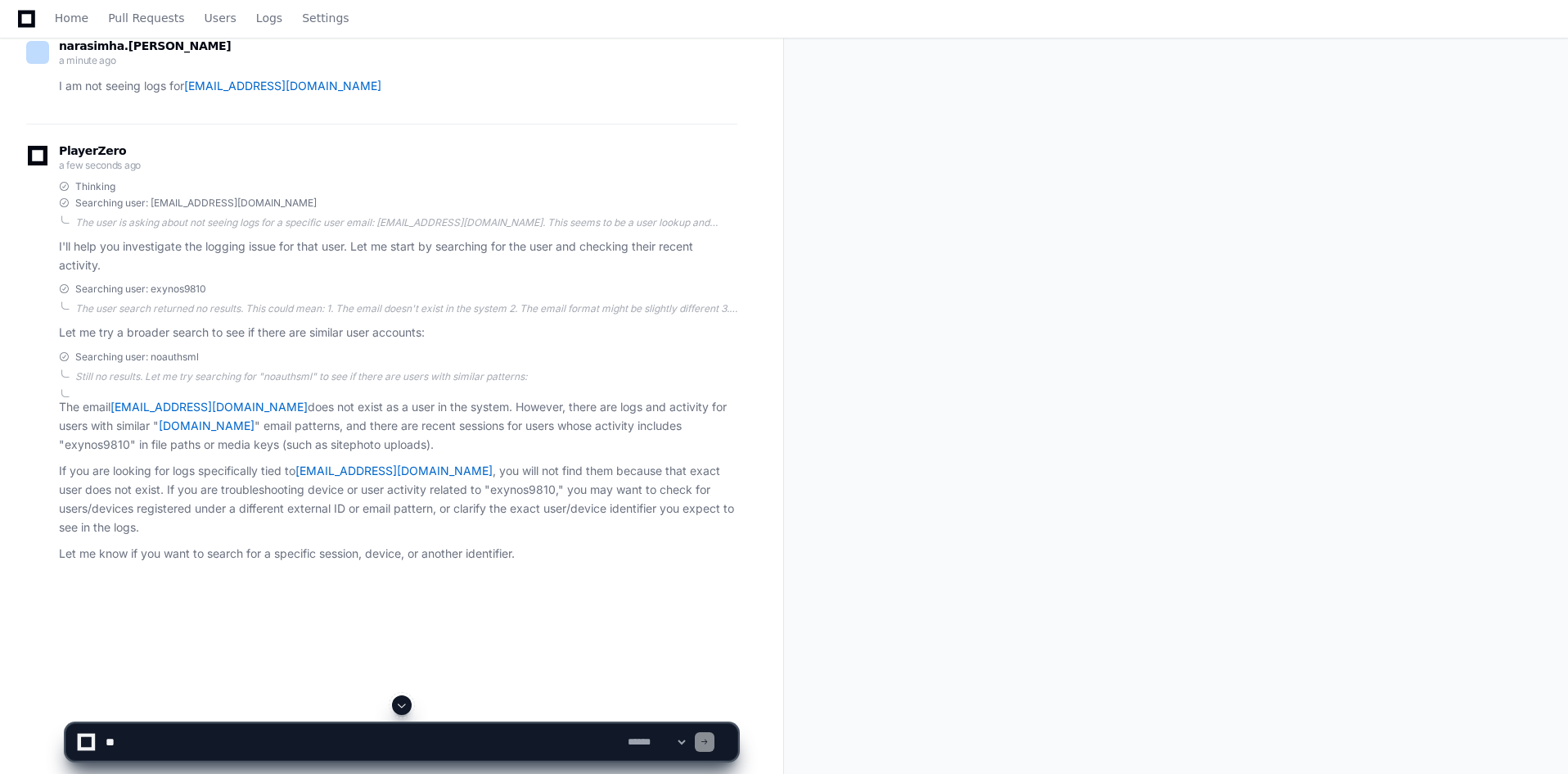
click at [445, 583] on div "PlayerZero a few seconds ago Thinking Searching user: exynos9810_noauthsml@gp.c…" at bounding box center [381, 357] width 711 height 468
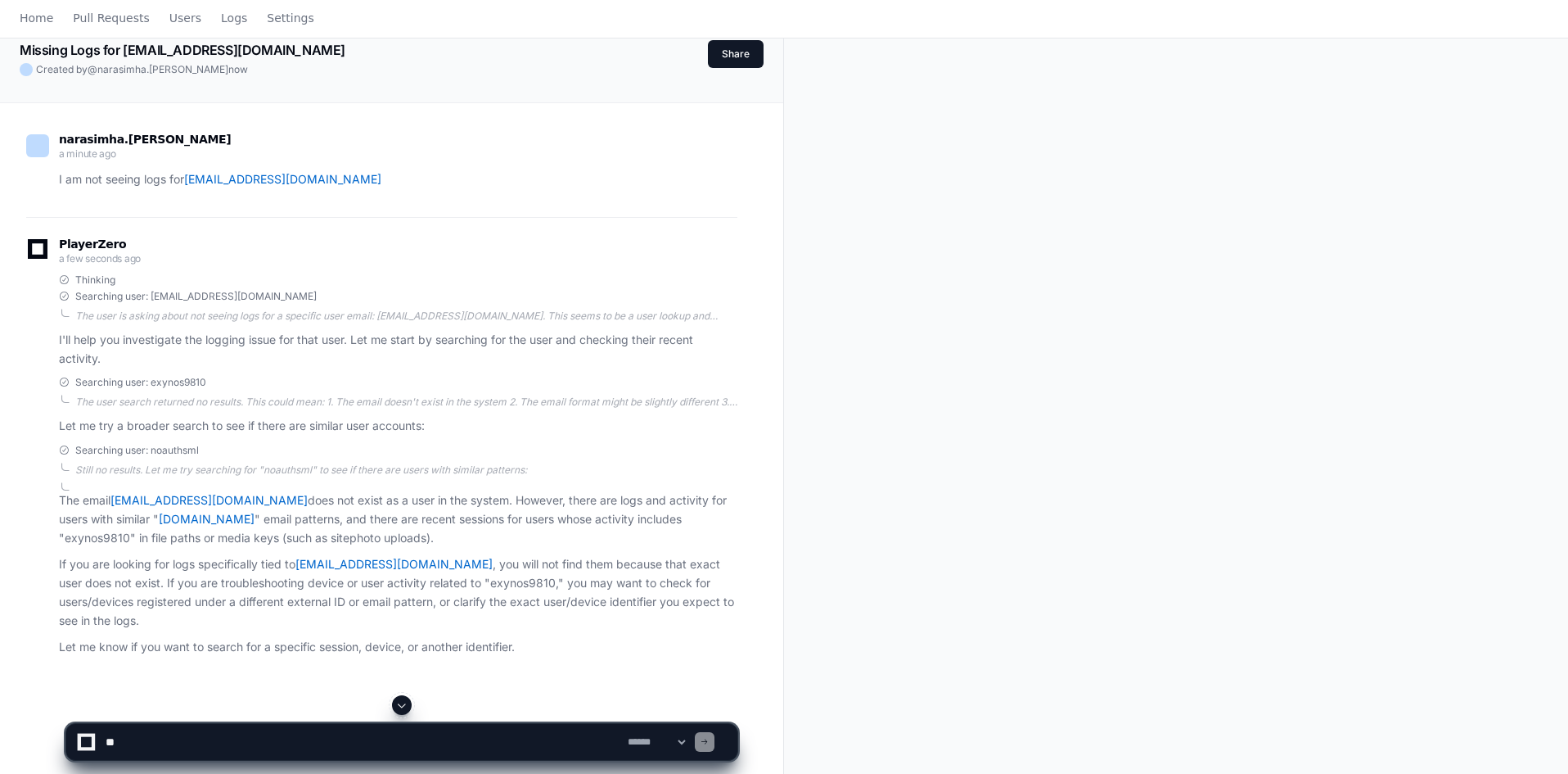
scroll to position [0, 0]
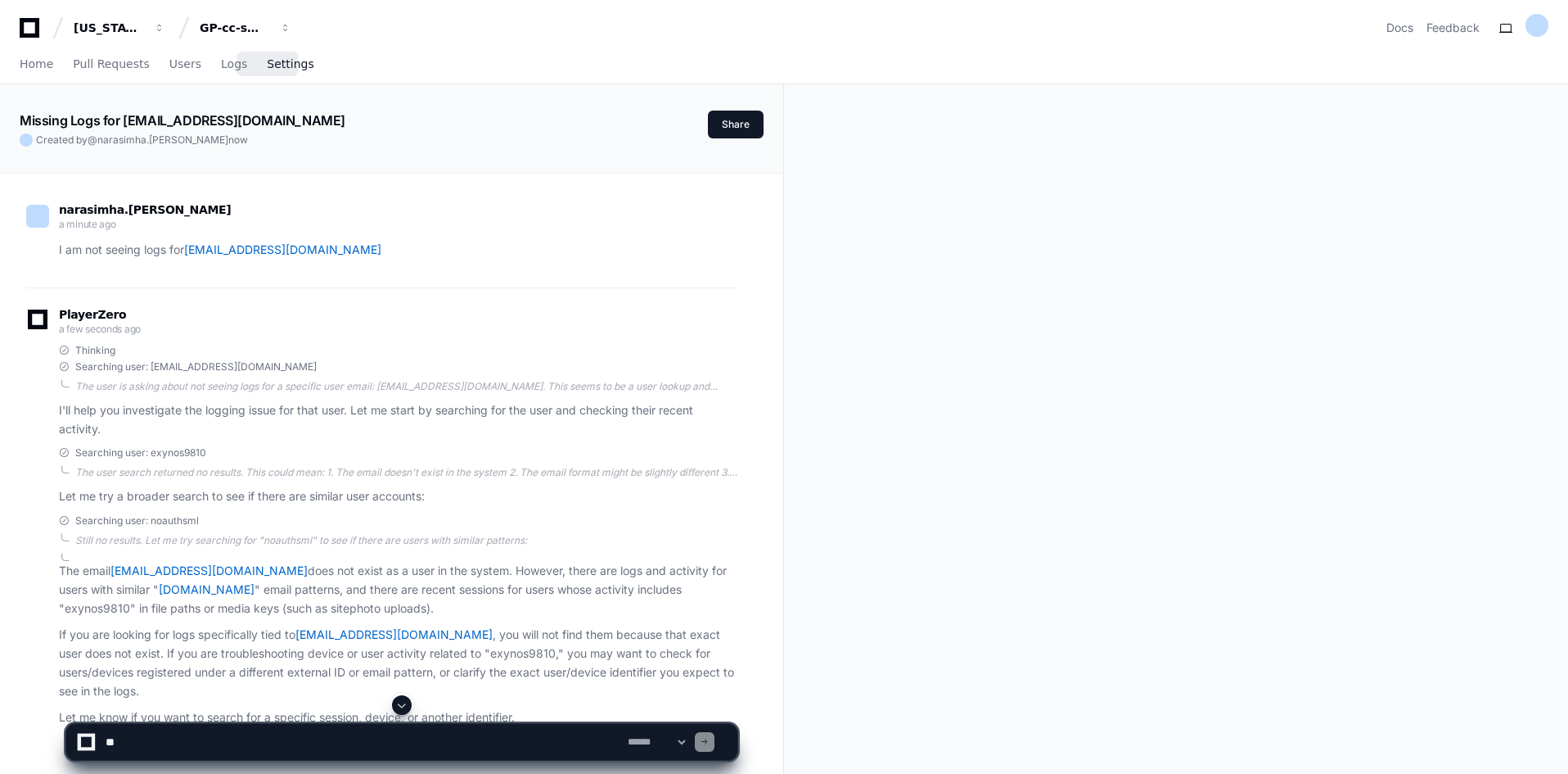
click at [267, 62] on span "Settings" at bounding box center [291, 64] width 47 height 10
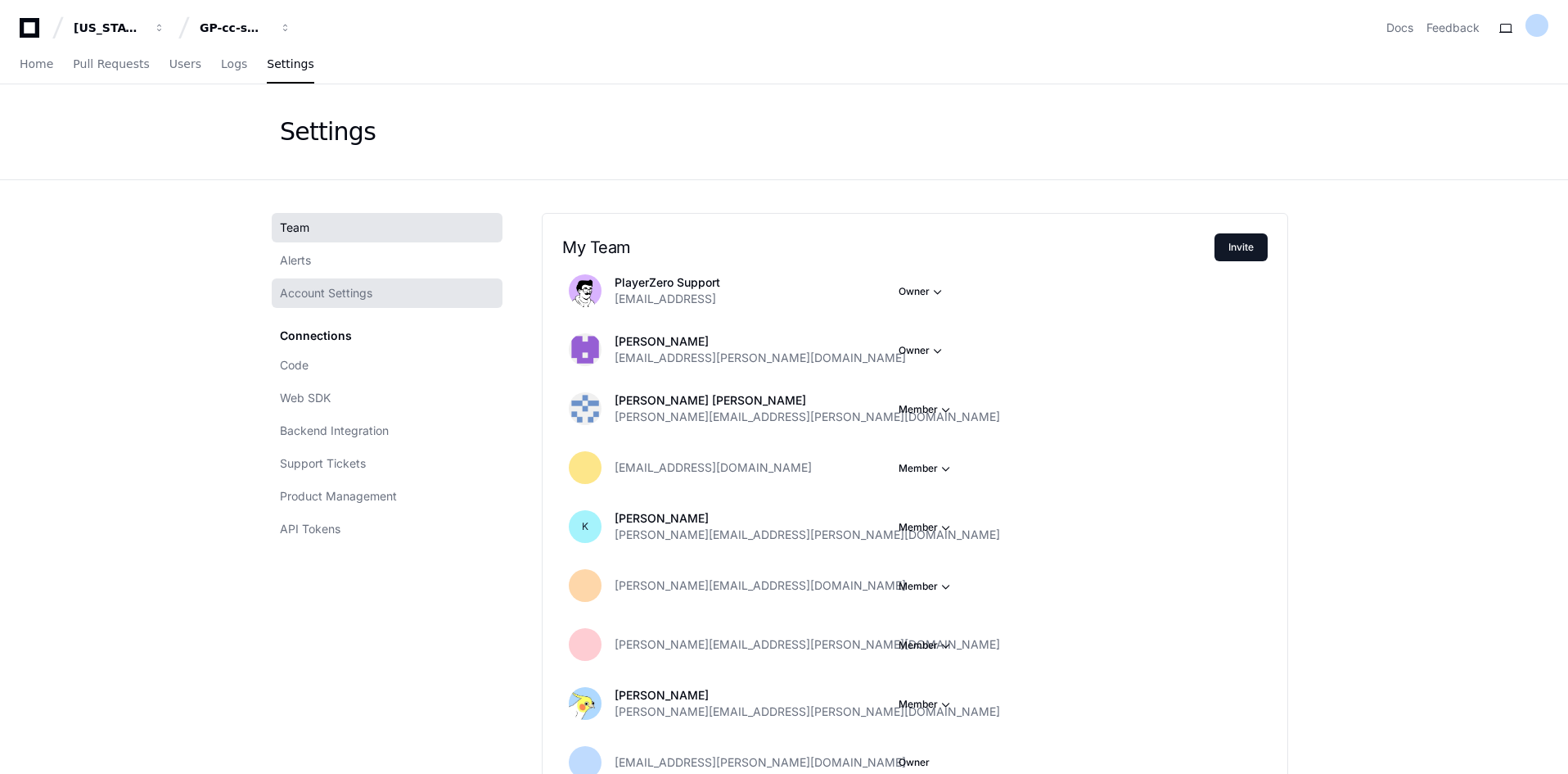
click at [318, 287] on span "Account Settings" at bounding box center [326, 293] width 92 height 17
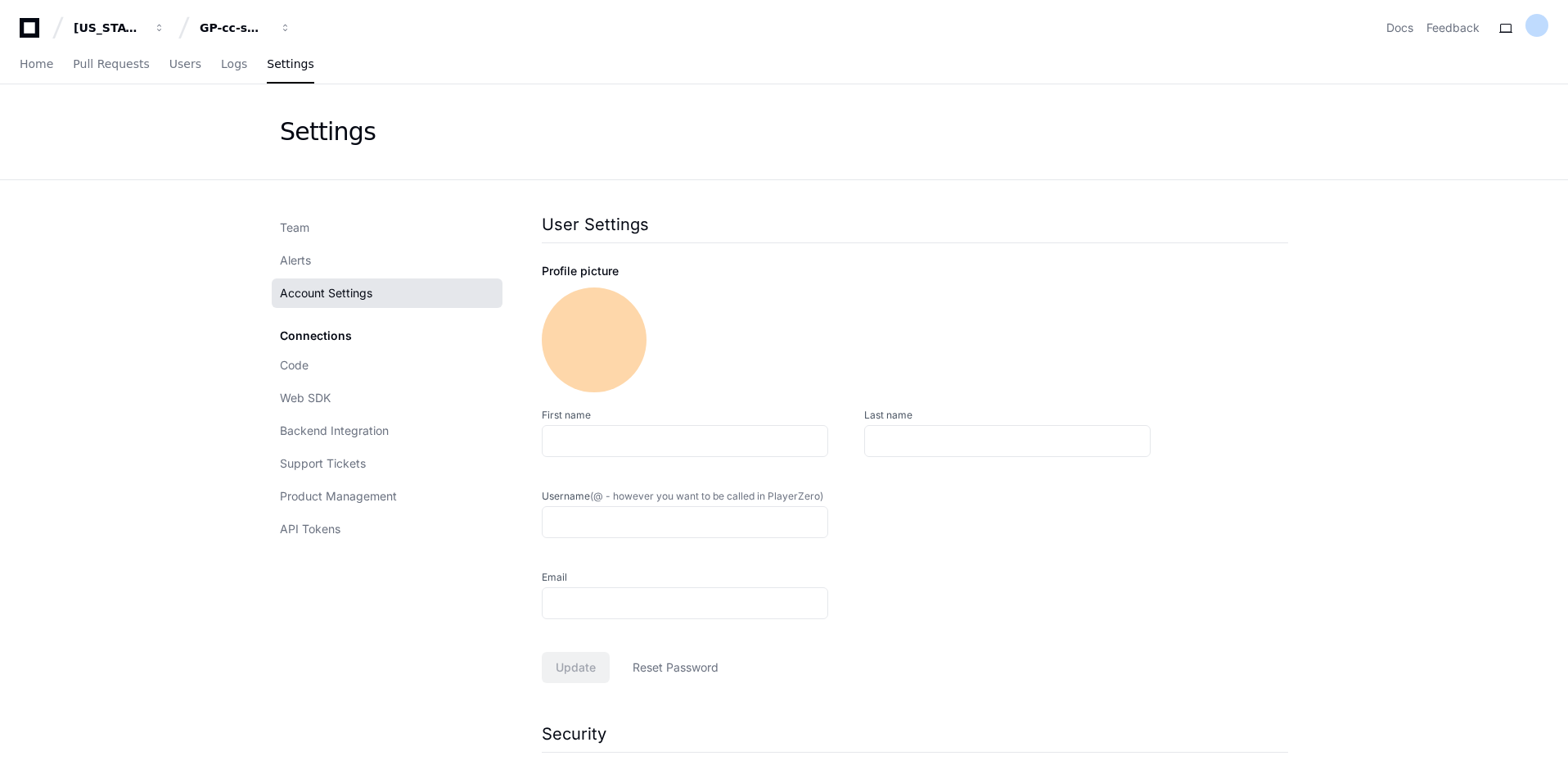
type input "**********"
click at [302, 341] on div "Connections Code Web SDK Backend Integration Support Tickets Product Management…" at bounding box center [386, 433] width 231 height 223
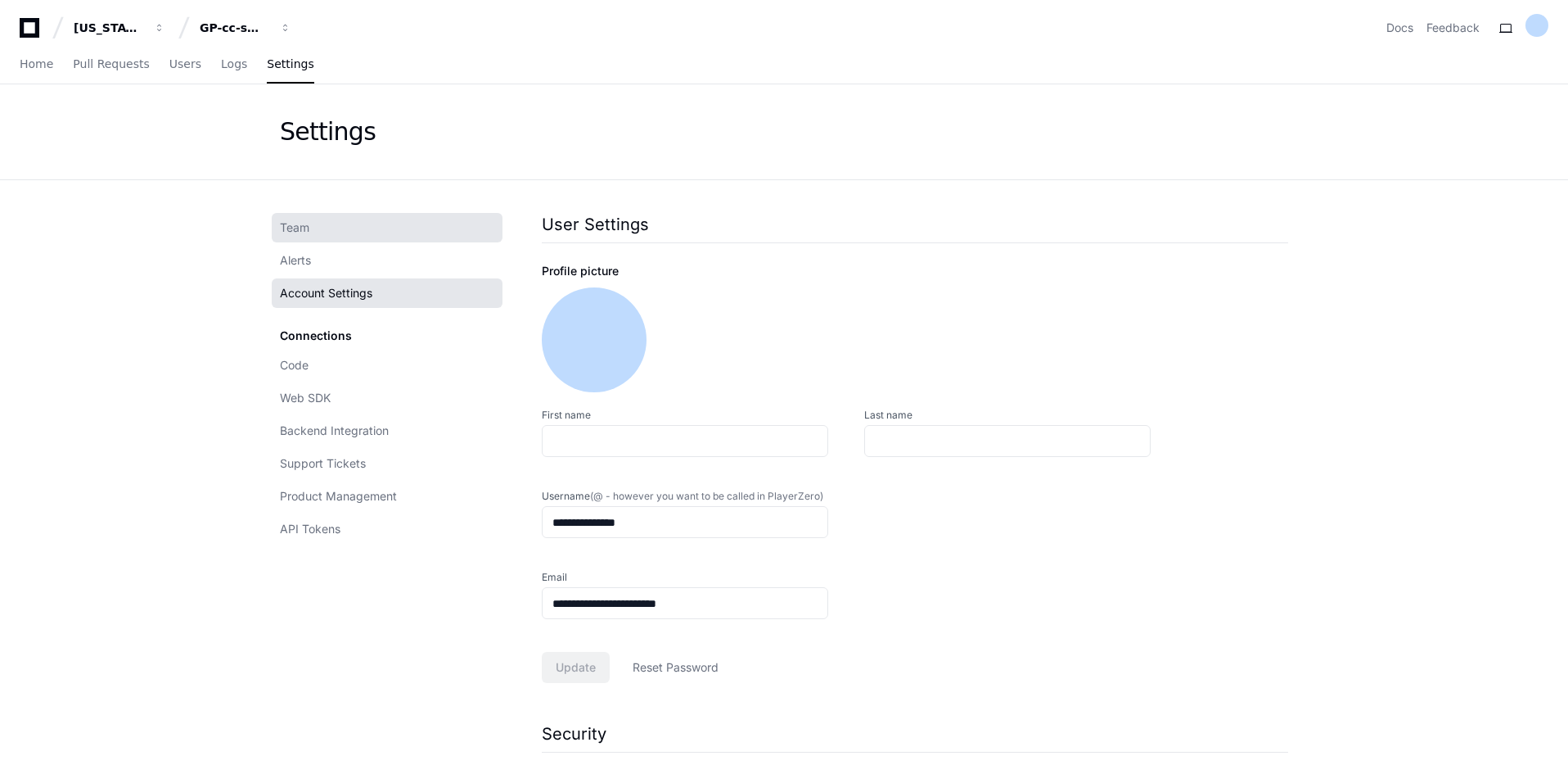
click at [303, 225] on span "Team" at bounding box center [295, 227] width 30 height 17
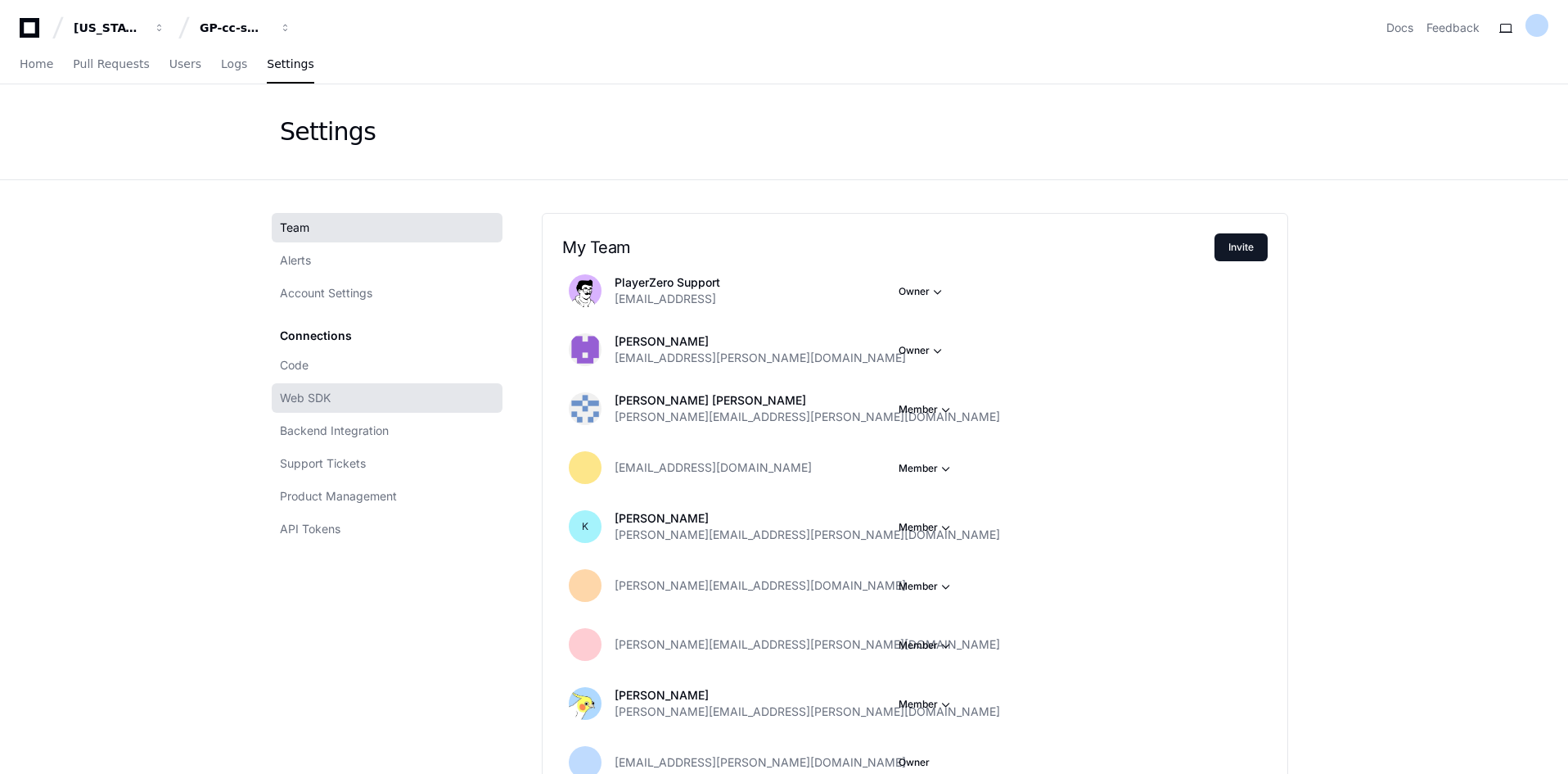
click at [315, 397] on span "Web SDK" at bounding box center [305, 398] width 50 height 17
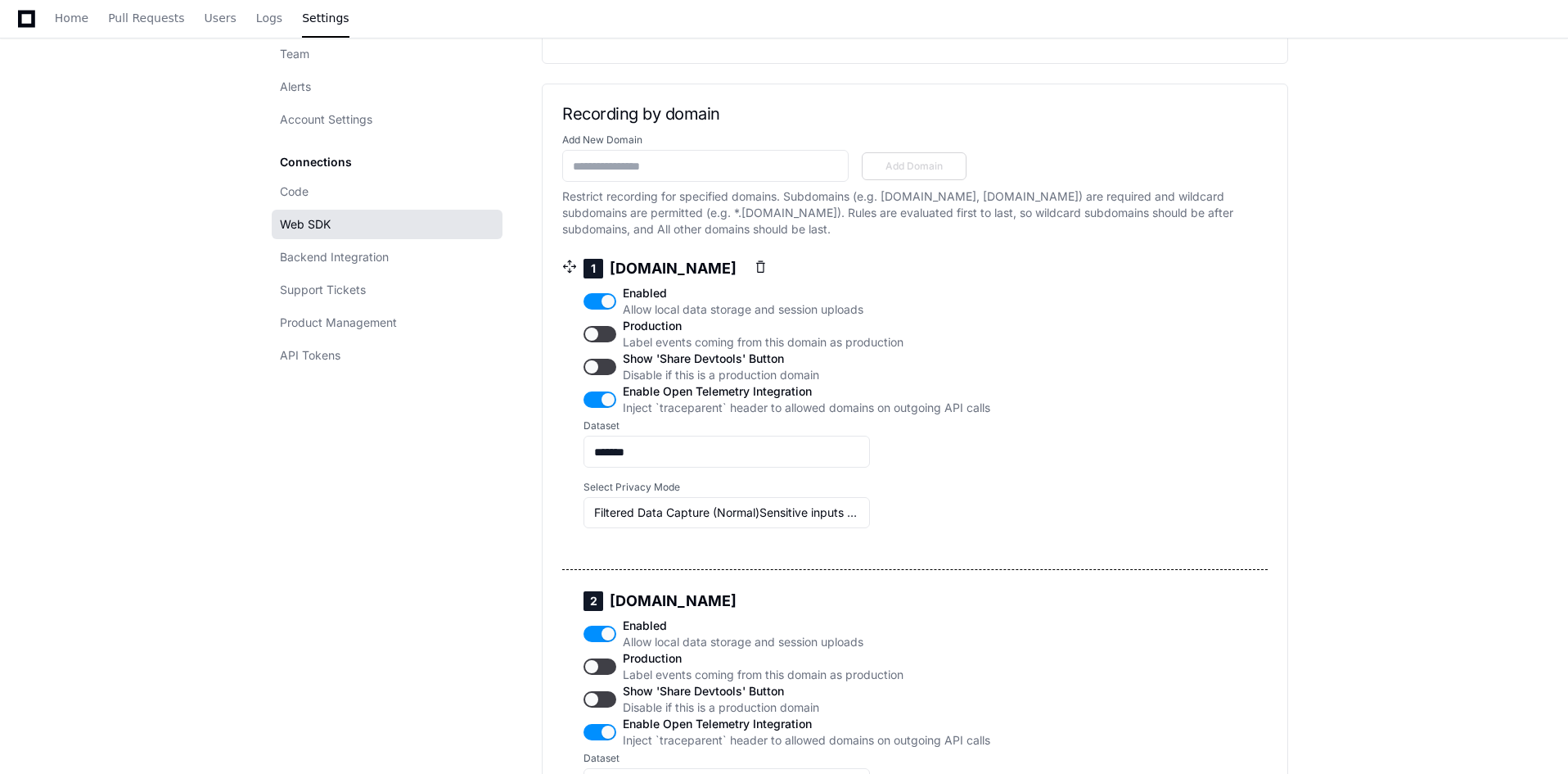
scroll to position [737, 0]
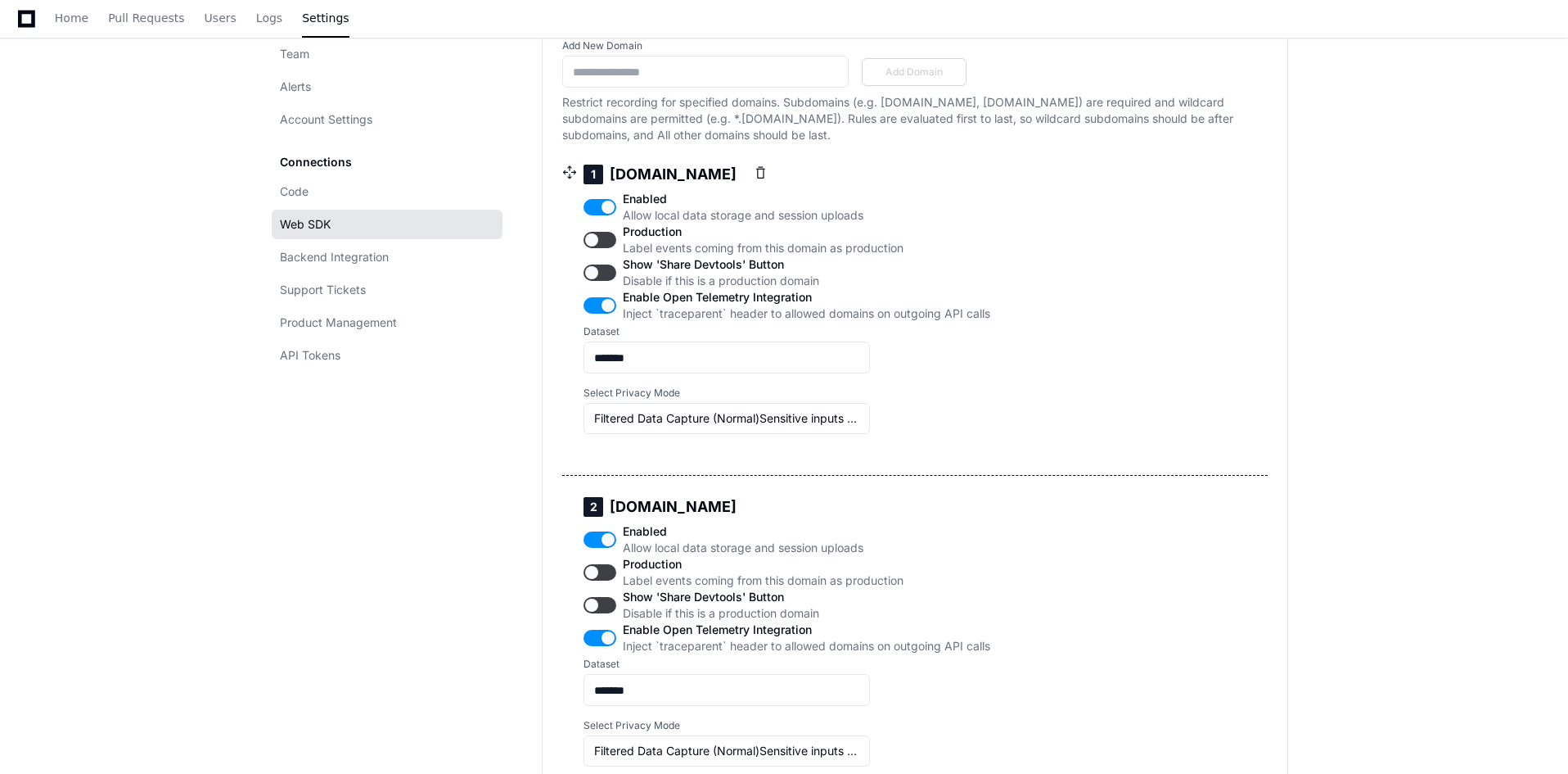
click at [605, 248] on button "button" at bounding box center [600, 239] width 33 height 17
click at [591, 248] on button "button" at bounding box center [600, 239] width 33 height 17
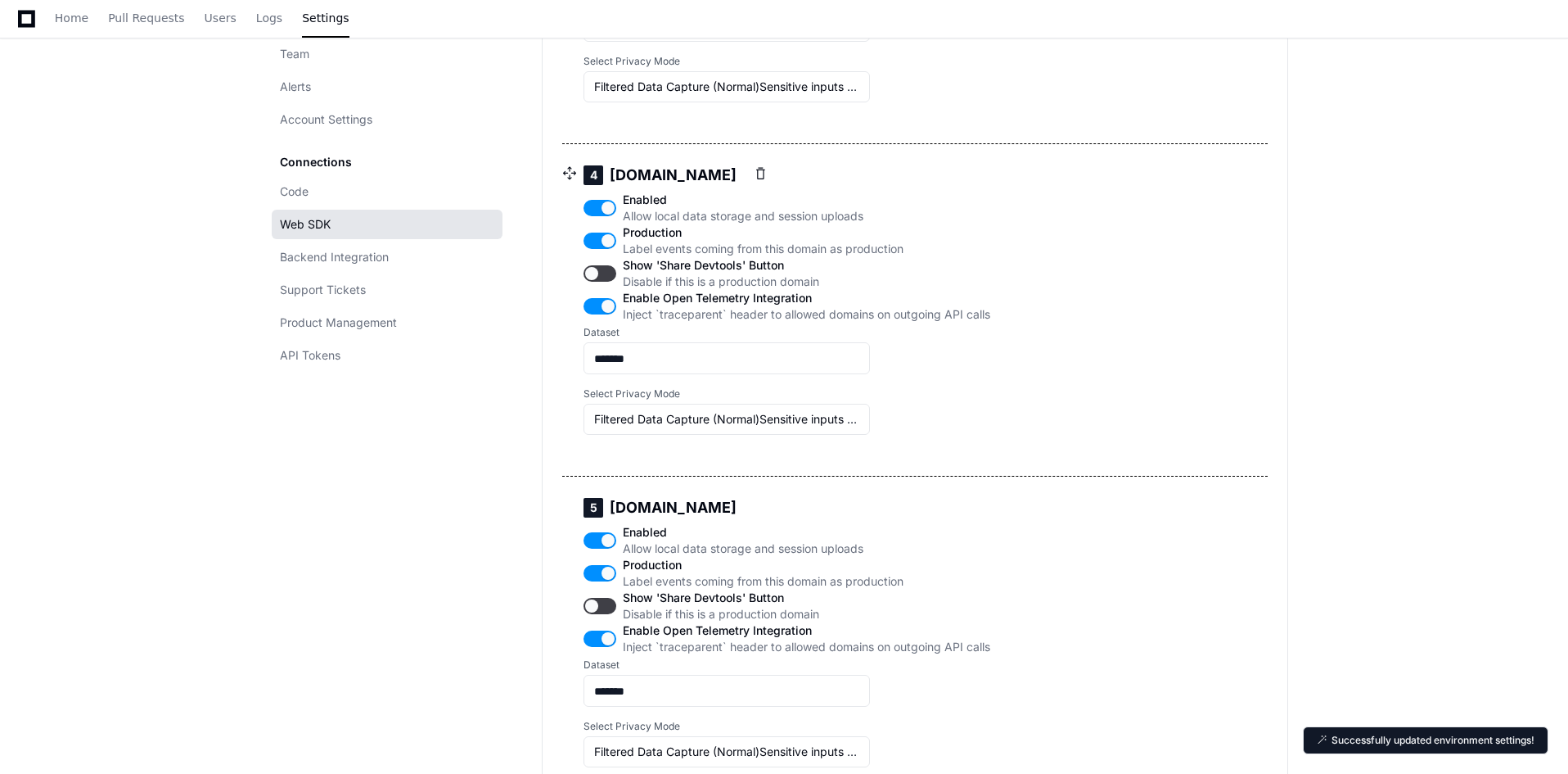
scroll to position [1883, 0]
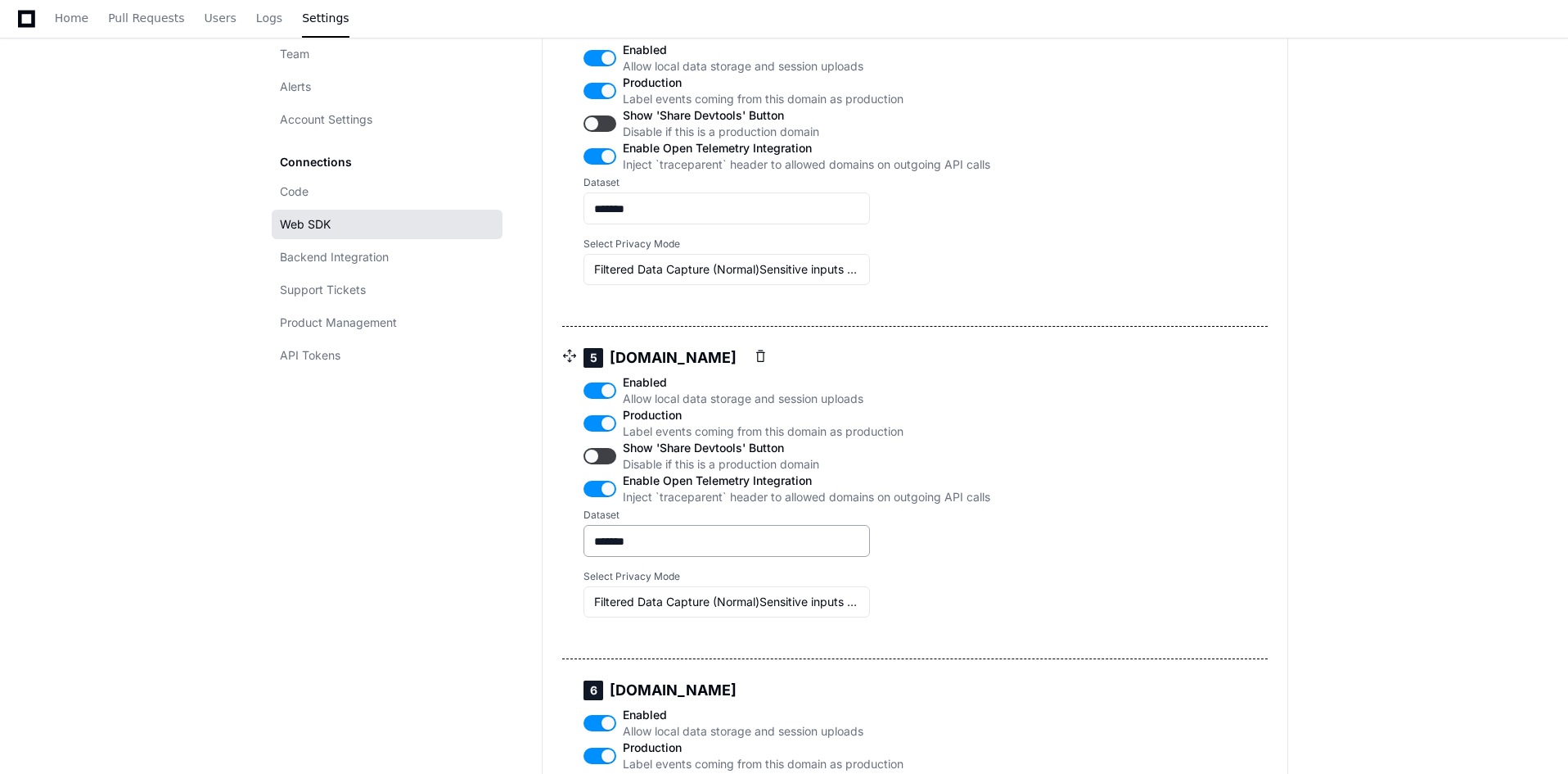
click at [862, 556] on div "*******" at bounding box center [726, 541] width 286 height 32
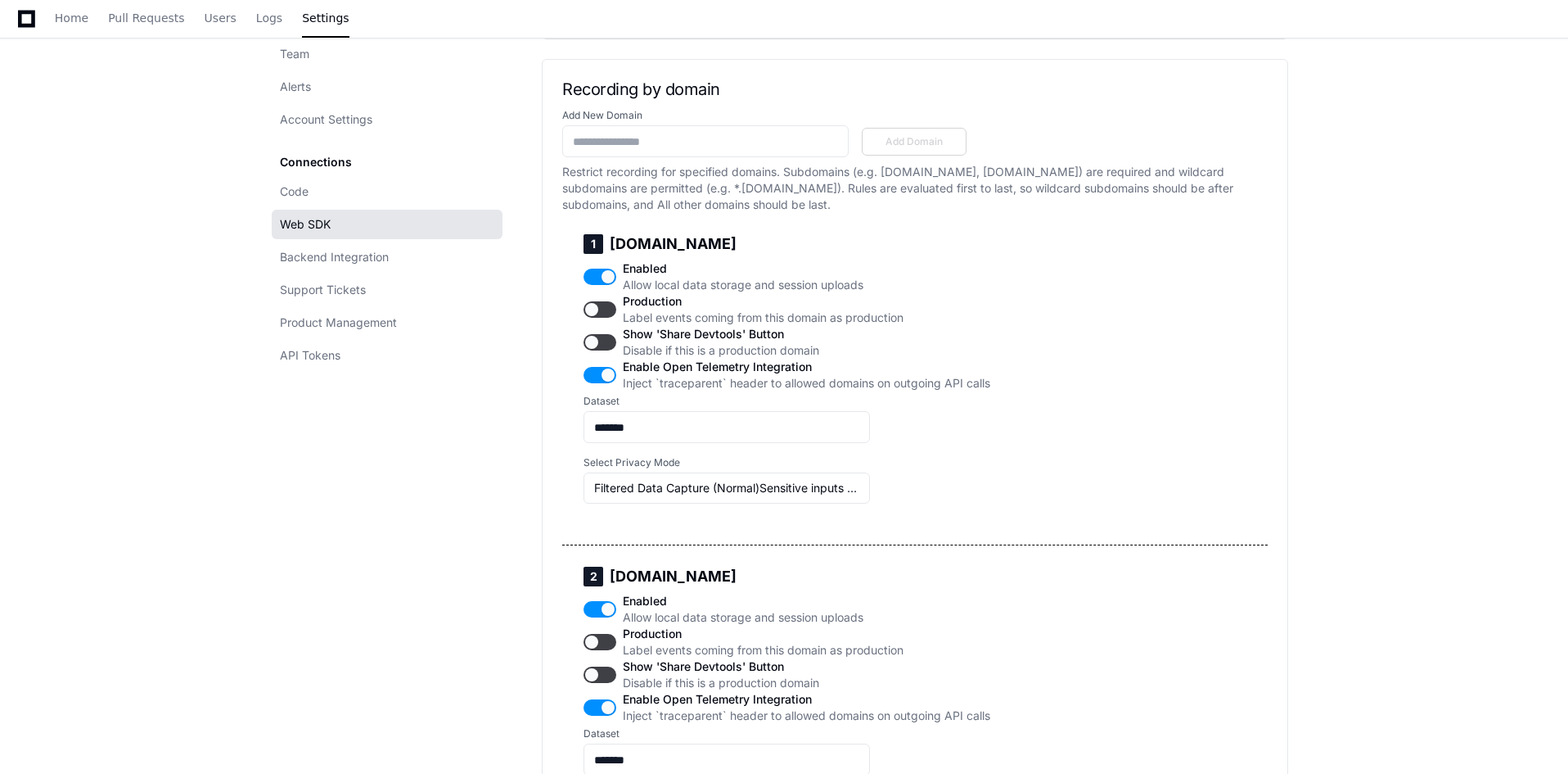
scroll to position [655, 0]
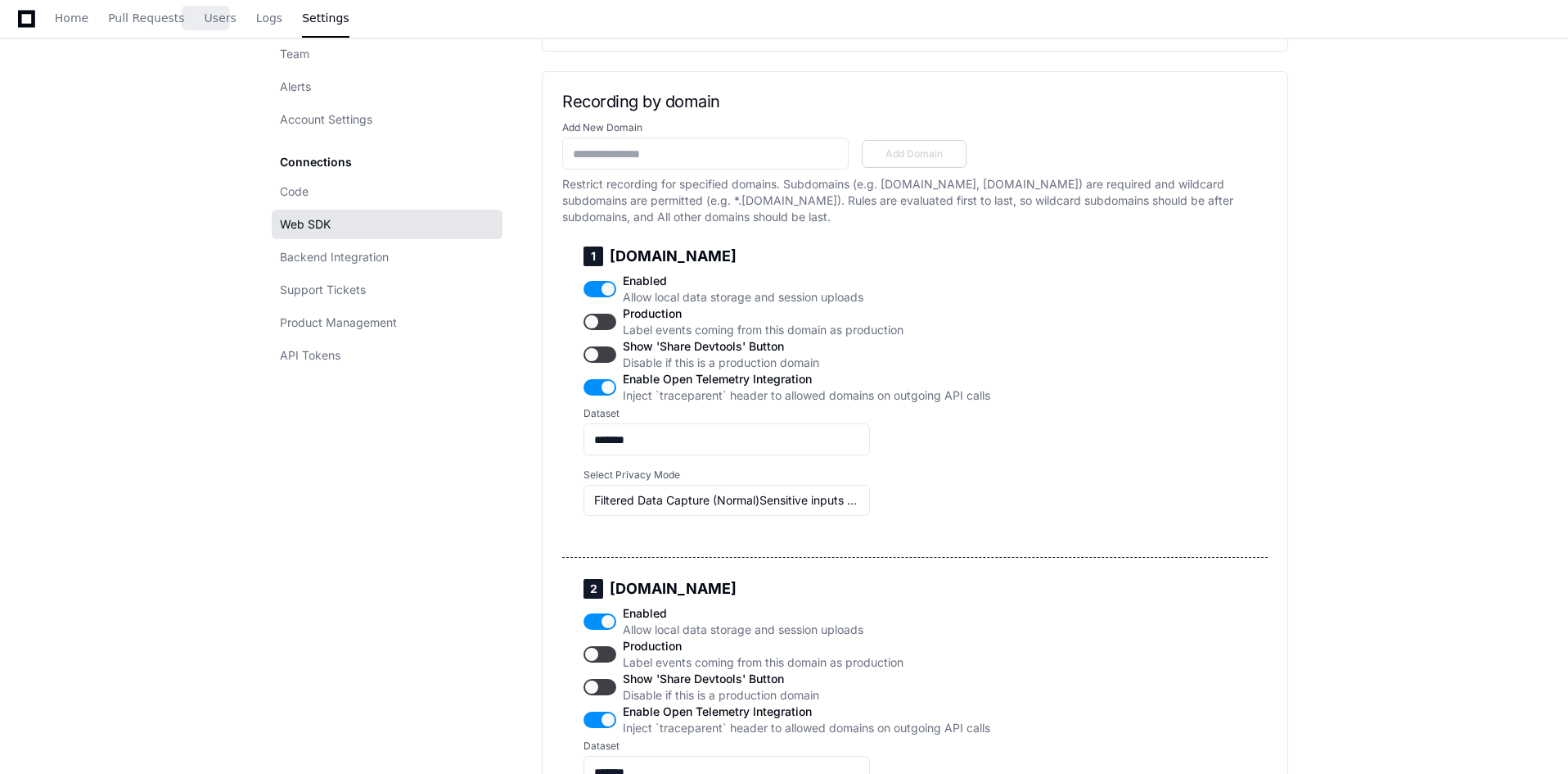
click at [212, 21] on span "Users" at bounding box center [220, 17] width 32 height 10
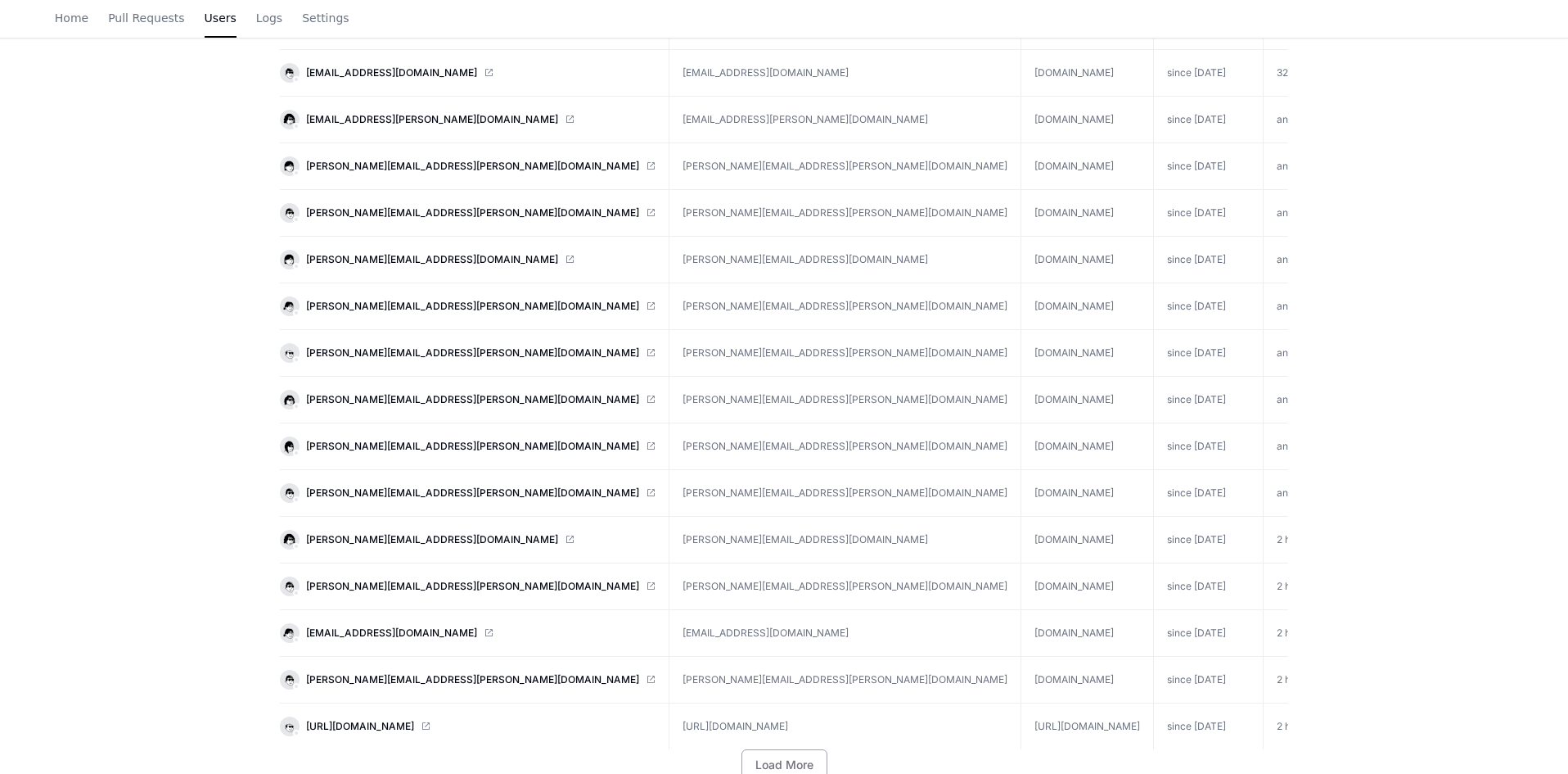
scroll to position [878, 0]
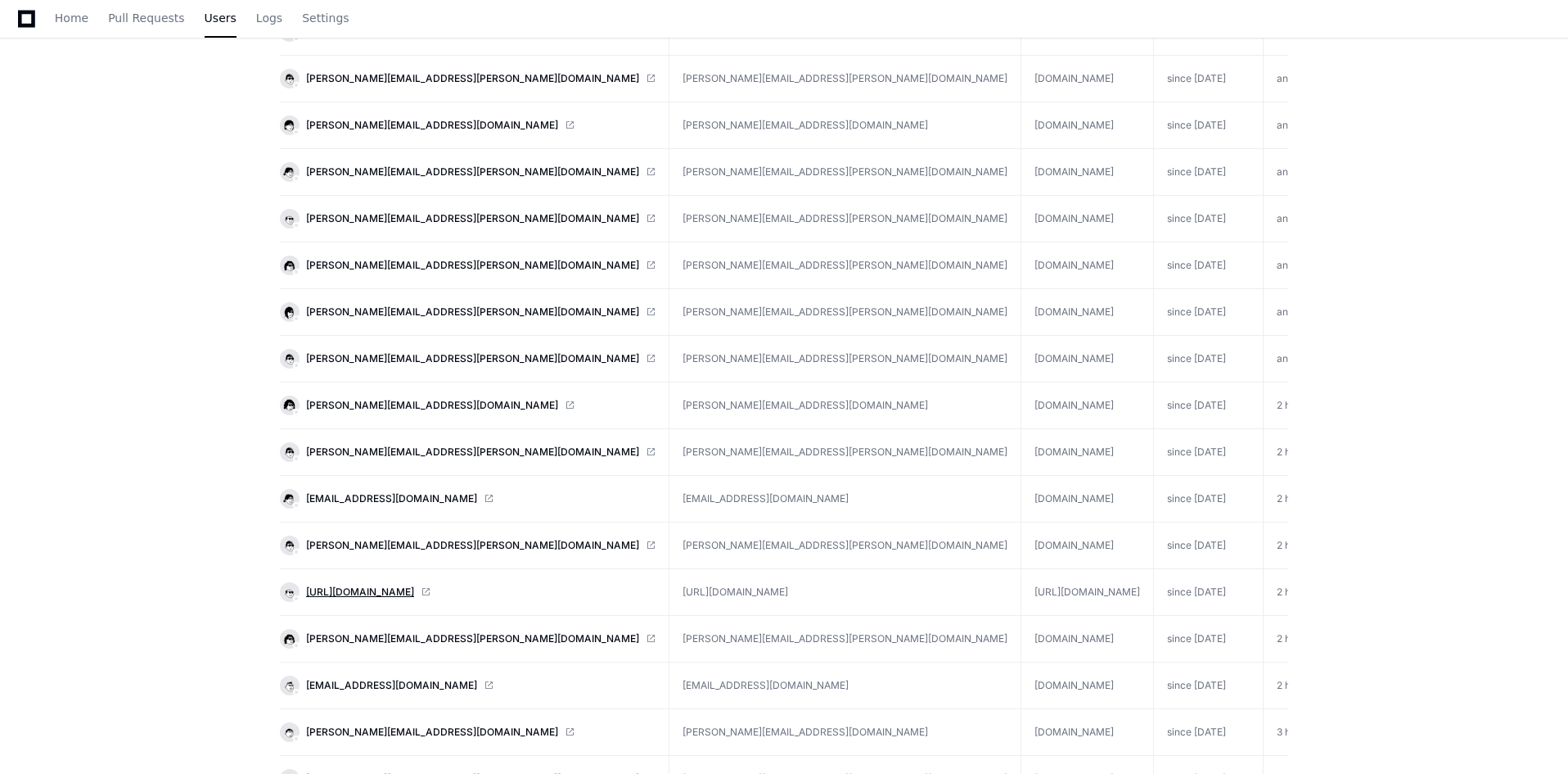
click at [358, 593] on span "2F66EF0C_noauthsml.gp.com" at bounding box center [360, 591] width 108 height 13
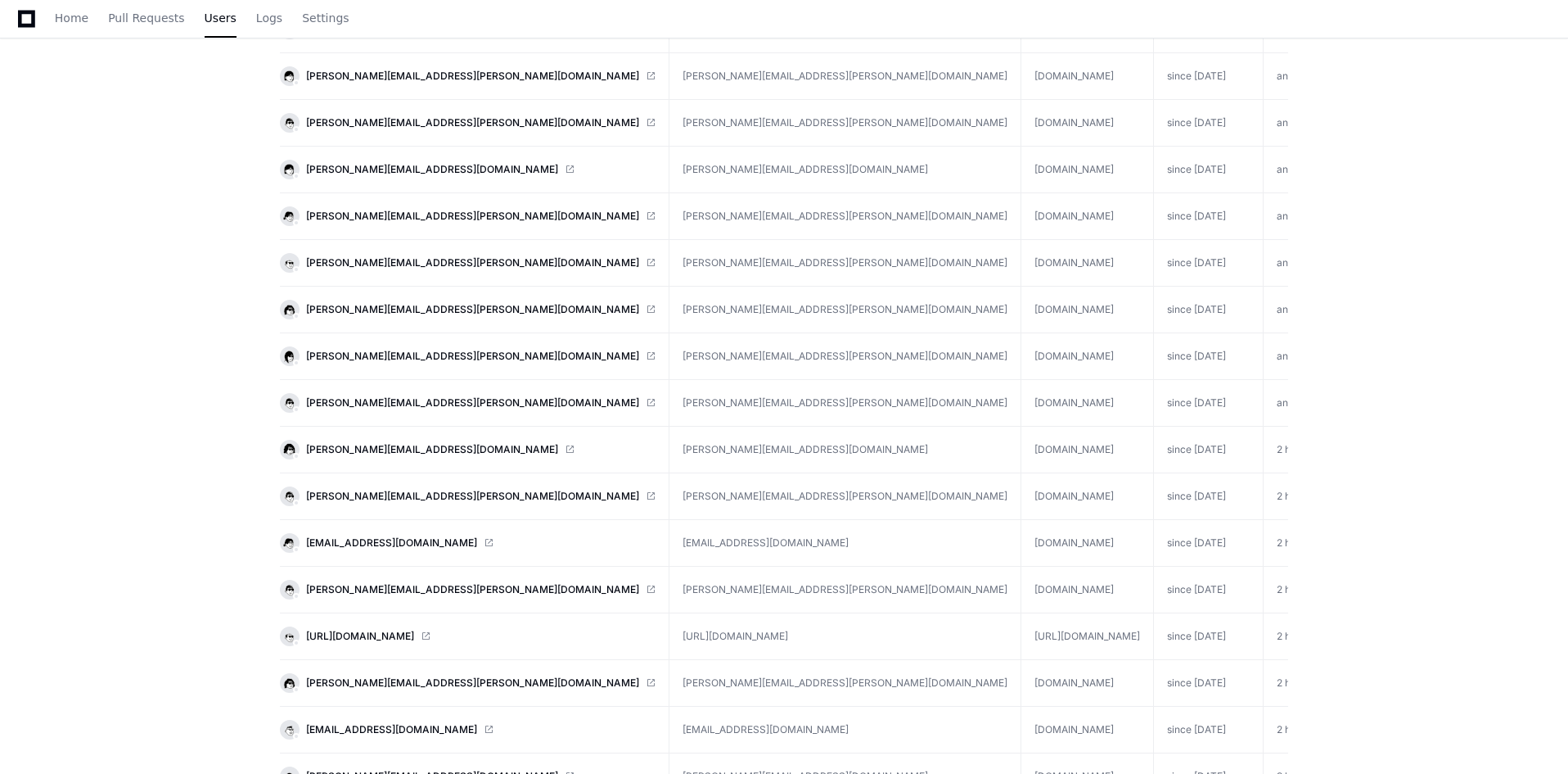
scroll to position [0, 0]
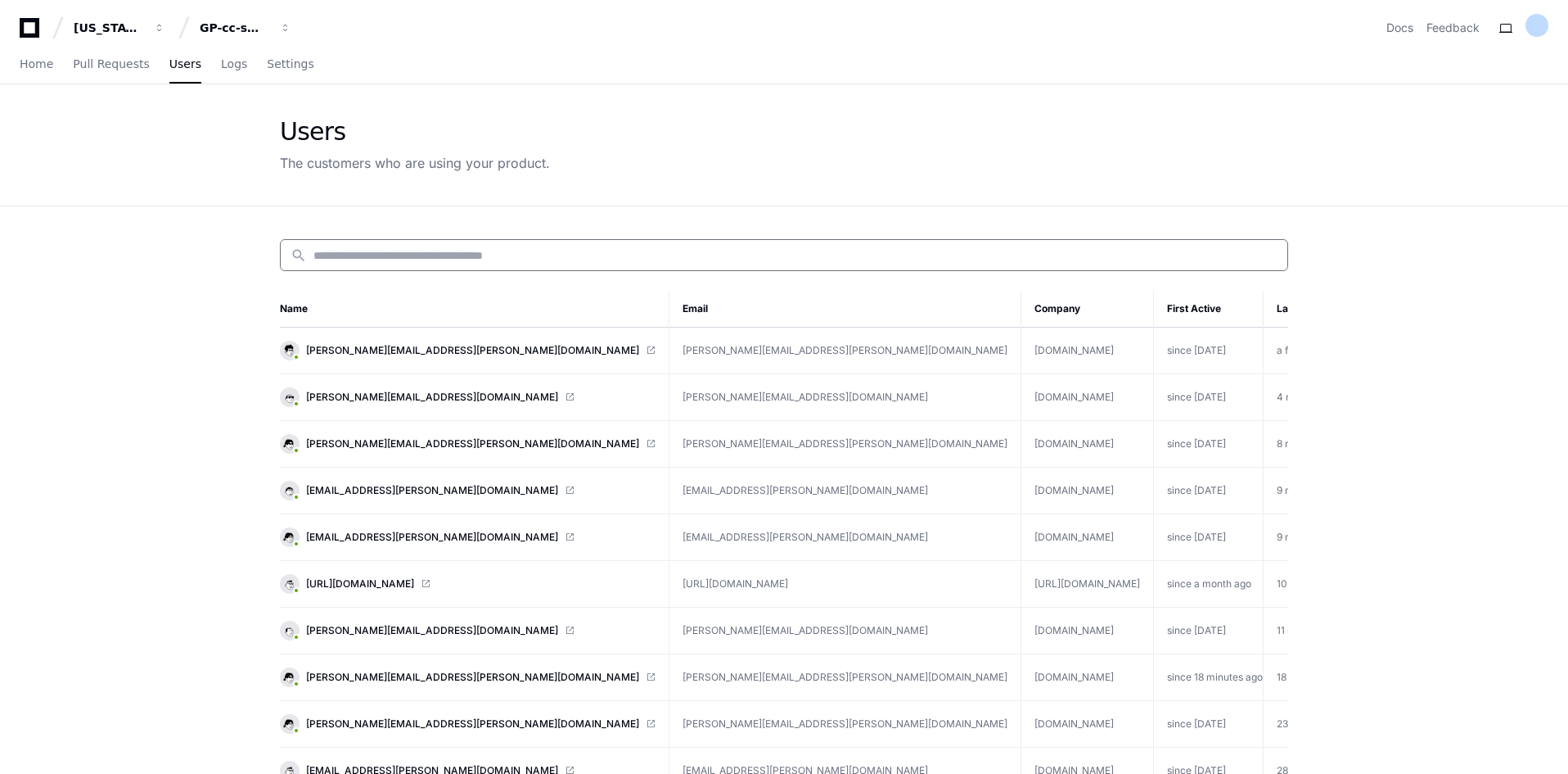
click at [353, 257] on input at bounding box center [795, 255] width 964 height 17
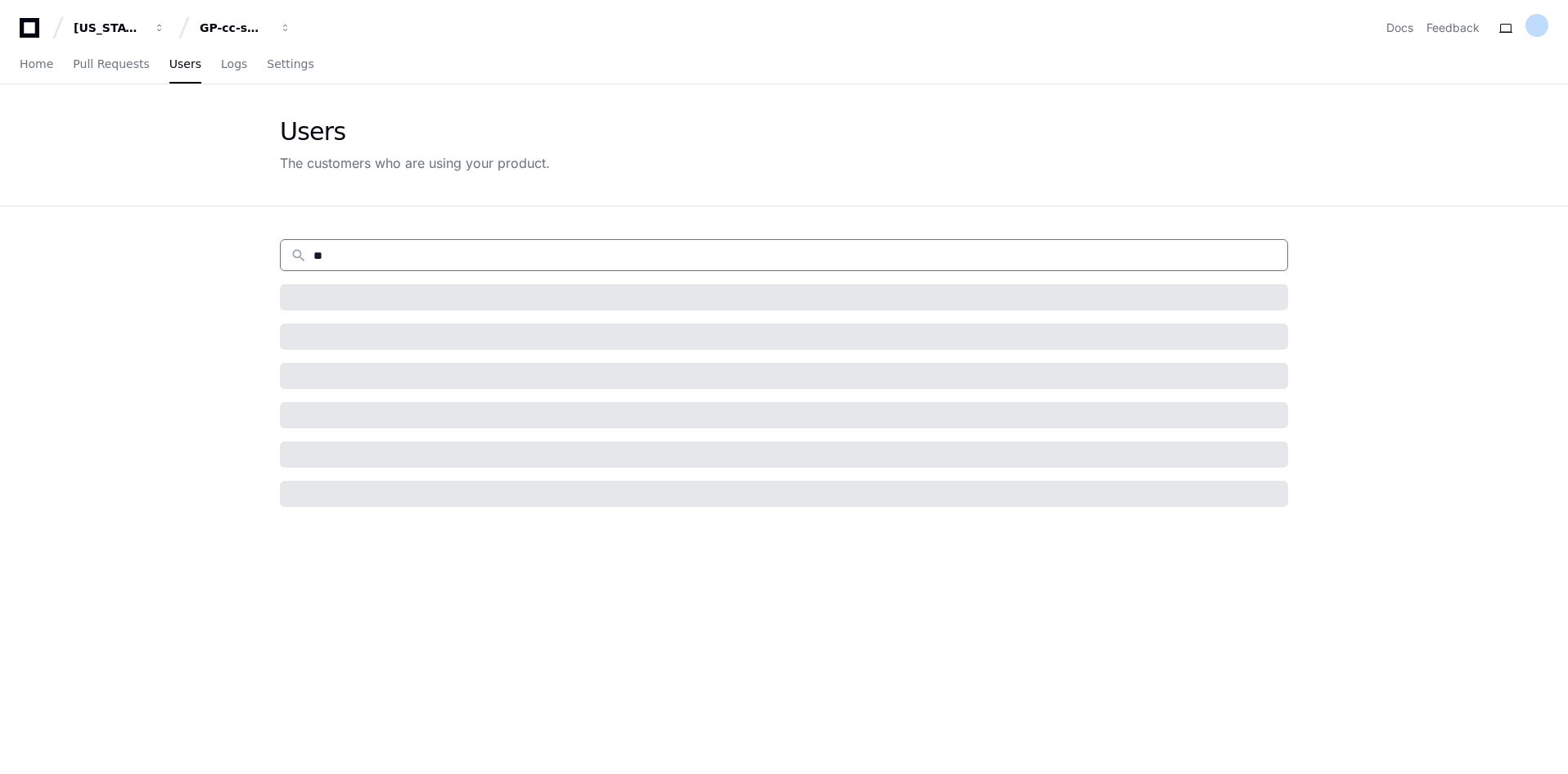
type input "*"
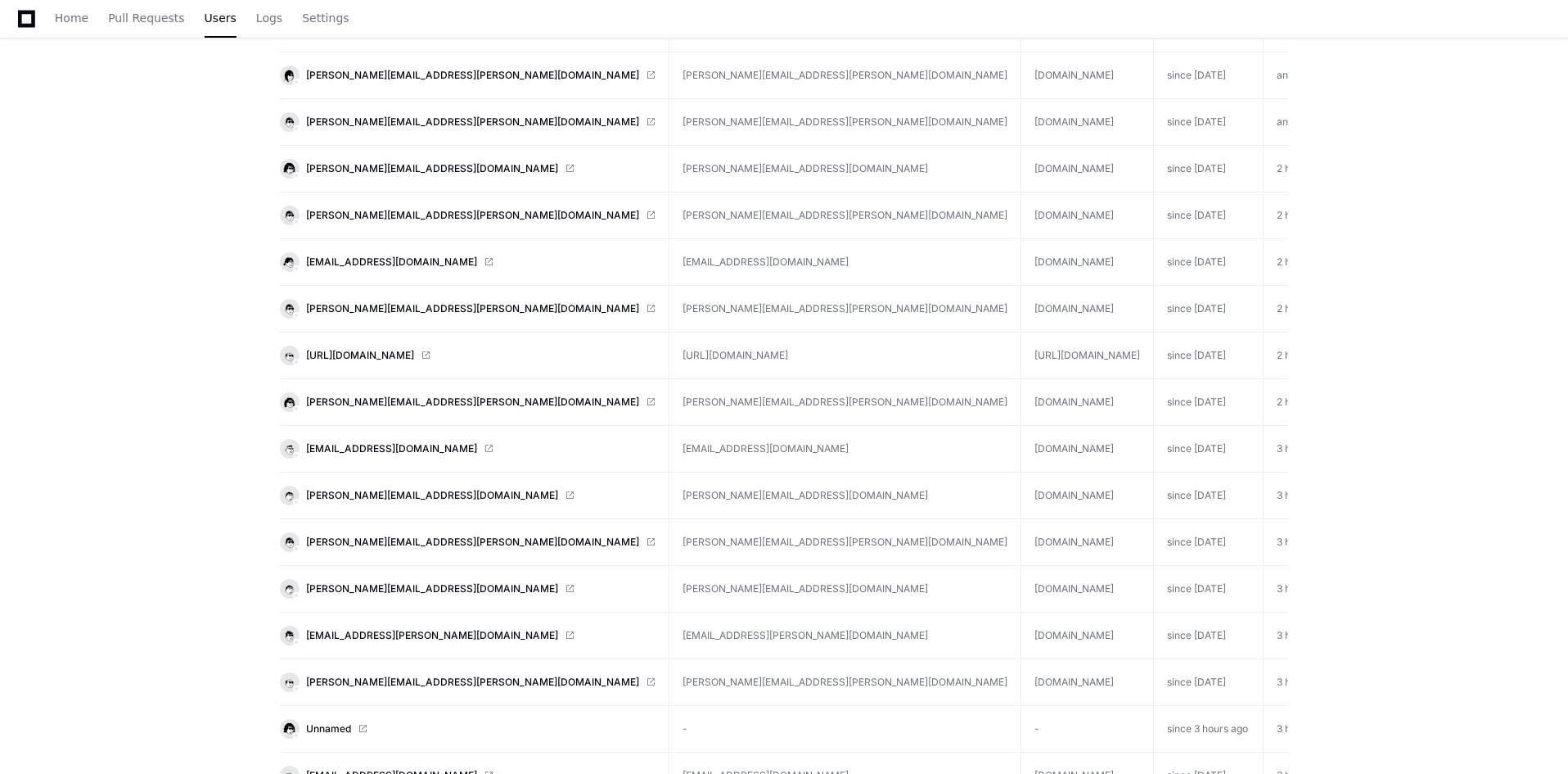
scroll to position [1533, 0]
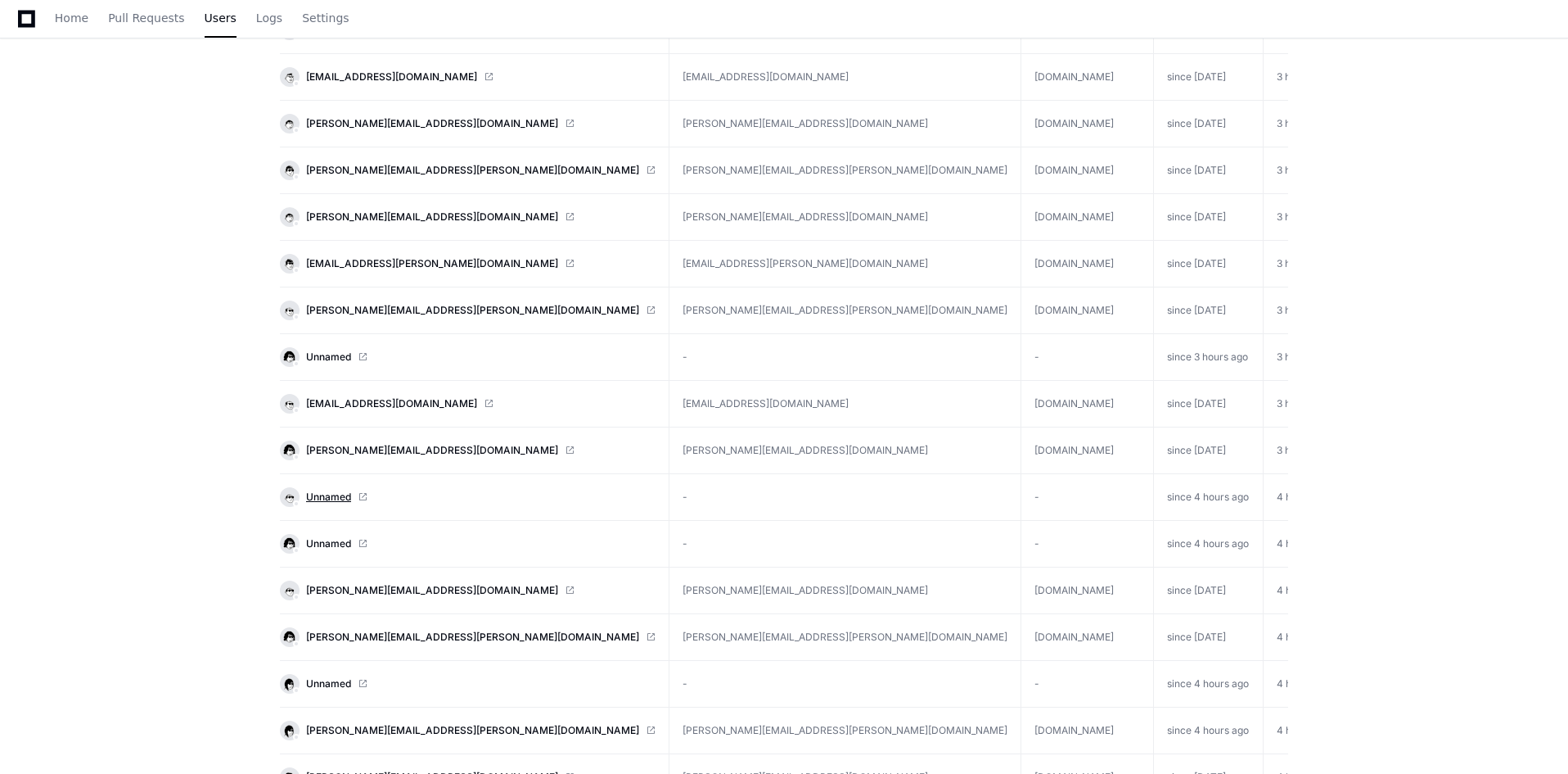
click at [332, 495] on span "Unnamed" at bounding box center [329, 496] width 45 height 13
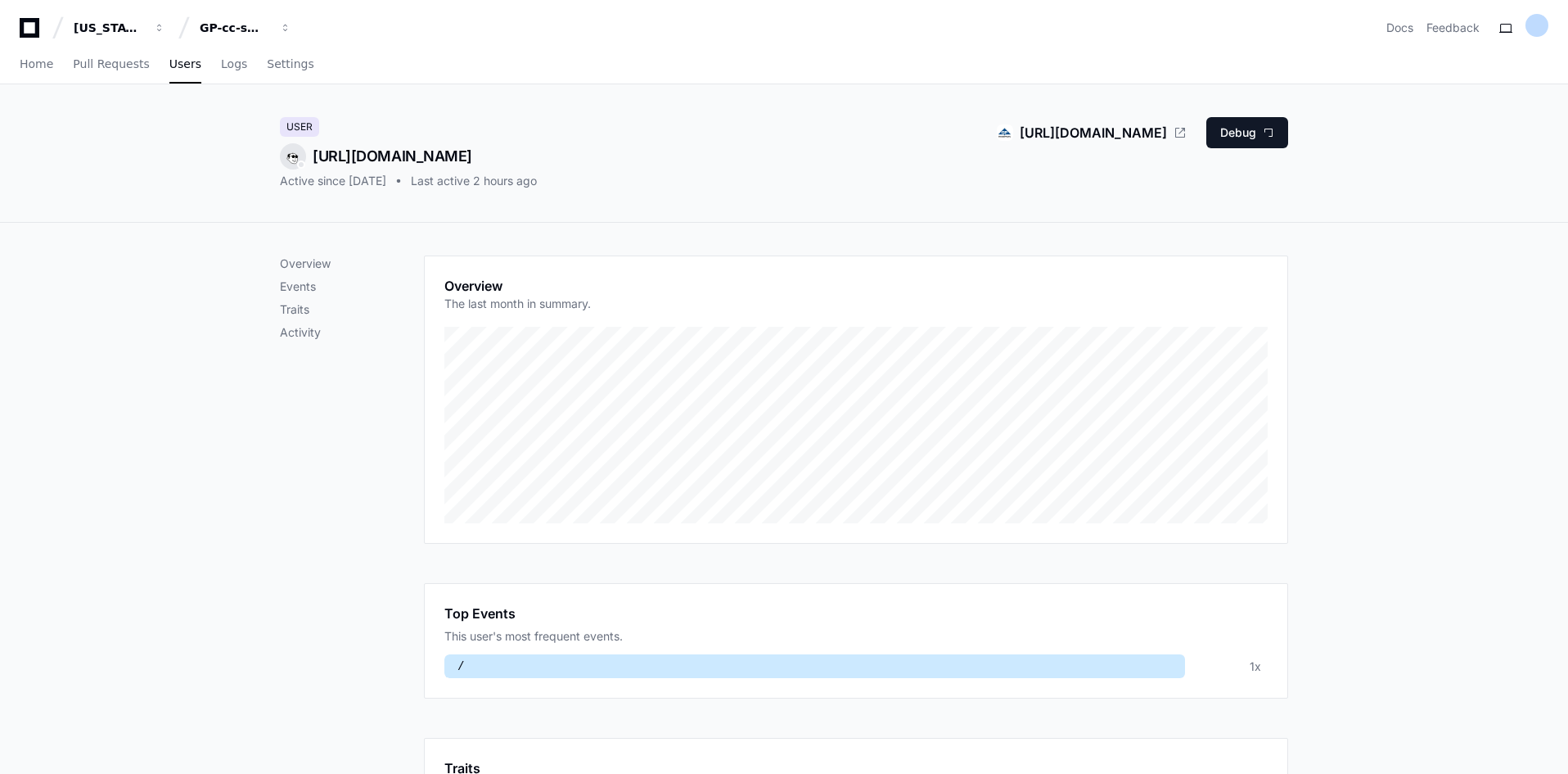
click at [312, 293] on p "Events" at bounding box center [352, 286] width 144 height 17
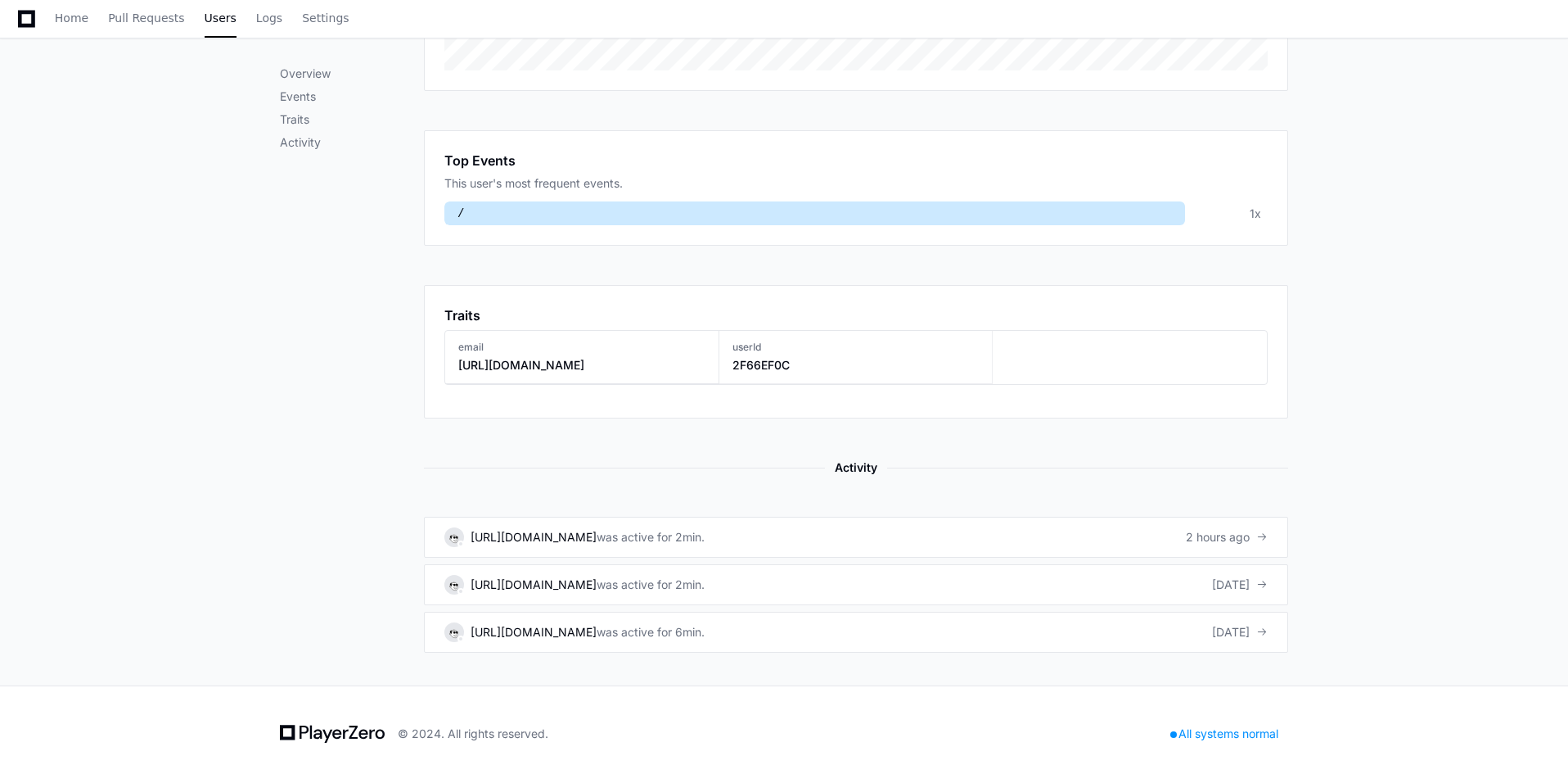
scroll to position [460, 0]
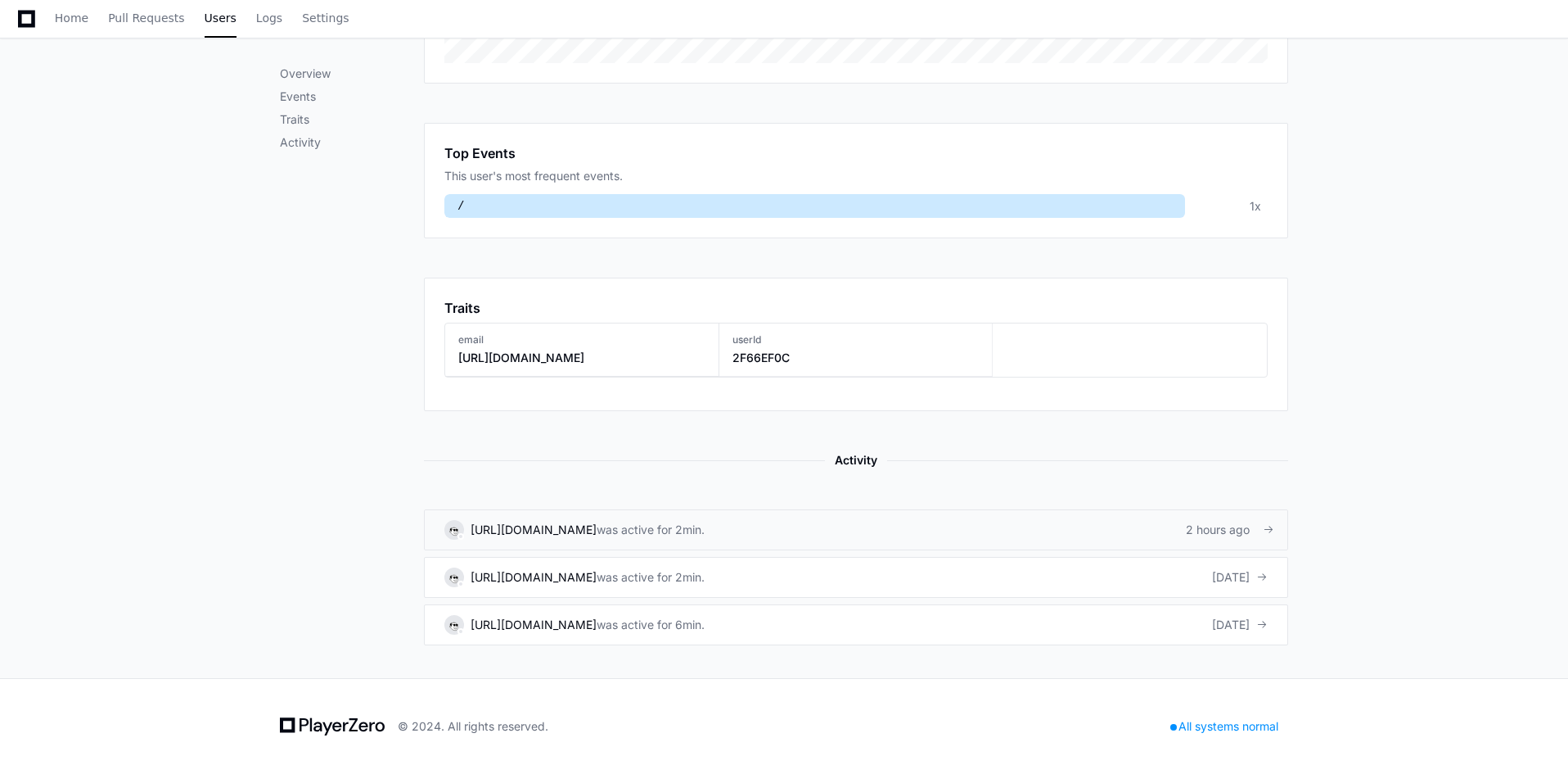
click at [705, 530] on div "was active for 2min." at bounding box center [651, 529] width 108 height 17
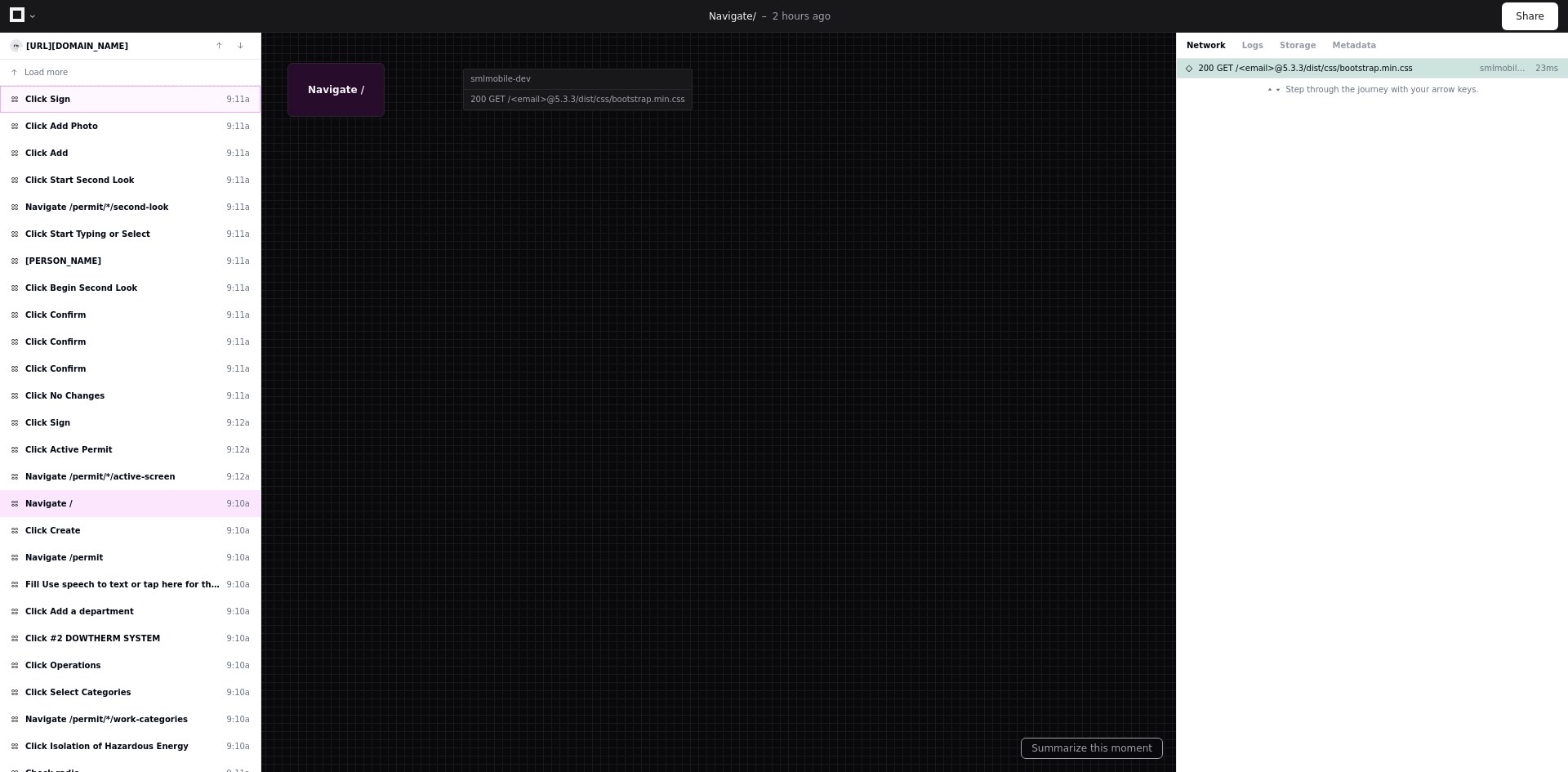
click at [58, 102] on span "Click Sign" at bounding box center [48, 99] width 45 height 12
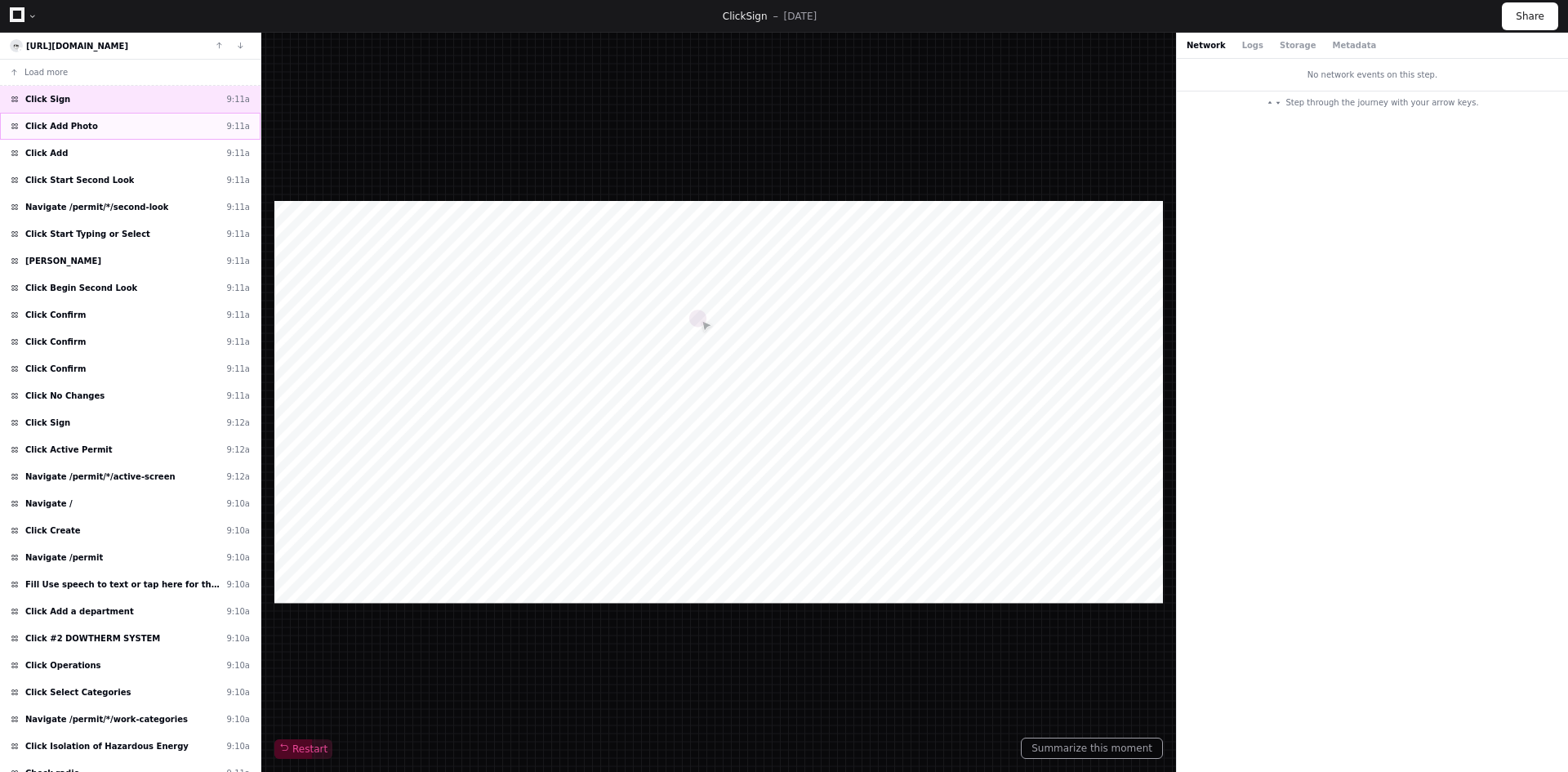
click at [58, 131] on div "Click Add Photo 9:11a" at bounding box center [130, 126] width 261 height 27
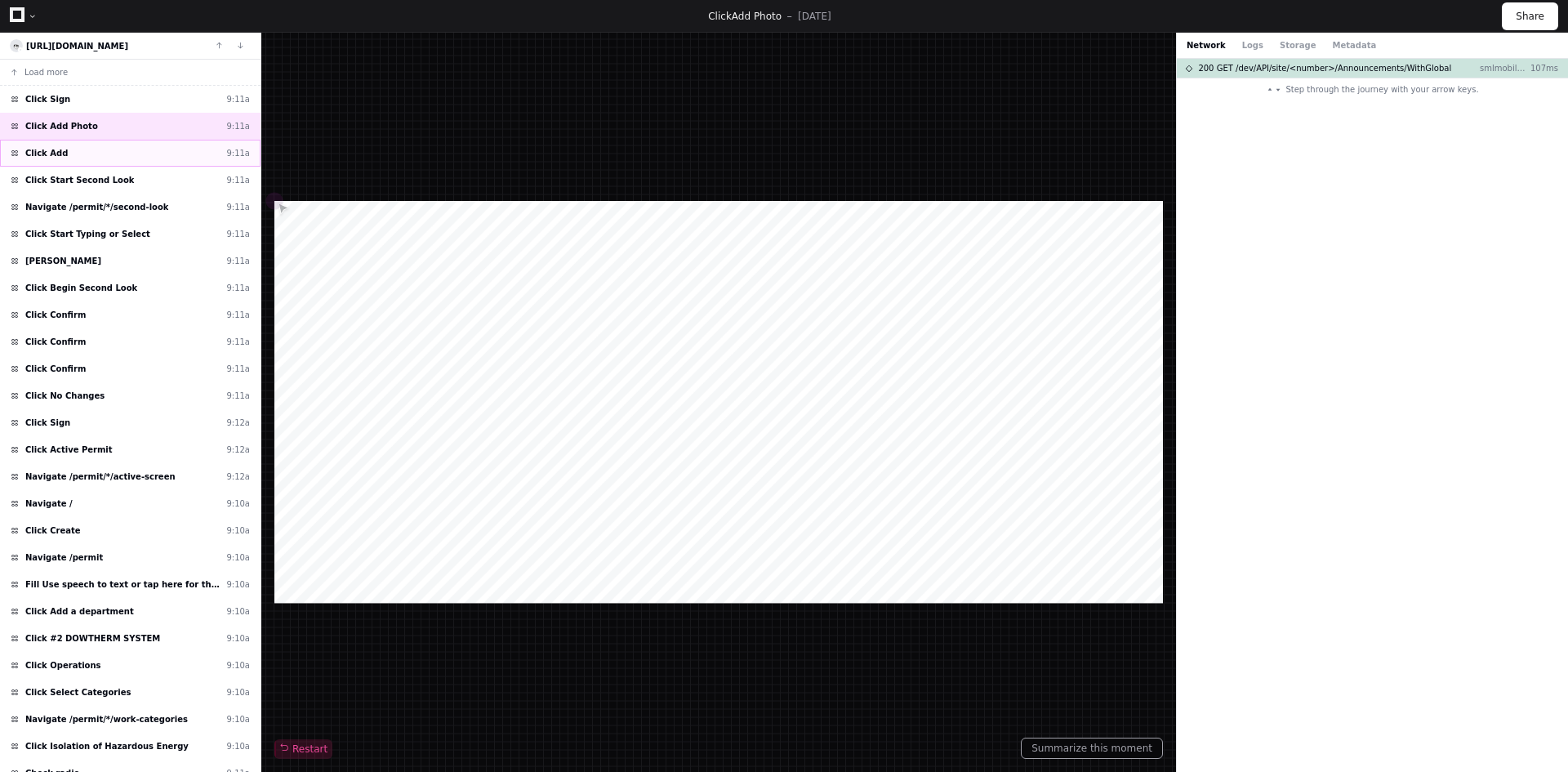
click at [46, 154] on span "Click Add" at bounding box center [46, 153] width 43 height 12
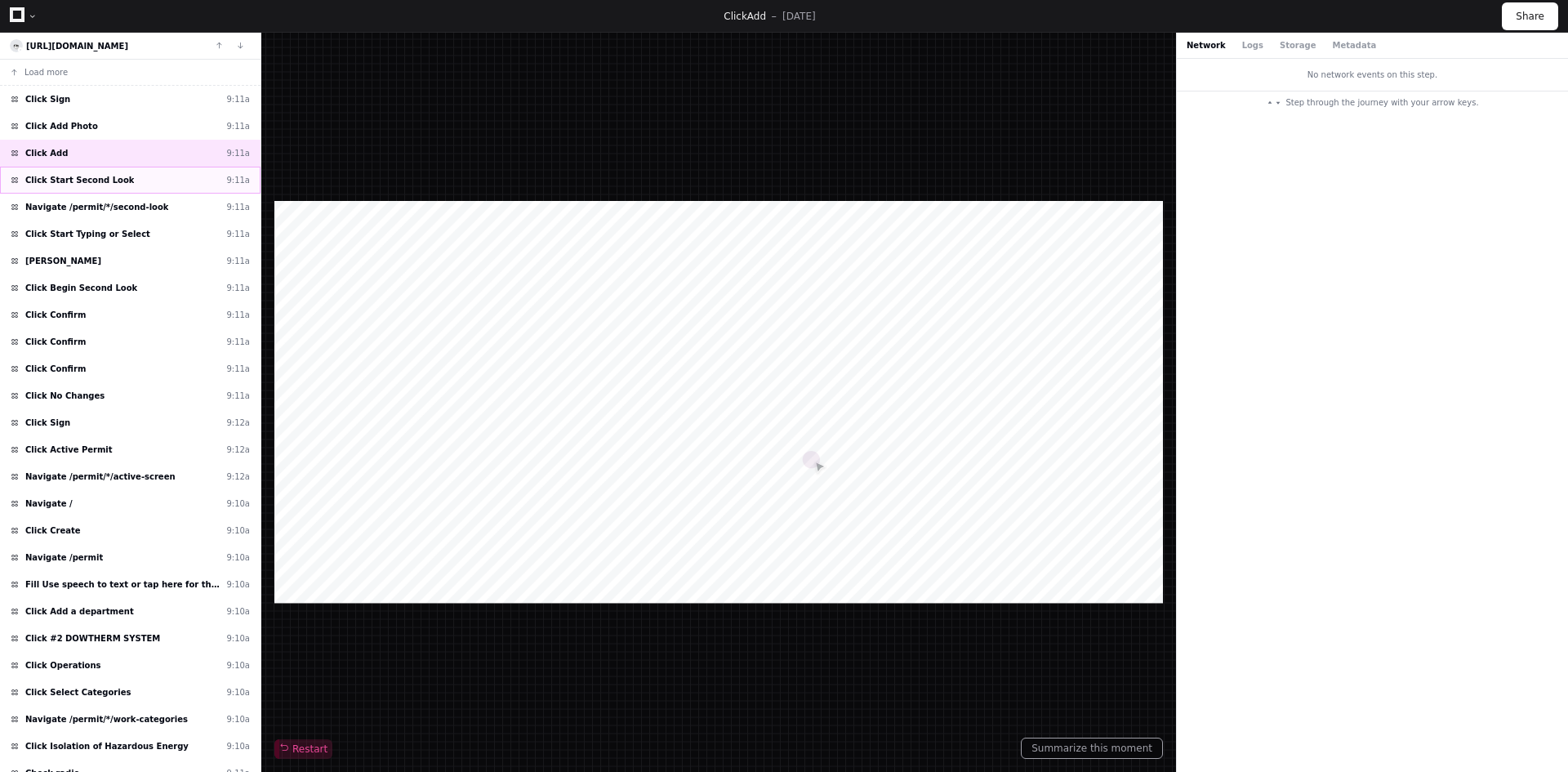
click at [43, 185] on span "Click Start Second Look" at bounding box center [79, 180] width 109 height 12
click at [1249, 48] on button "Logs" at bounding box center [1253, 45] width 21 height 12
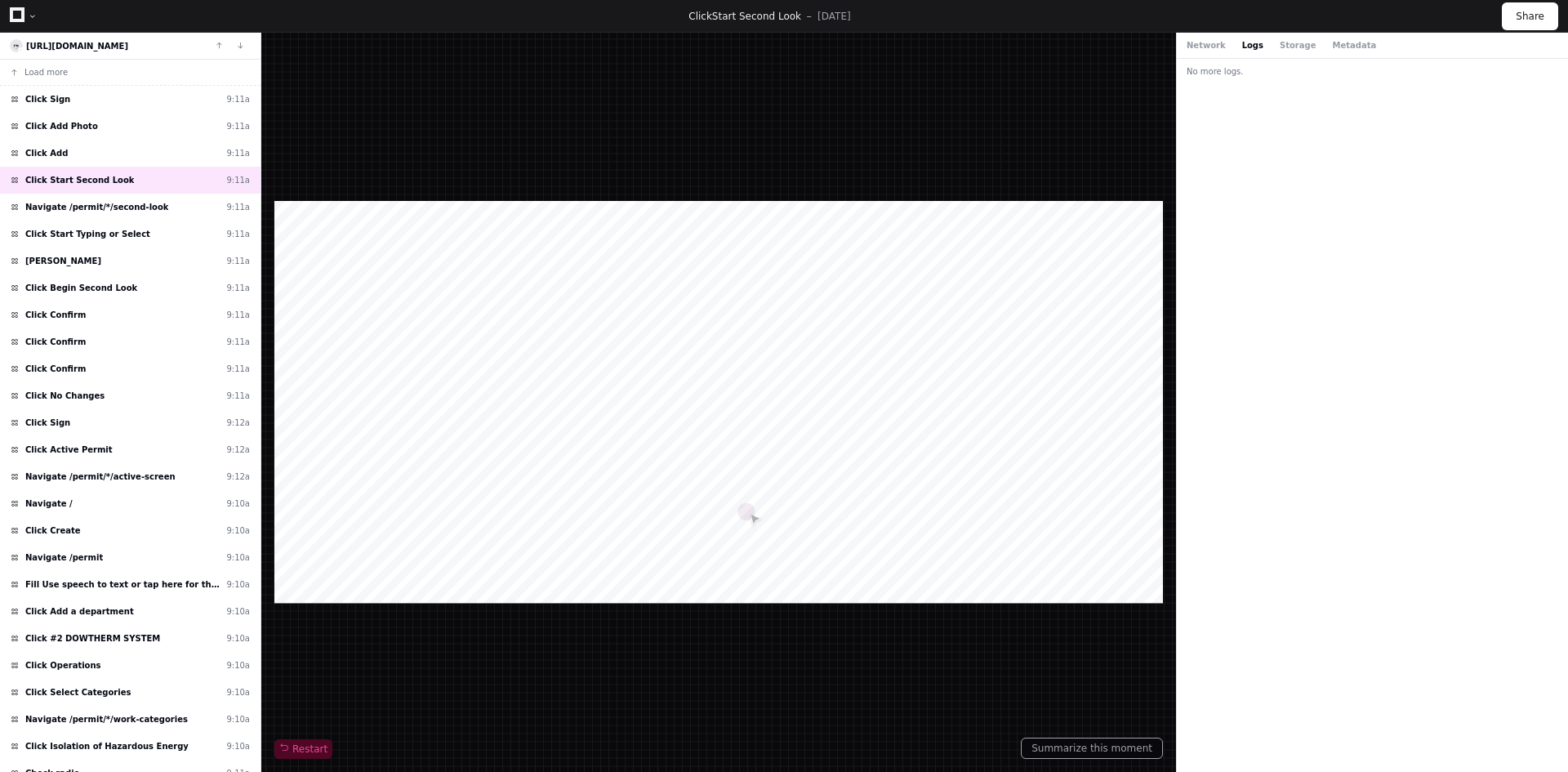
click at [1297, 52] on div "Network Logs Storage Metadata" at bounding box center [1373, 46] width 391 height 26
click at [1290, 49] on button "Storage" at bounding box center [1298, 45] width 36 height 12
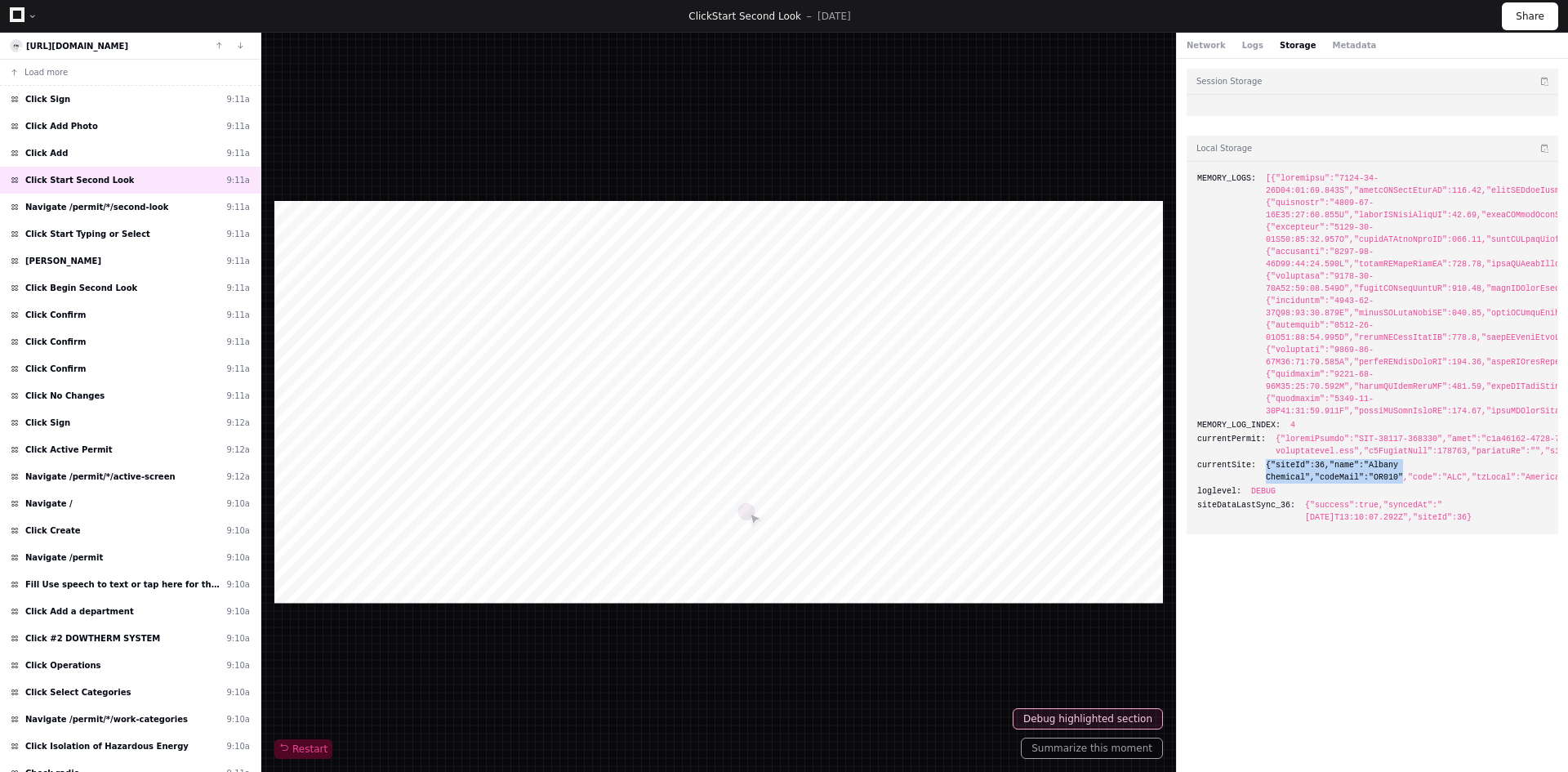
drag, startPoint x: 1258, startPoint y: 463, endPoint x: 1389, endPoint y: 482, distance: 132.4
click at [1389, 482] on div "currentSite: {"siteId":36,"name":"Albany Chemical","codeMail":"OR010","code":"A…" at bounding box center [1373, 471] width 350 height 24
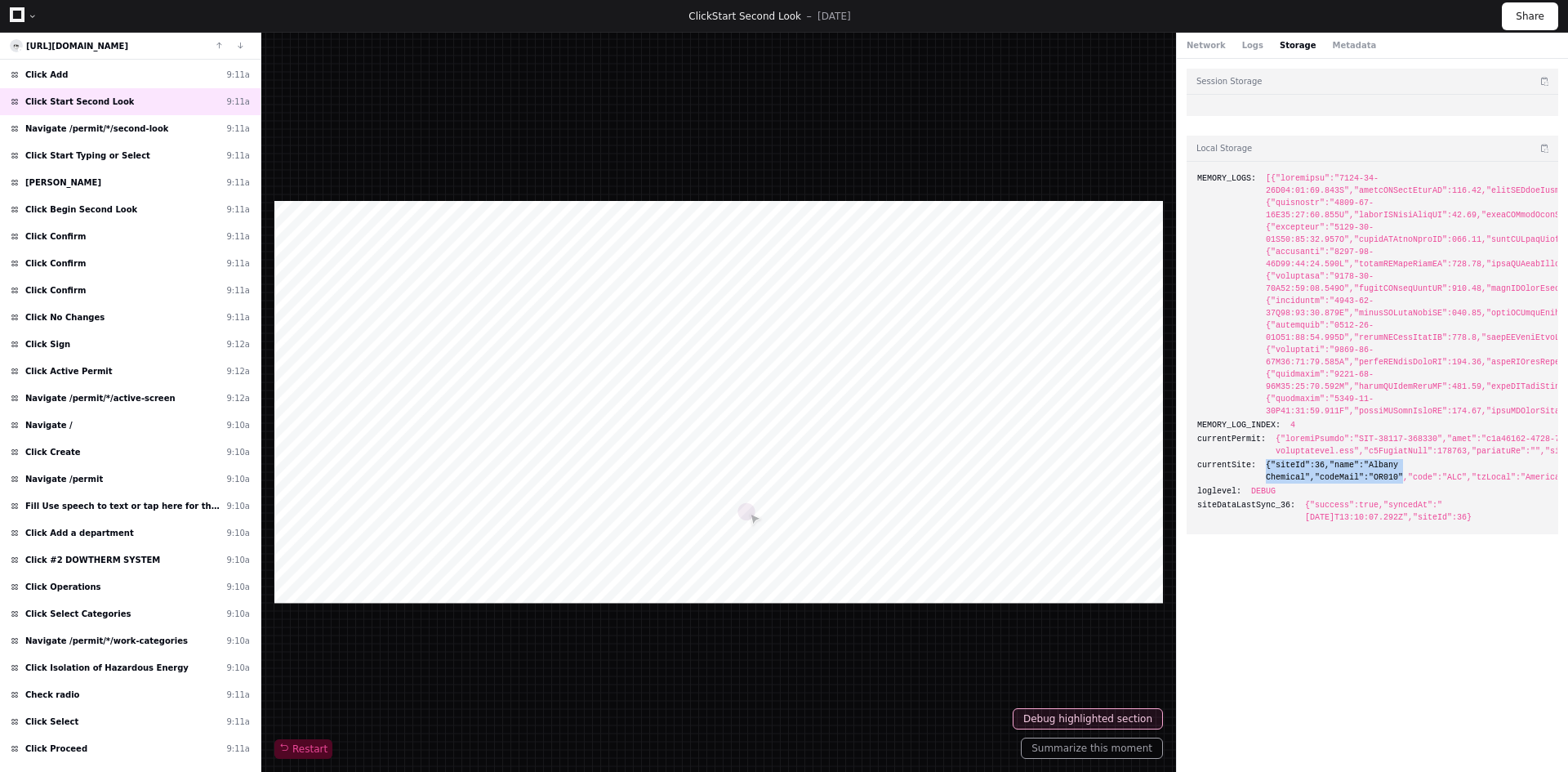
scroll to position [175, 0]
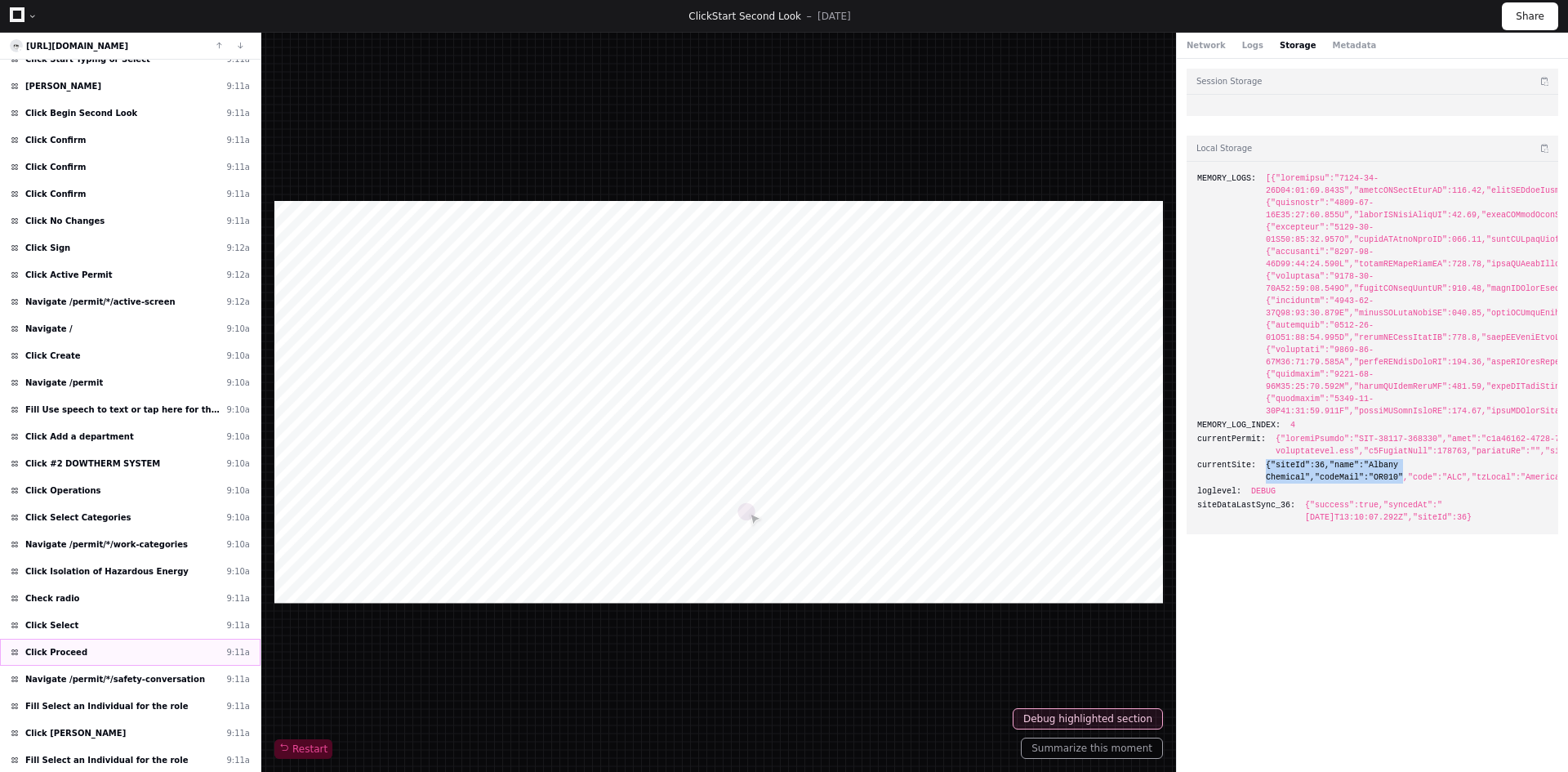
click at [47, 650] on span "Click Proceed" at bounding box center [56, 652] width 62 height 12
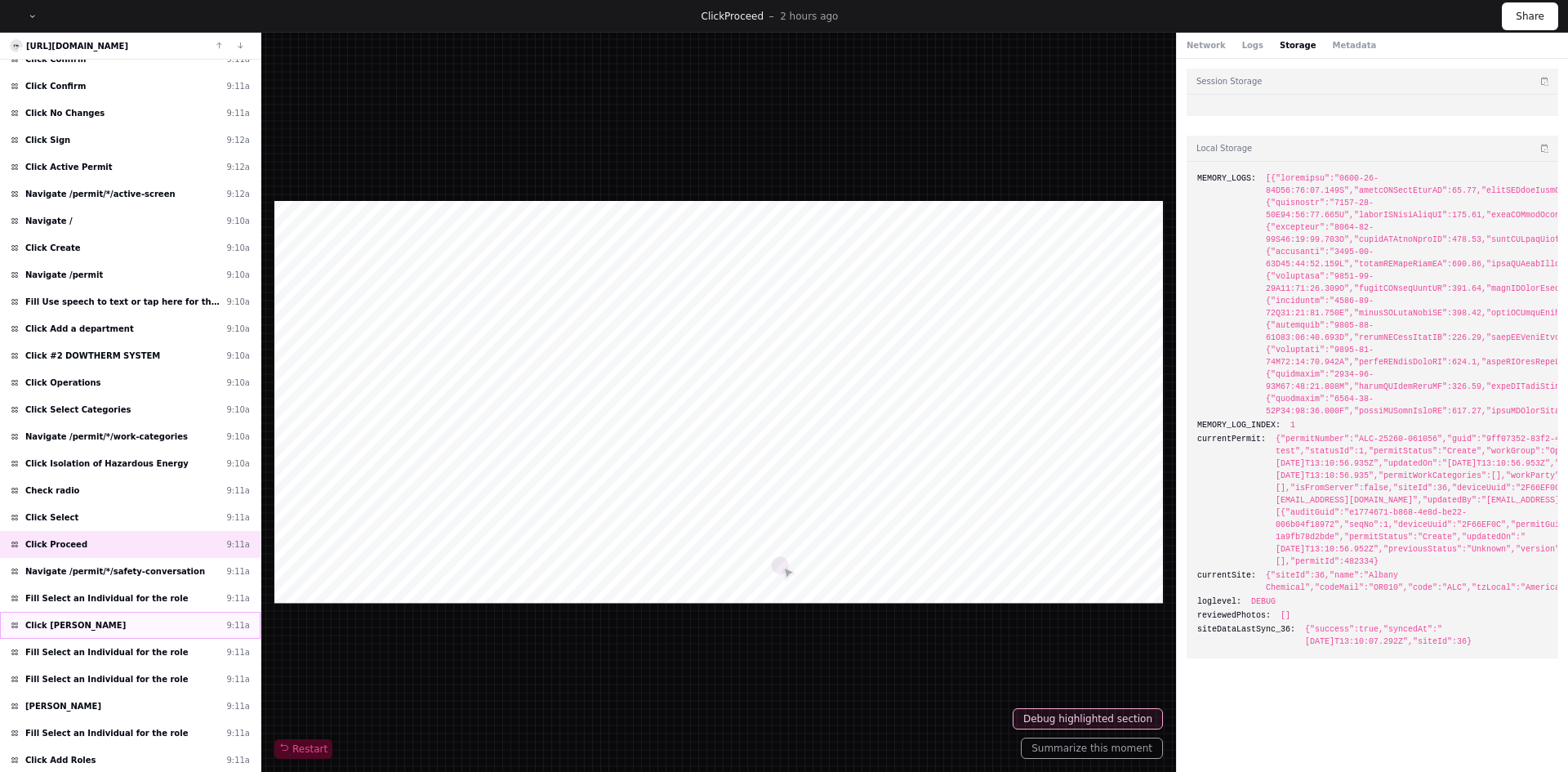
scroll to position [579, 0]
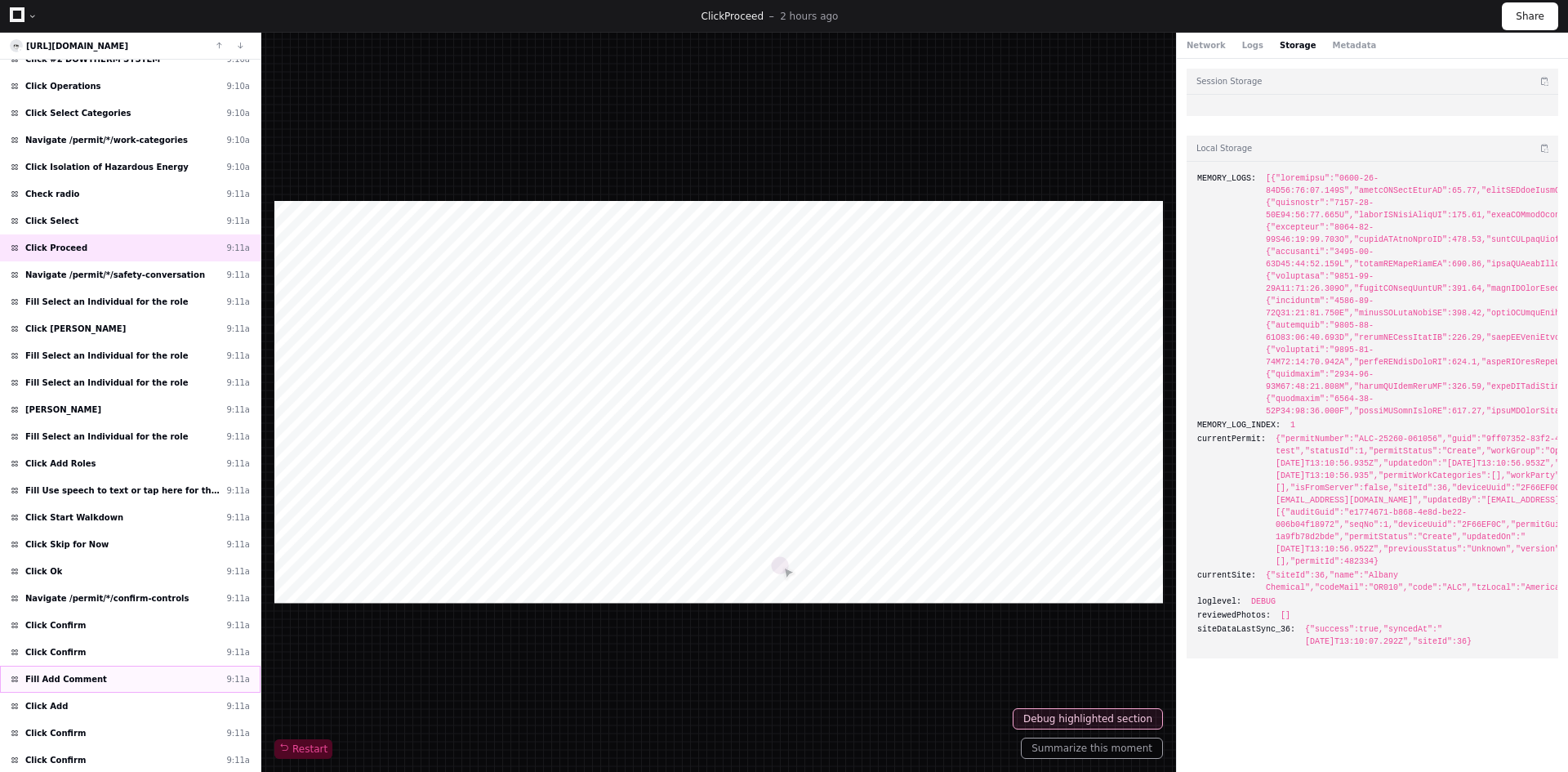
click at [83, 677] on span "Fill Add Comment" at bounding box center [66, 679] width 82 height 12
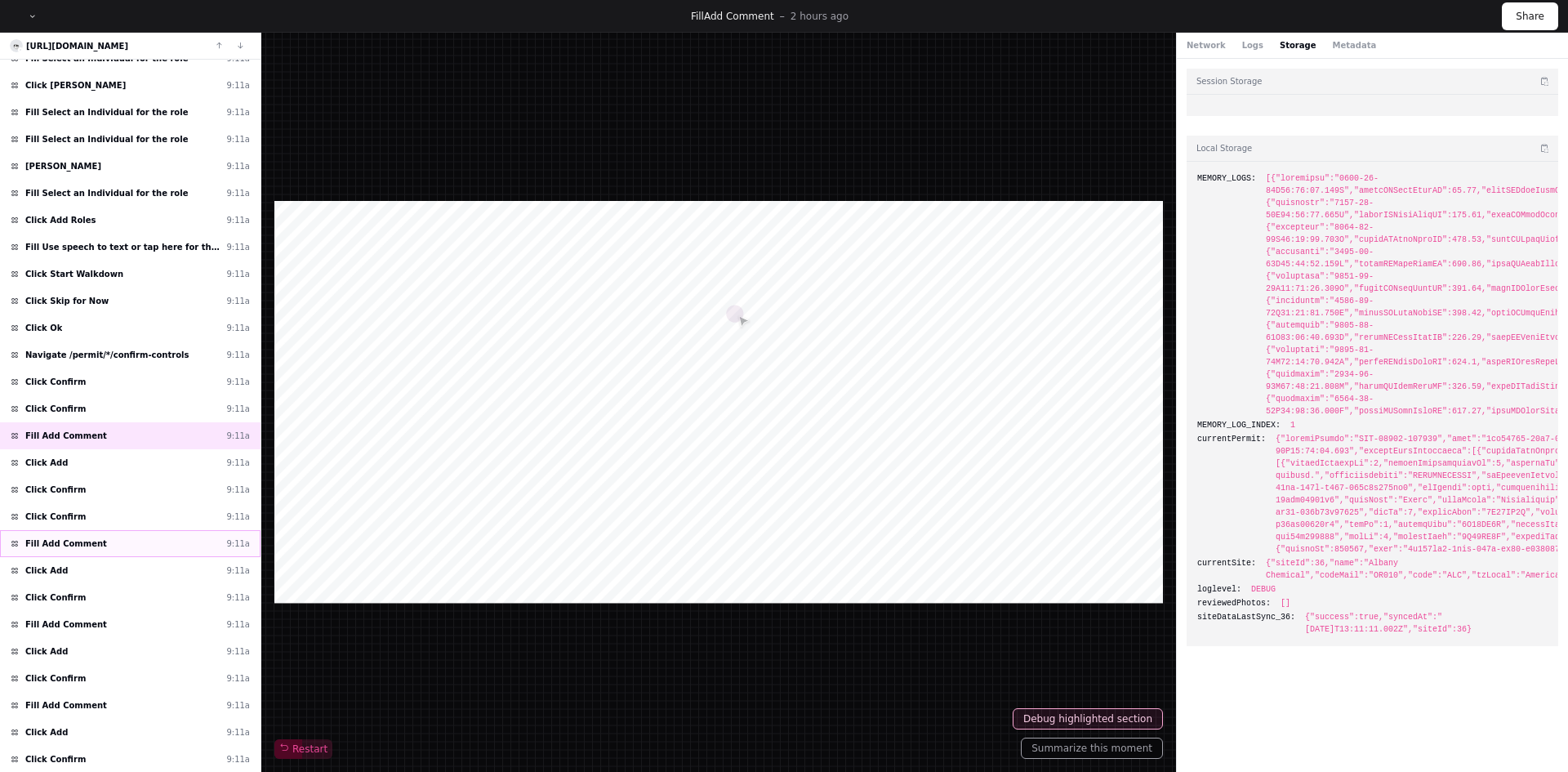
scroll to position [824, 0]
click at [53, 716] on div "Fill Add Comment 9:11a" at bounding box center [130, 703] width 261 height 27
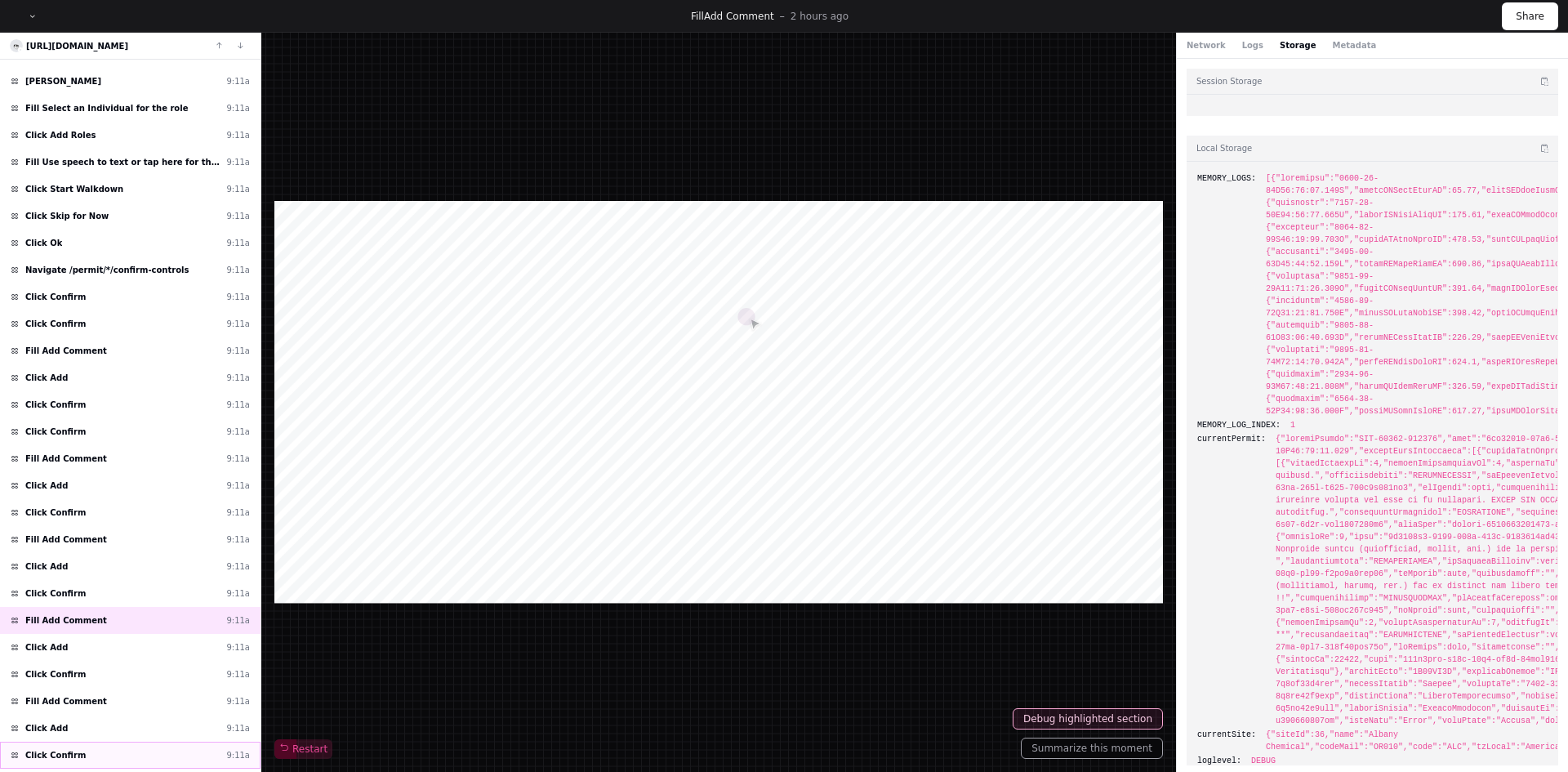
scroll to position [983, 0]
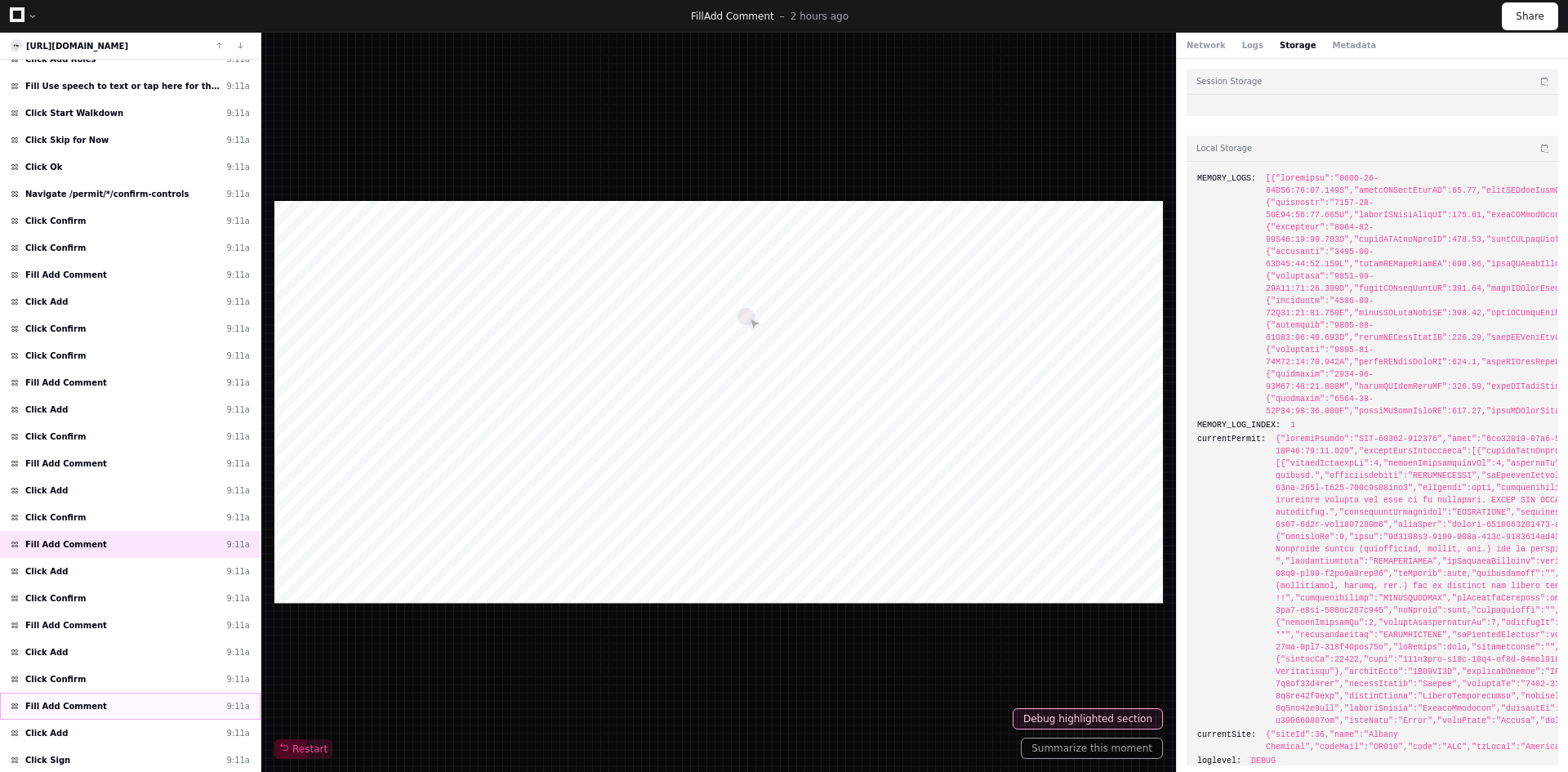
click at [57, 709] on span "Fill Add Comment" at bounding box center [66, 706] width 82 height 12
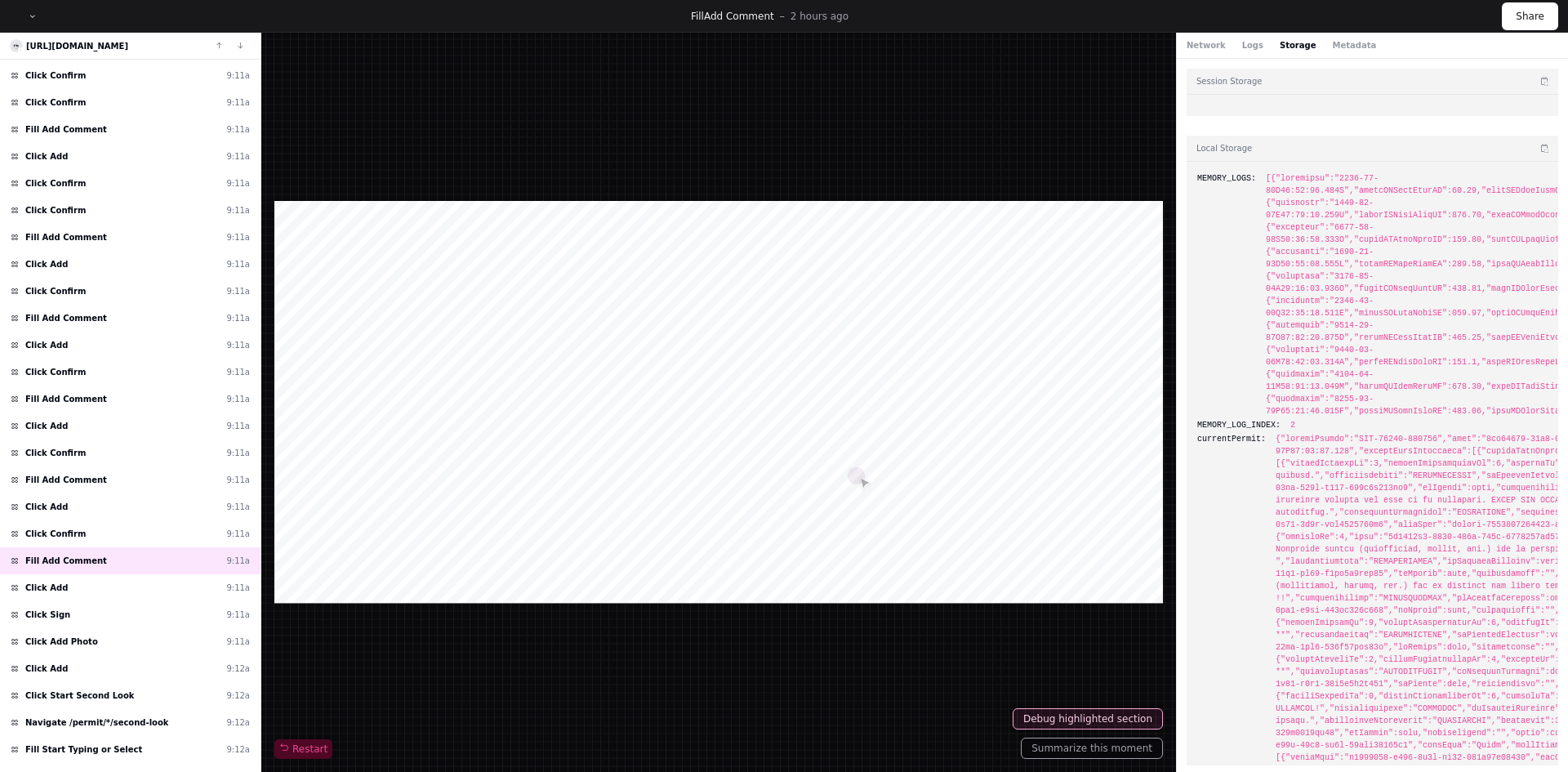
scroll to position [1310, 0]
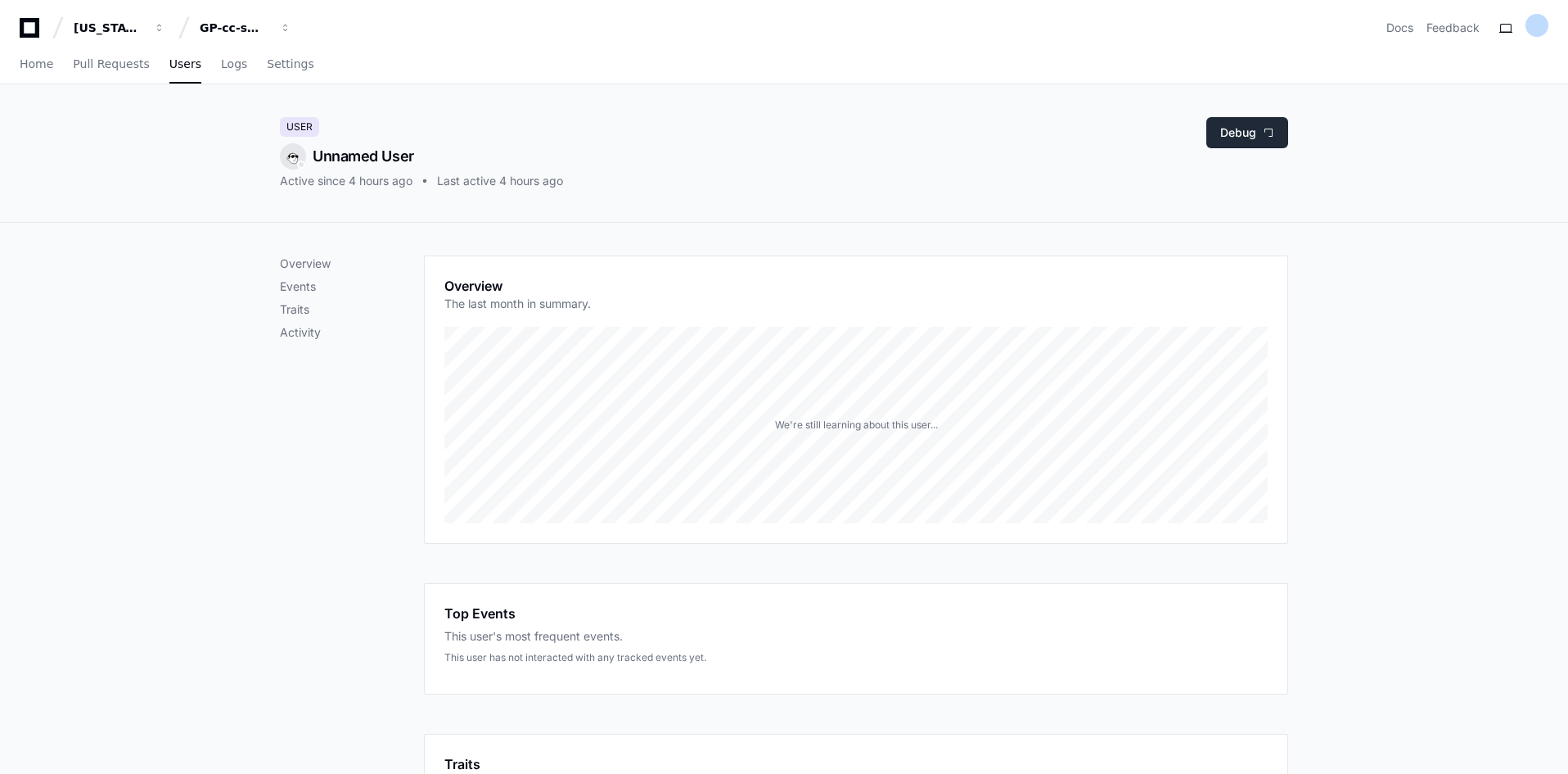
click at [1243, 135] on button "Debug" at bounding box center [1247, 132] width 82 height 31
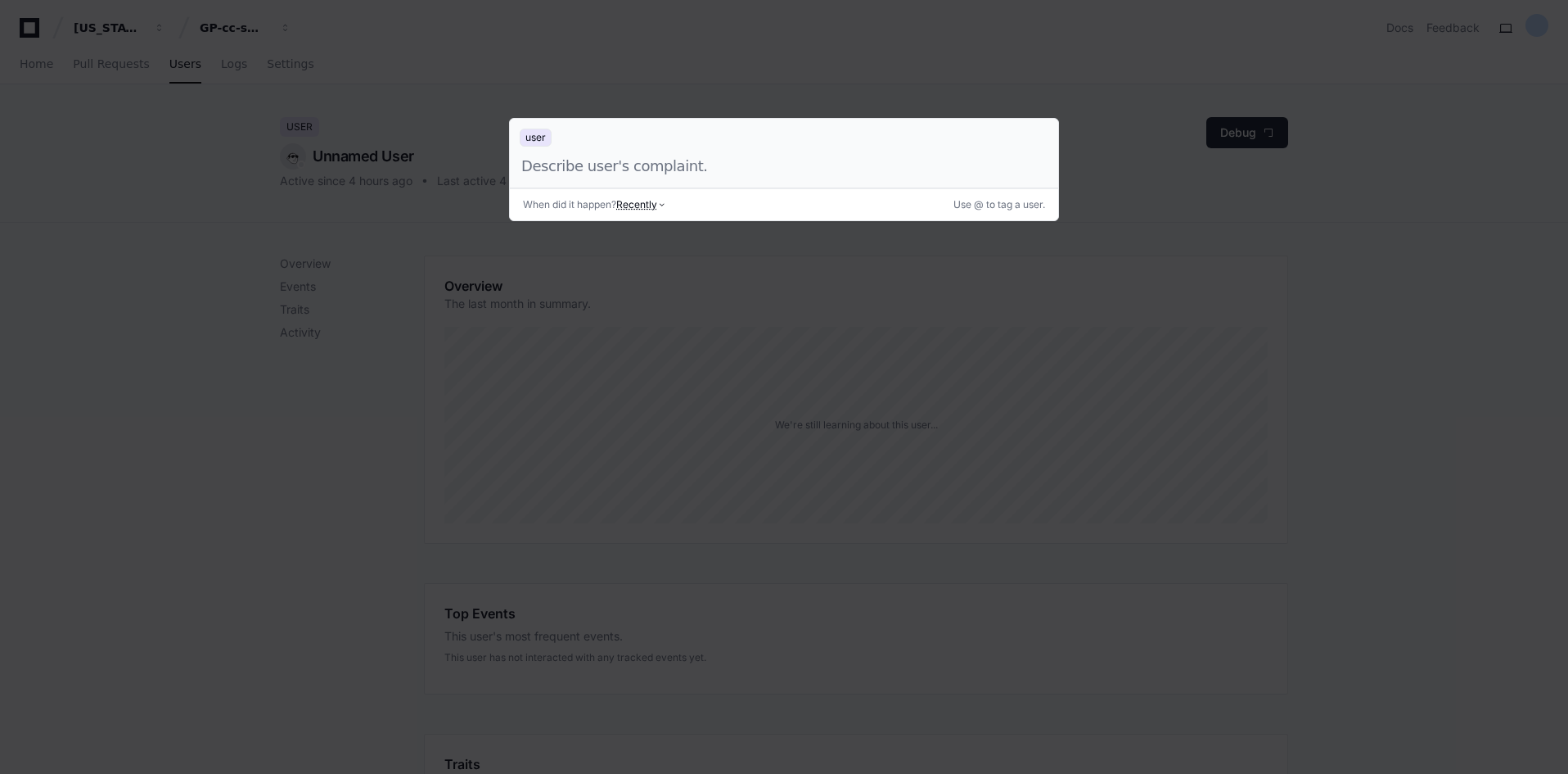
click at [1283, 397] on div at bounding box center [784, 387] width 1568 height 774
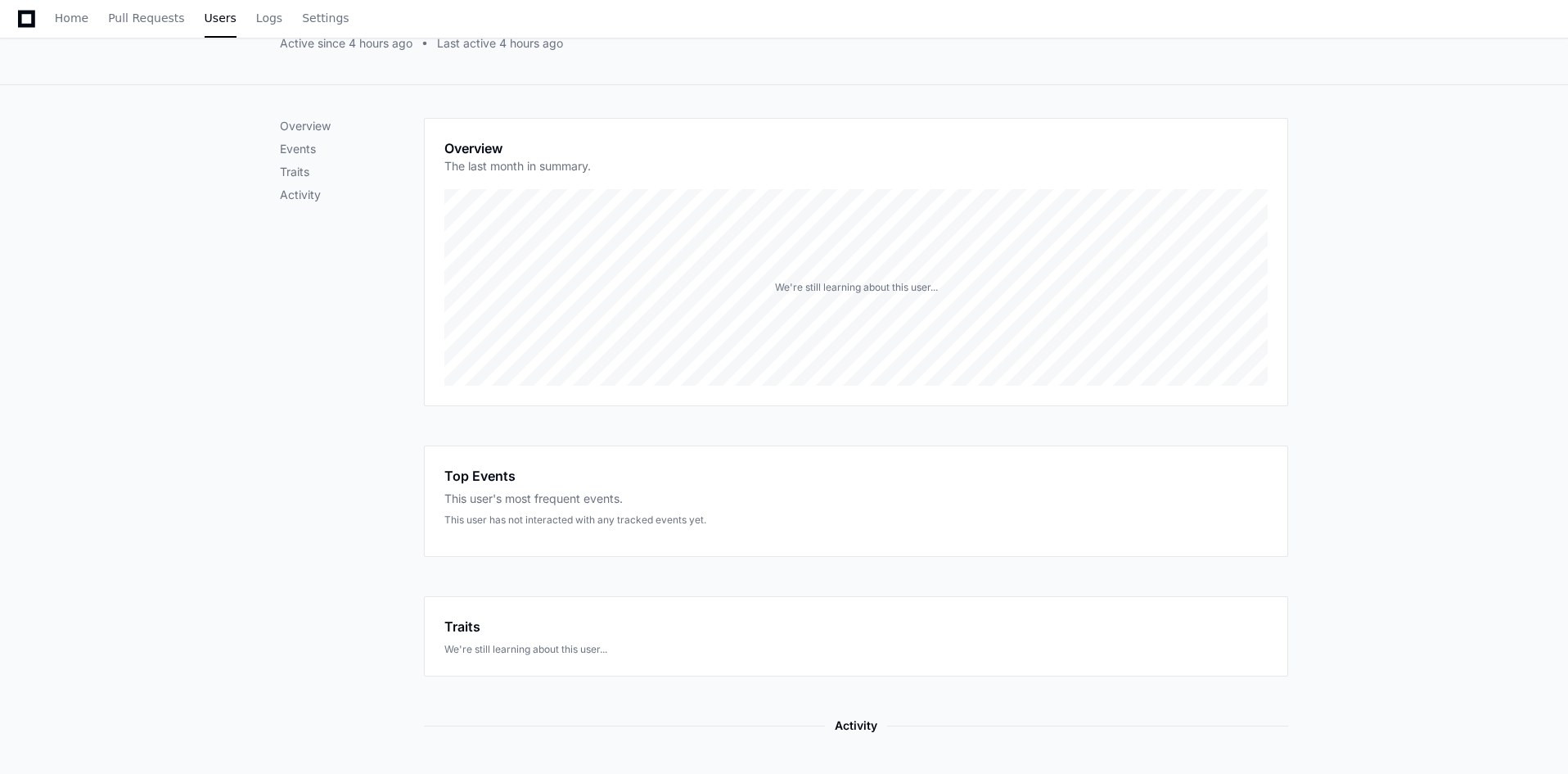
scroll to position [319, 0]
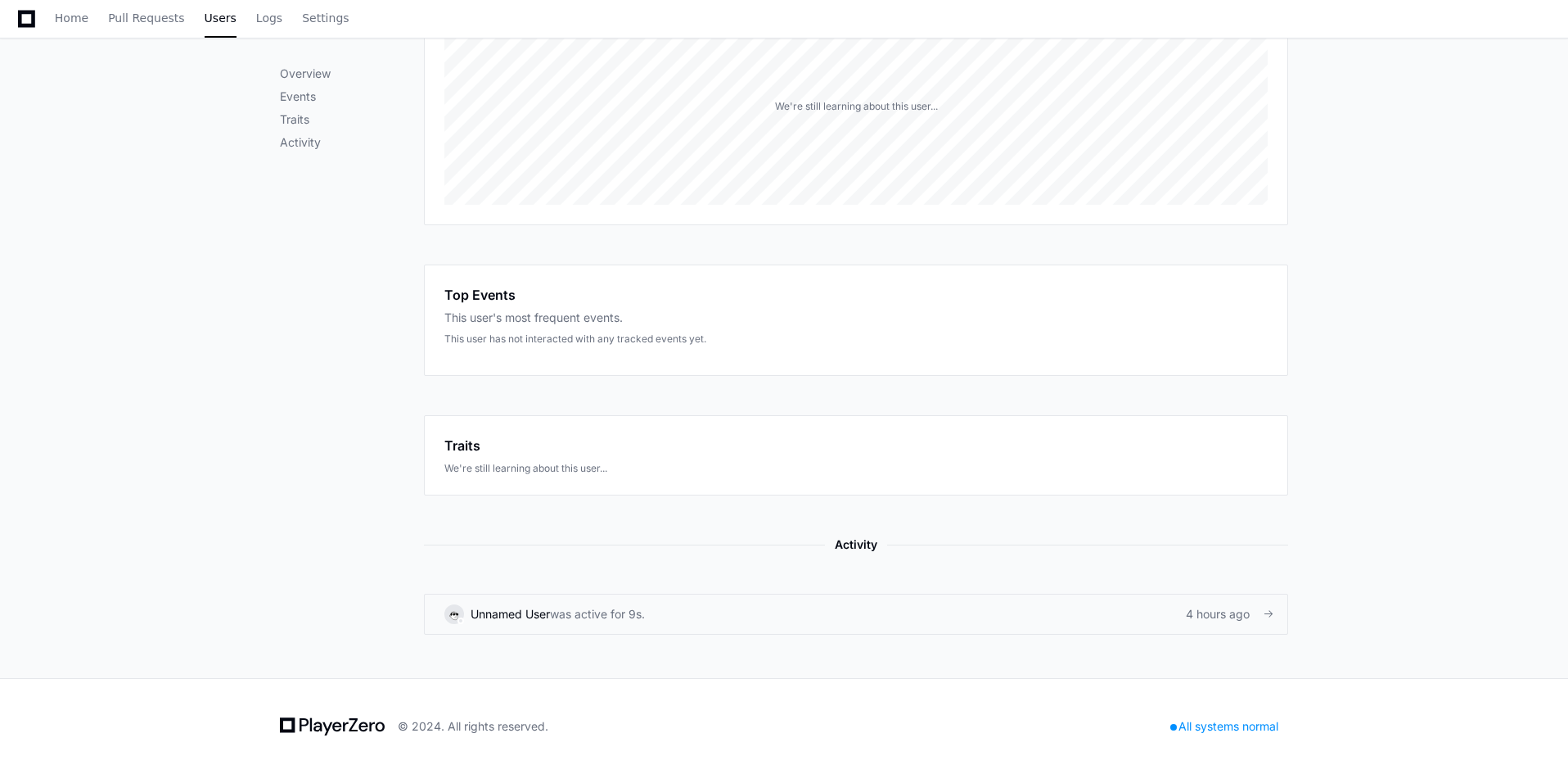
click at [1228, 610] on div "4 hours ago" at bounding box center [1227, 614] width 82 height 17
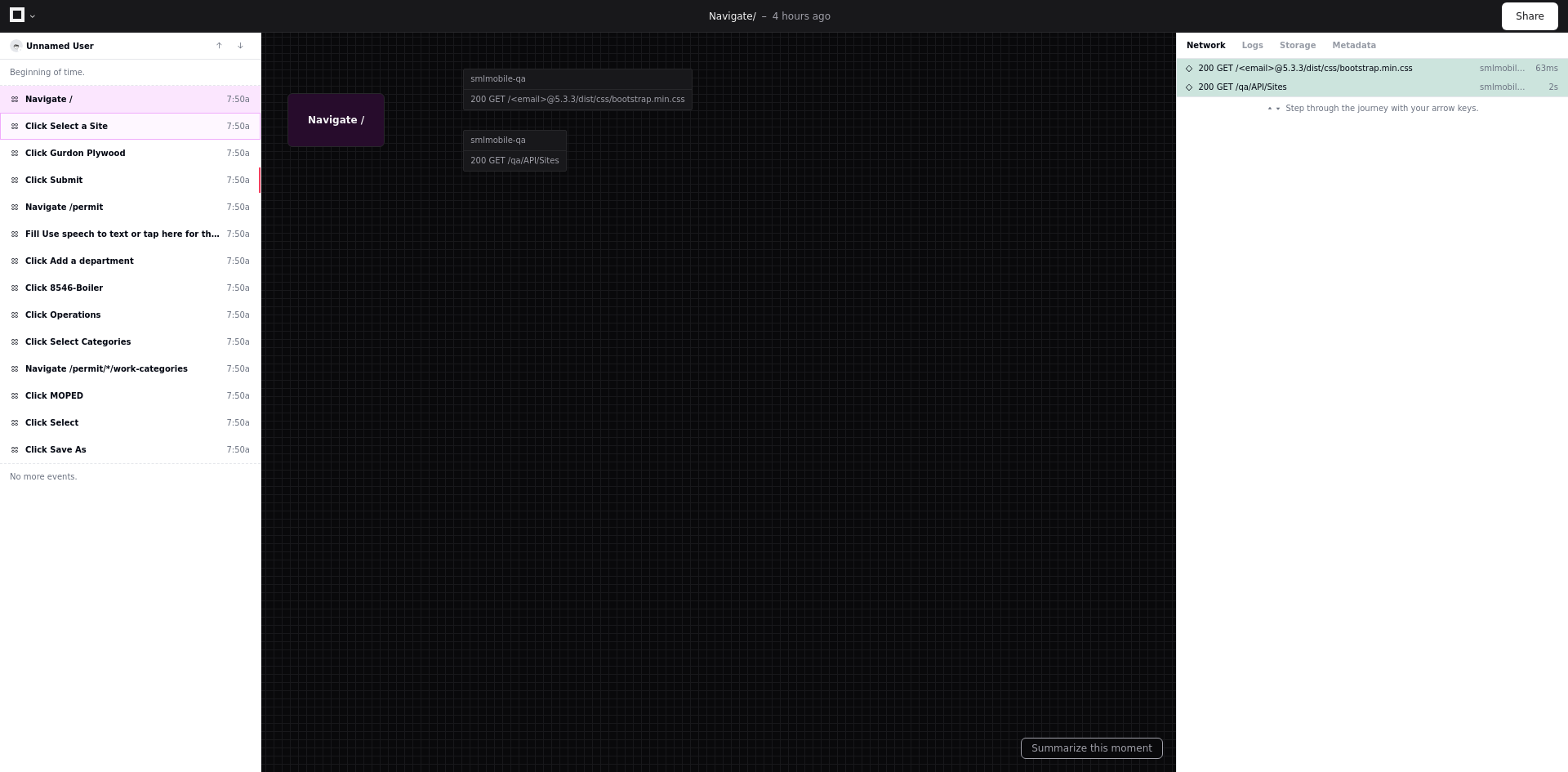
click at [63, 129] on span "Click Select a Site" at bounding box center [66, 126] width 83 height 12
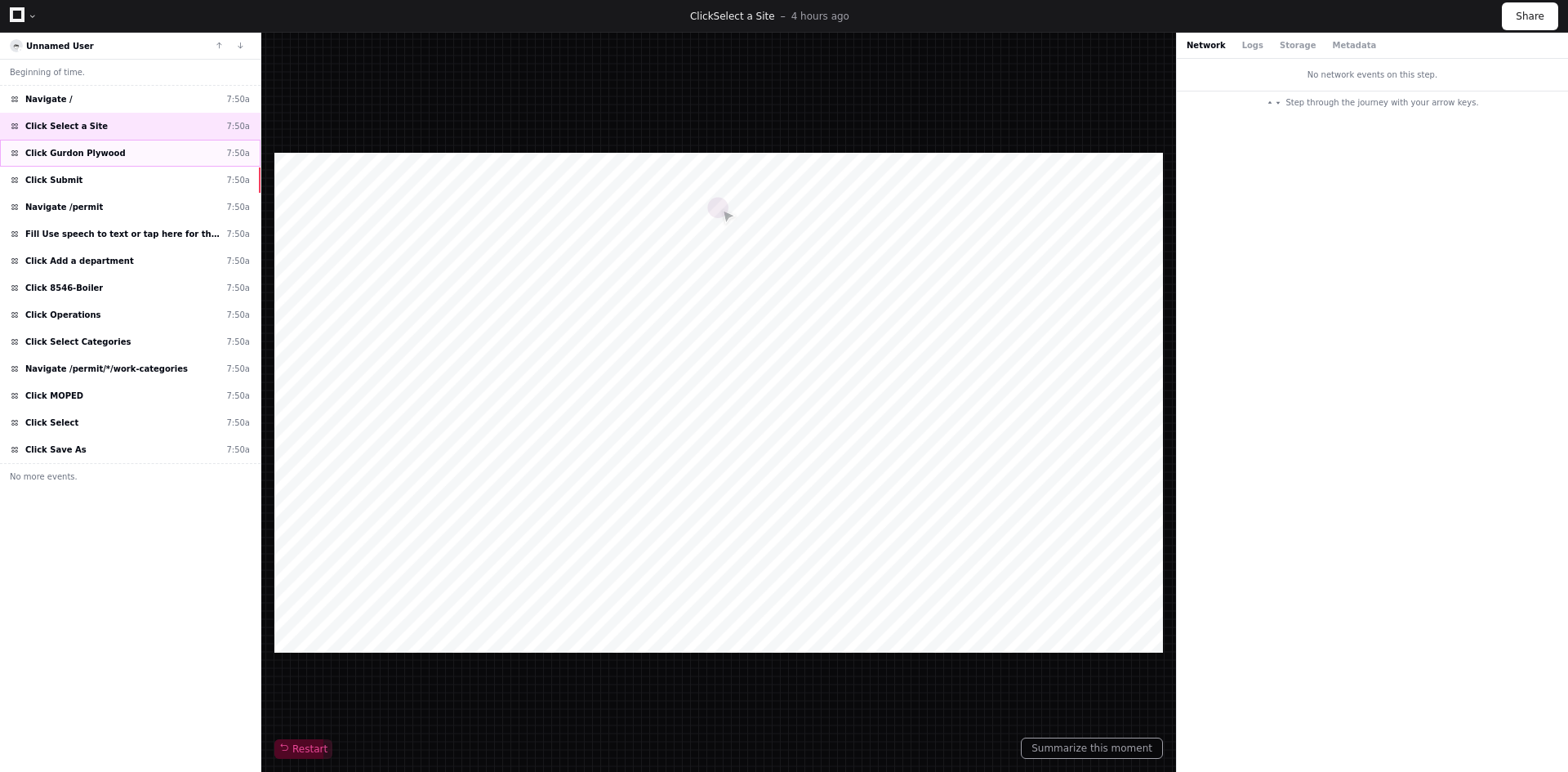
click at [49, 158] on span "Click Gurdon Plywood" at bounding box center [76, 153] width 101 height 12
click at [69, 182] on span "Click Submit" at bounding box center [54, 180] width 57 height 12
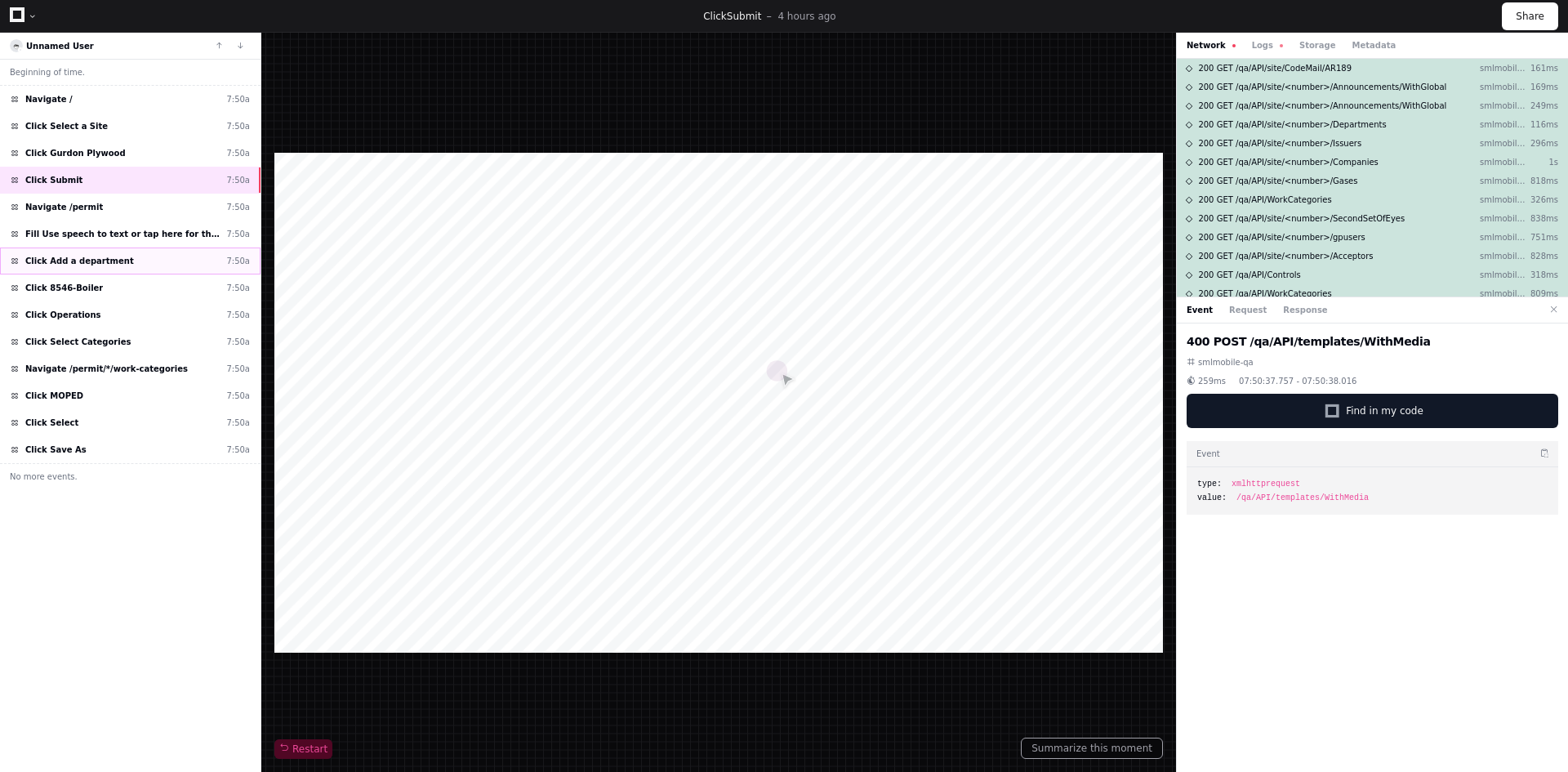
click at [50, 260] on span "Click Add a department" at bounding box center [79, 261] width 109 height 12
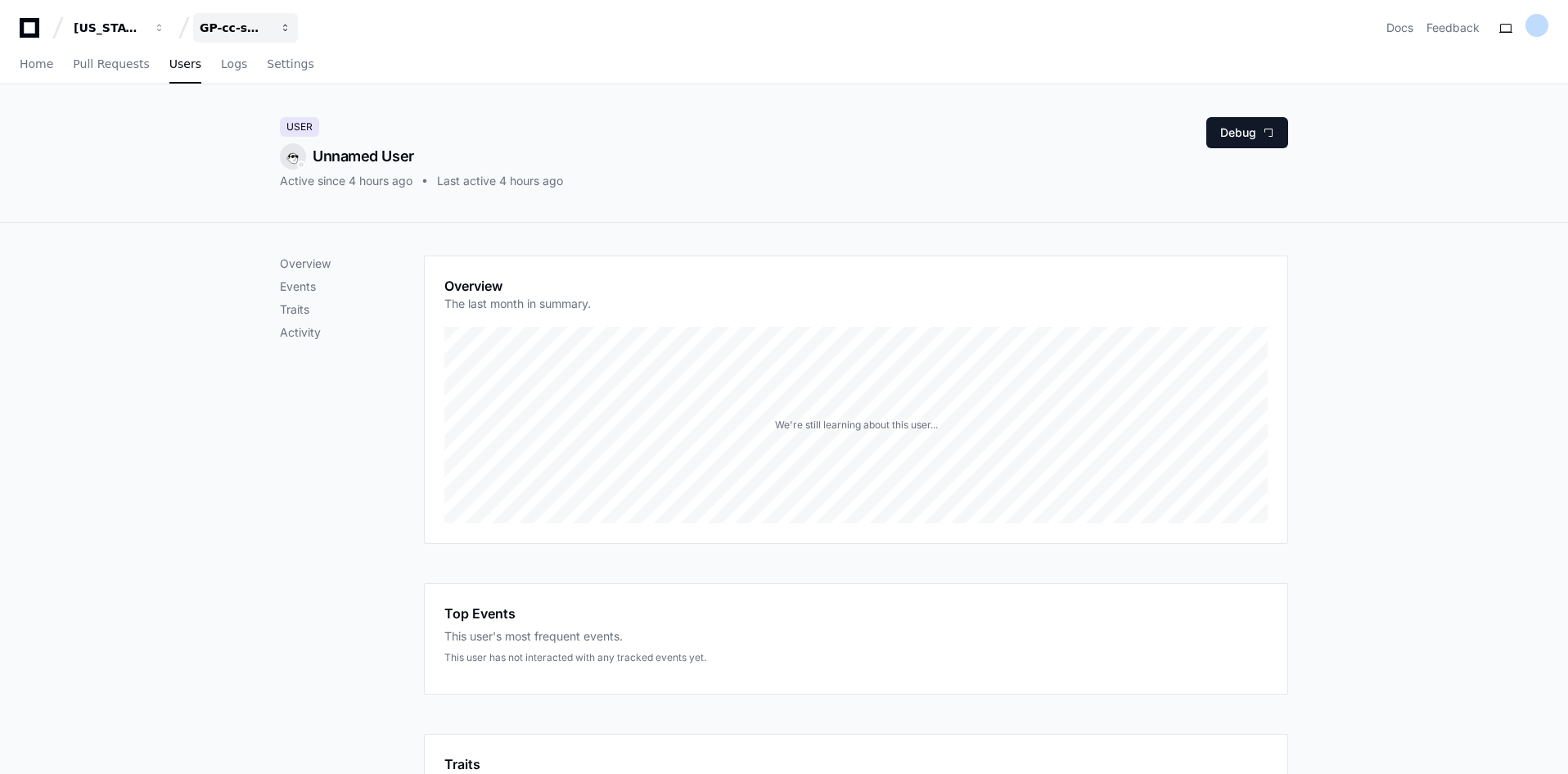
click at [238, 24] on div "GP-cc-sml-apps" at bounding box center [234, 28] width 70 height 17
click at [128, 155] on div "User Unnamed User Active since 4 hours ago Last active 4 hours ago Debug" at bounding box center [784, 153] width 1568 height 138
click at [170, 61] on span "Users" at bounding box center [185, 64] width 32 height 10
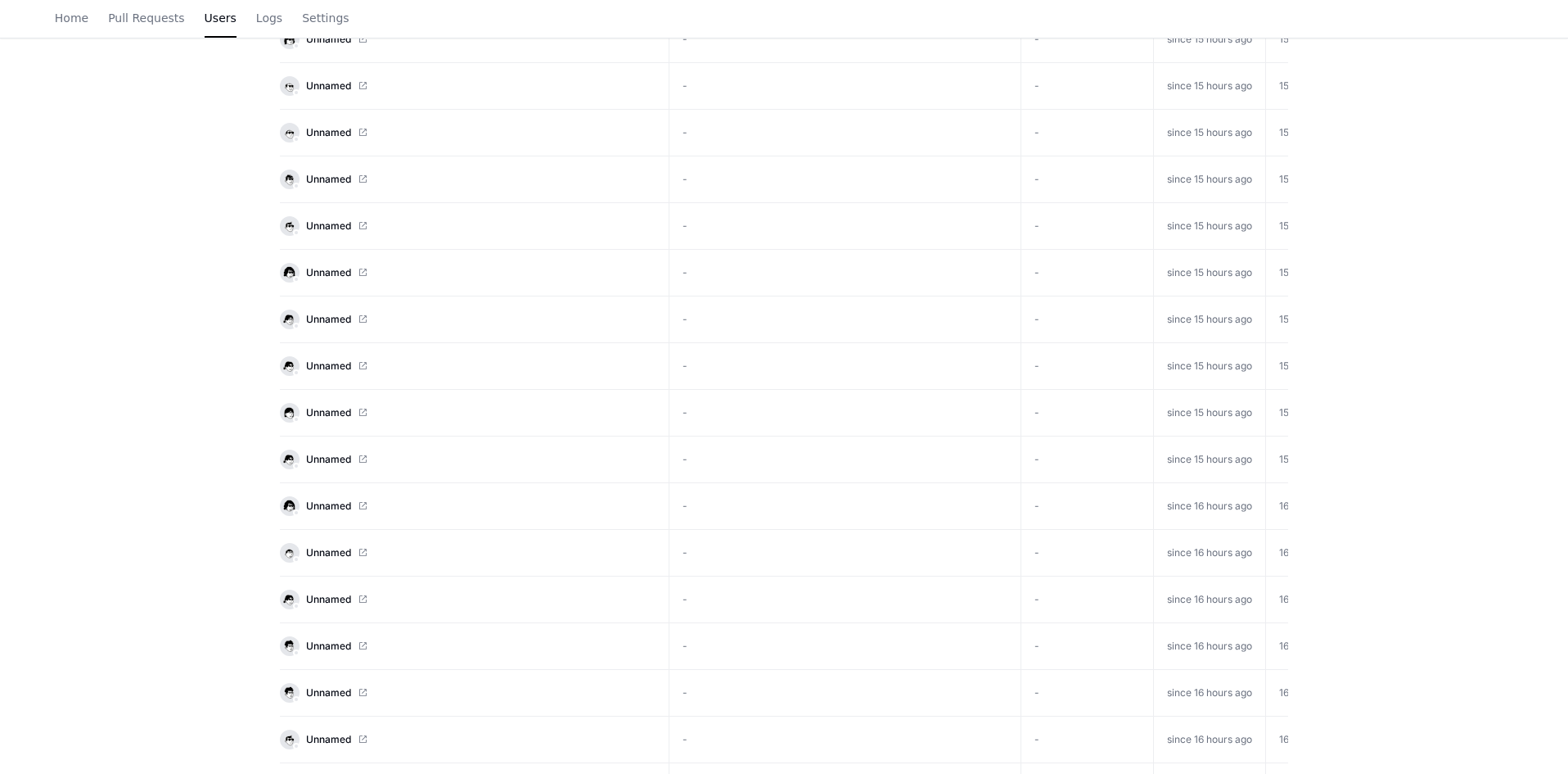
scroll to position [3109, 0]
click at [333, 553] on span "Unnamed" at bounding box center [329, 554] width 45 height 13
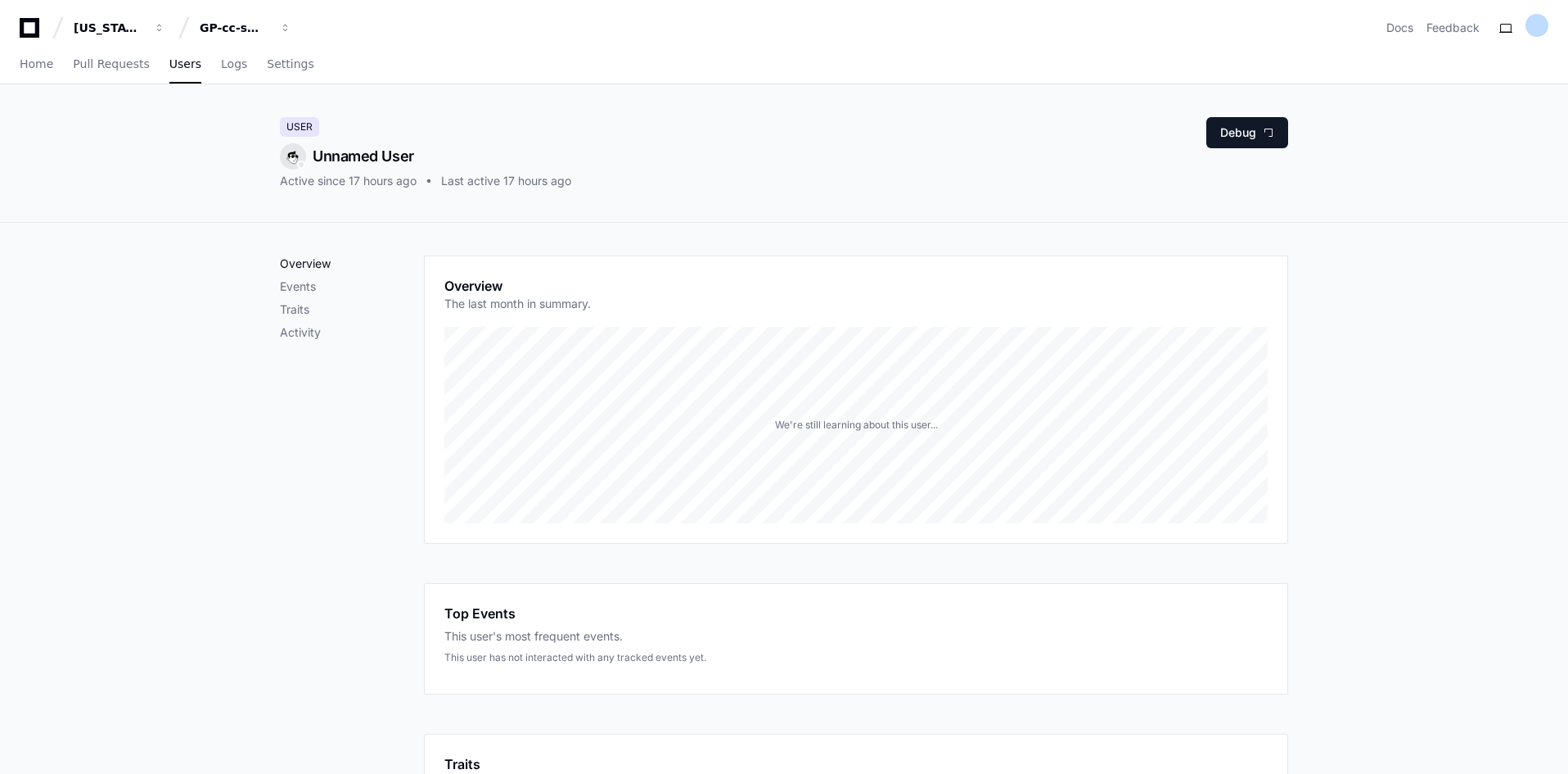
click at [295, 268] on p "Overview" at bounding box center [352, 263] width 144 height 17
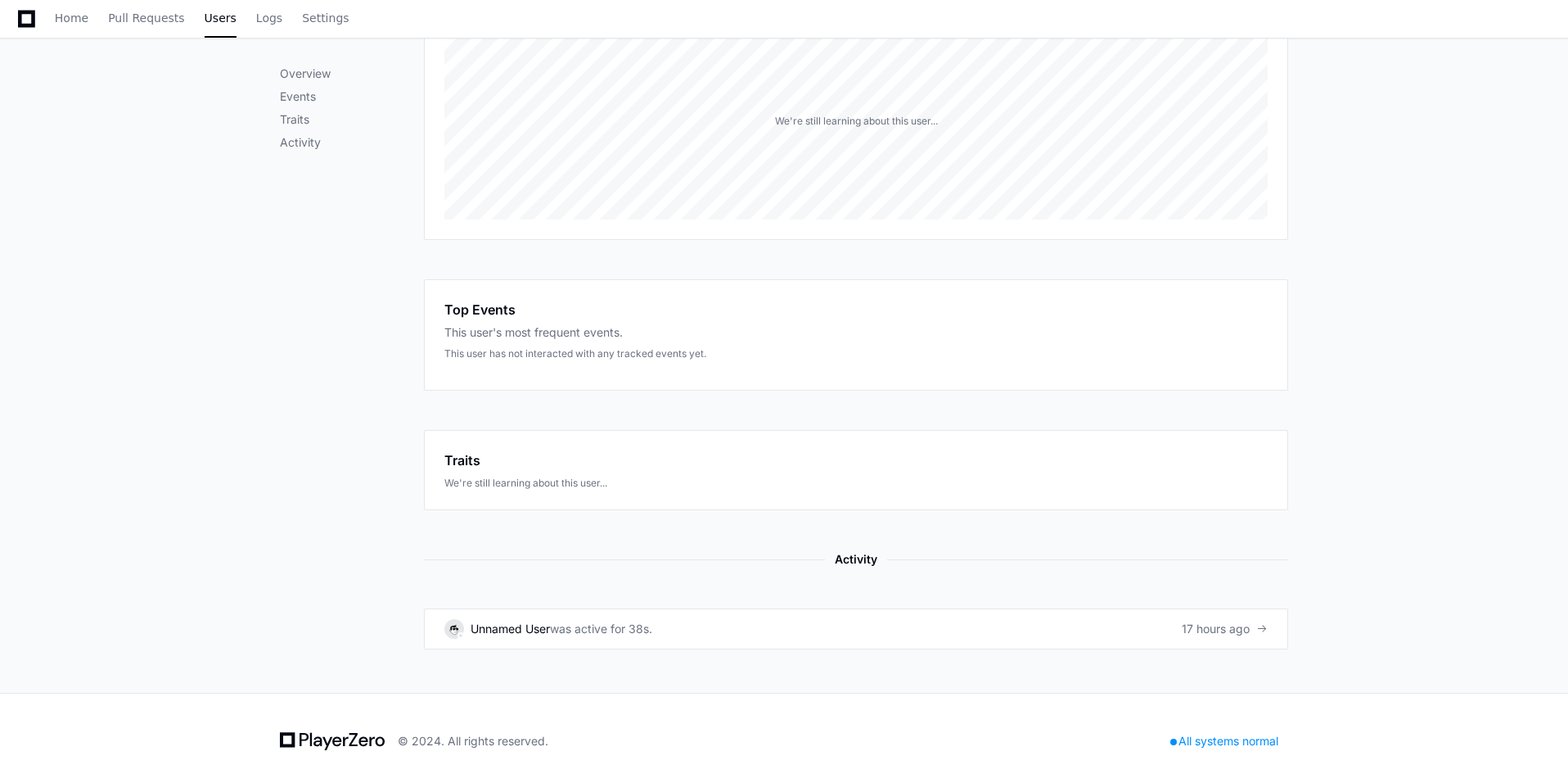
scroll to position [319, 0]
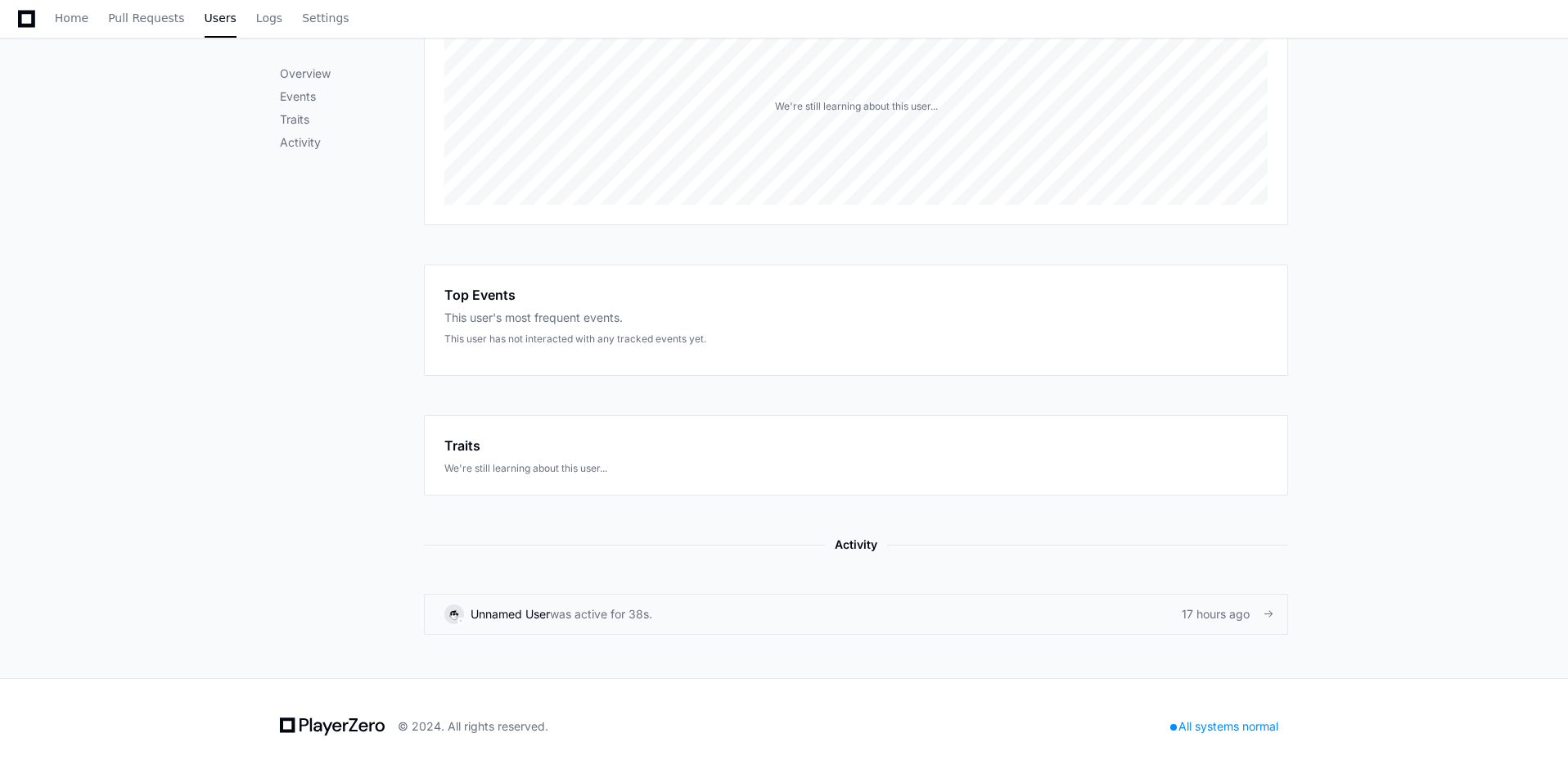
click at [1218, 609] on div "17 hours ago" at bounding box center [1224, 614] width 86 height 17
